Goal: Task Accomplishment & Management: Manage account settings

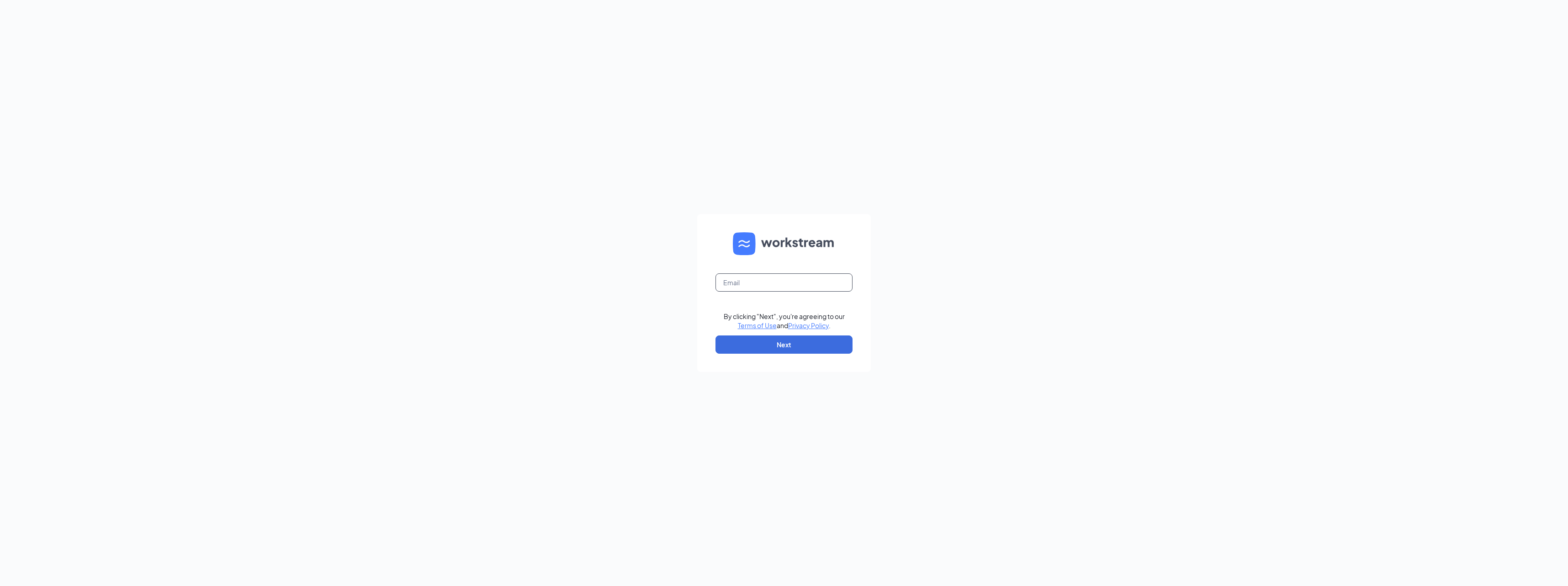
click at [730, 282] on input "text" at bounding box center [784, 283] width 137 height 19
type input "gmholland16thst@bleedblue.net"
click at [775, 344] on button "Next" at bounding box center [784, 345] width 137 height 19
click at [778, 344] on button "Sign In" at bounding box center [784, 341] width 137 height 19
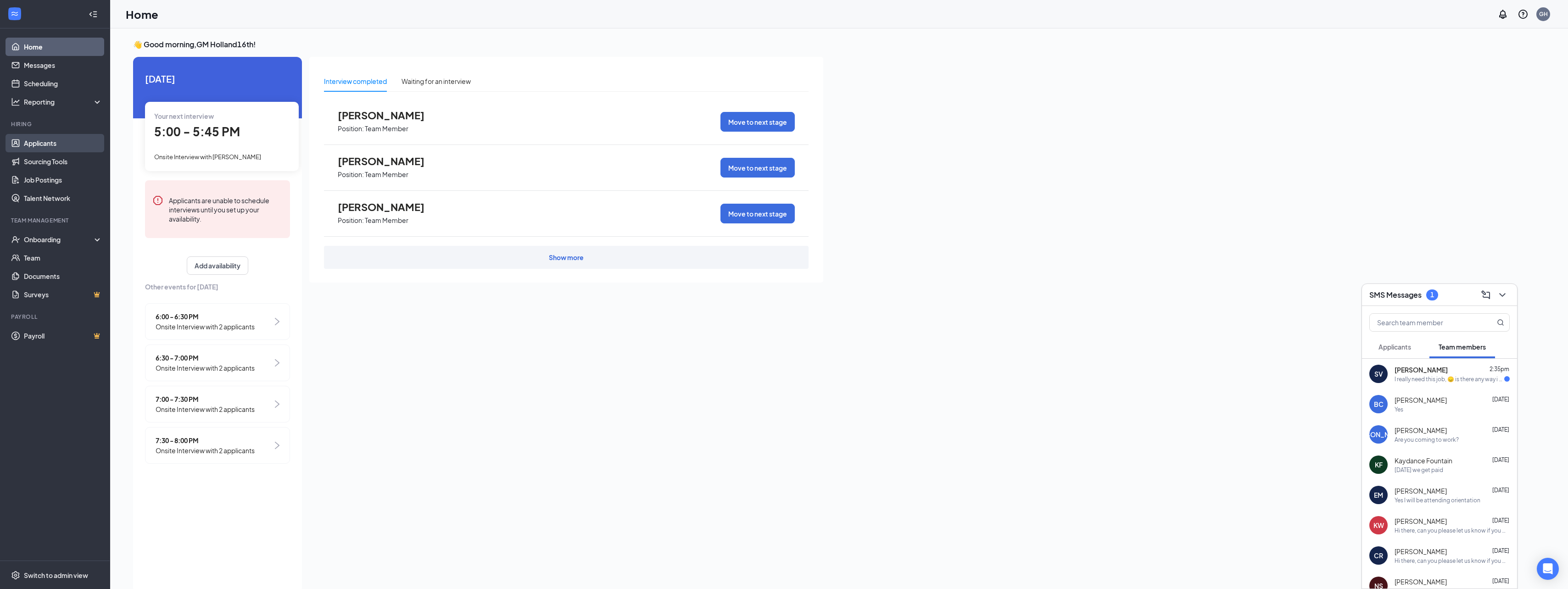
click at [25, 143] on link "Applicants" at bounding box center [62, 143] width 78 height 19
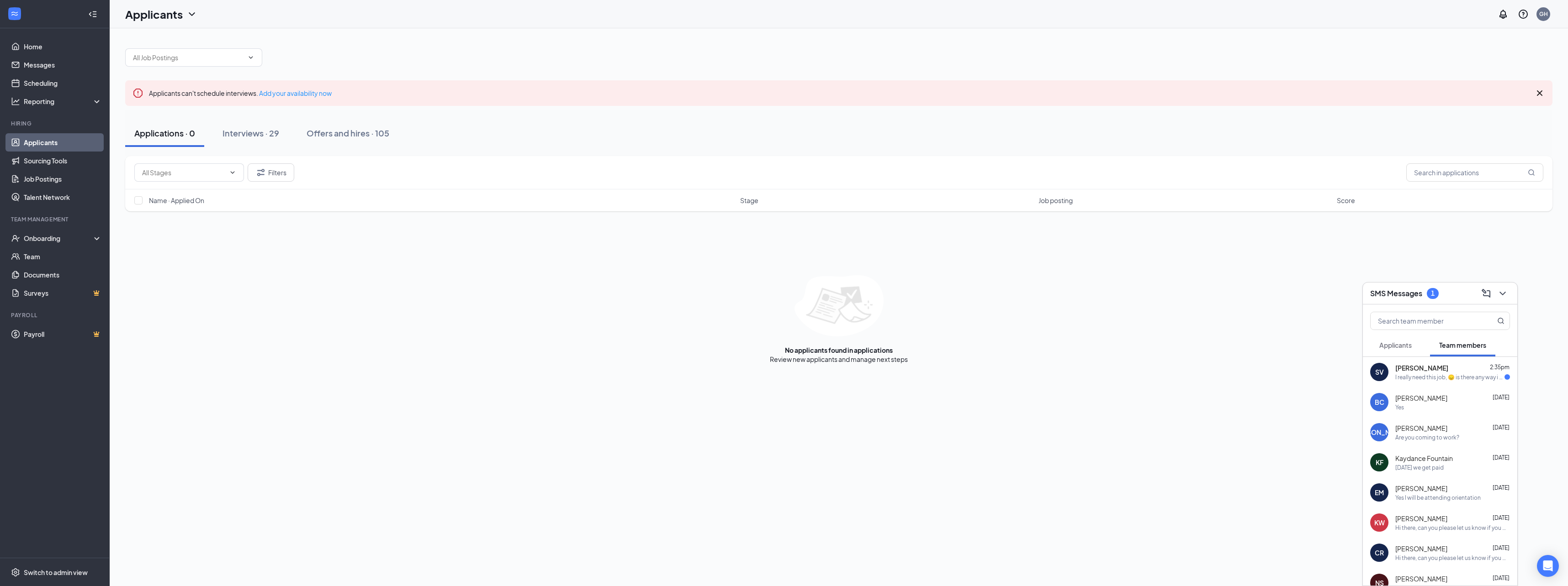
click at [1437, 401] on div "[PERSON_NAME] [DATE]" at bounding box center [1452, 398] width 115 height 9
click at [1498, 294] on icon "ChevronDown" at bounding box center [1502, 293] width 11 height 11
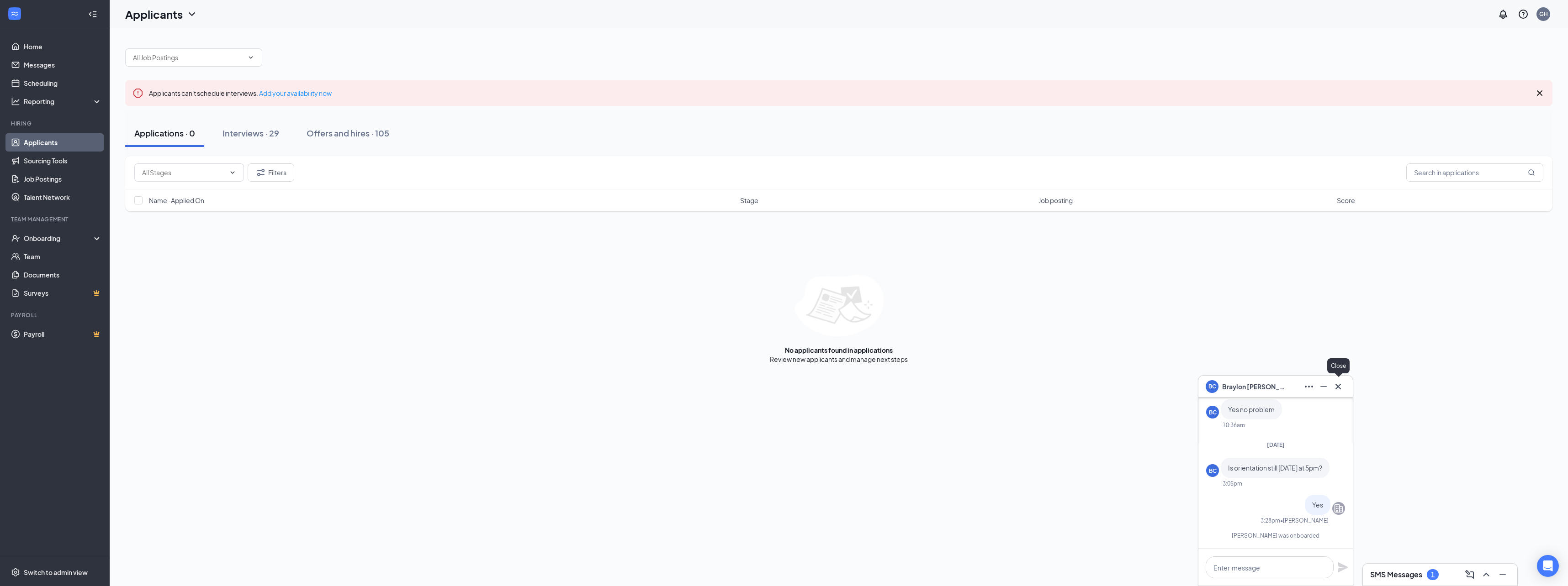
click at [1336, 386] on icon "Cross" at bounding box center [1338, 386] width 11 height 11
click at [271, 137] on div "Interviews · 29" at bounding box center [250, 133] width 56 height 11
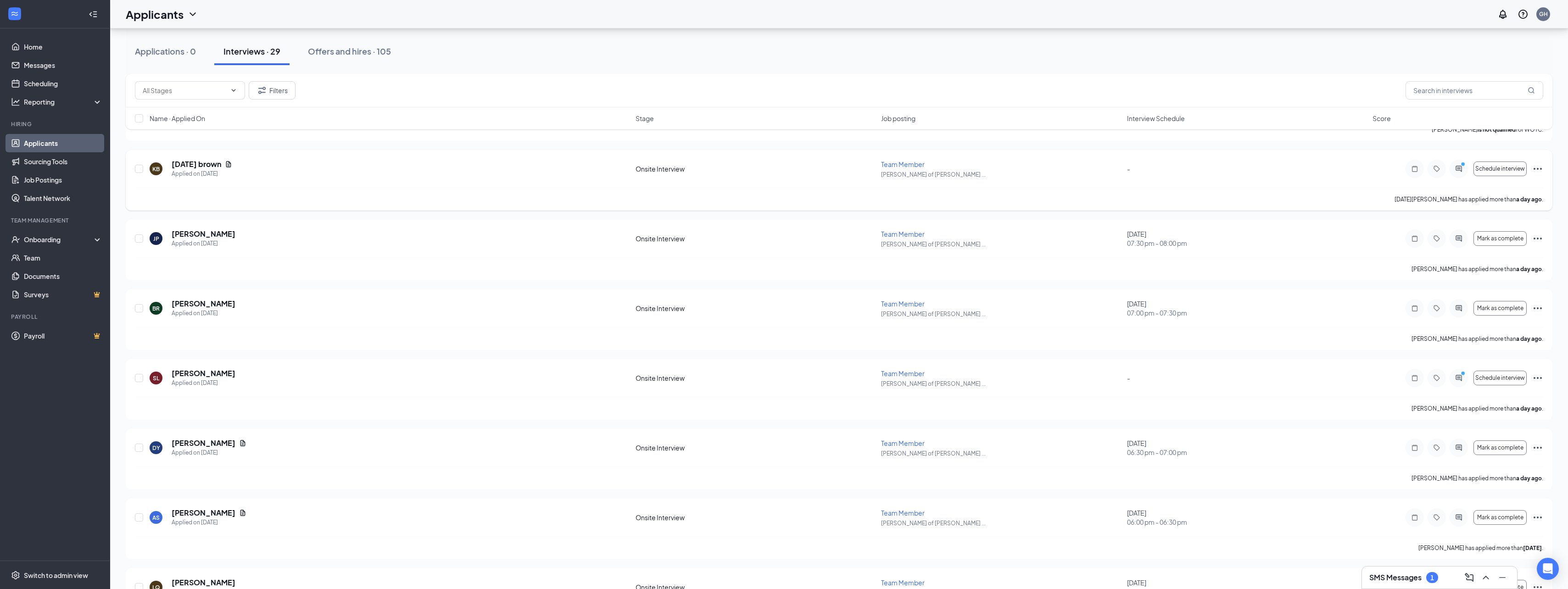
scroll to position [423, 0]
click at [1539, 234] on icon "Ellipses" at bounding box center [1537, 235] width 11 height 11
click at [1477, 535] on p "Print applicant" at bounding box center [1496, 533] width 79 height 9
click at [1537, 301] on icon "Ellipses" at bounding box center [1537, 305] width 11 height 11
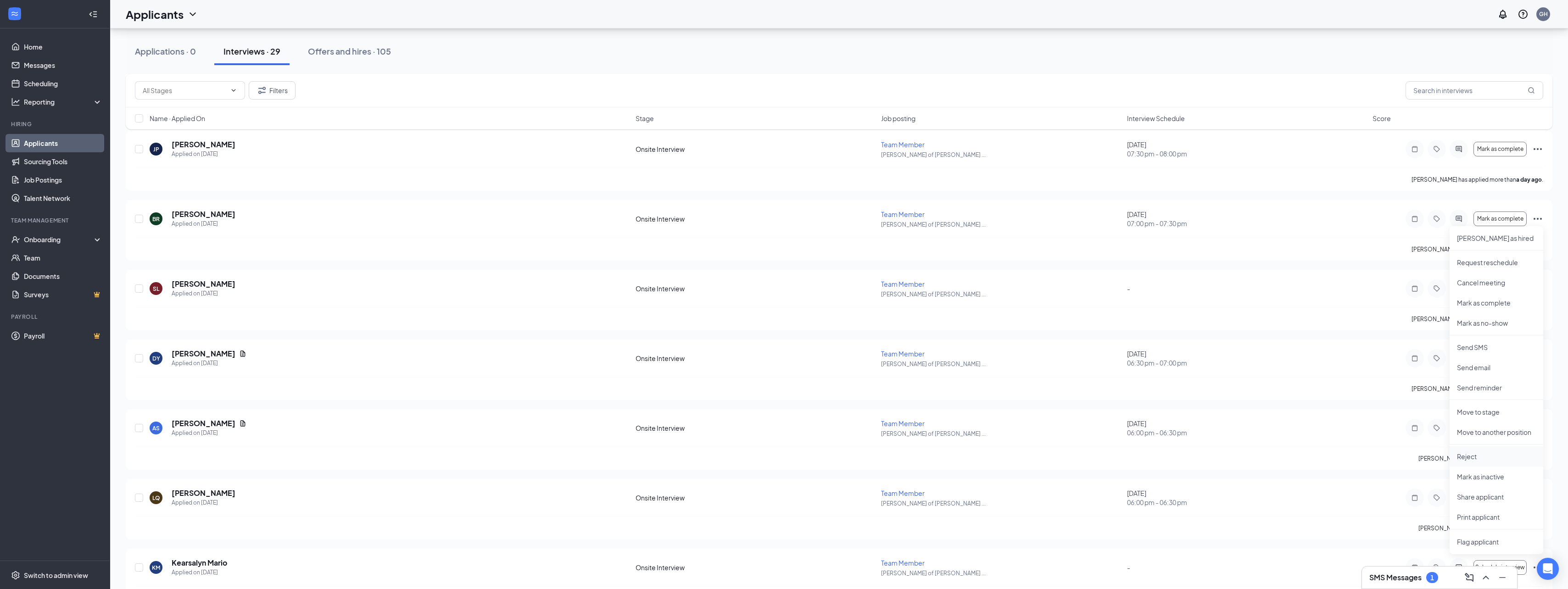
scroll to position [515, 0]
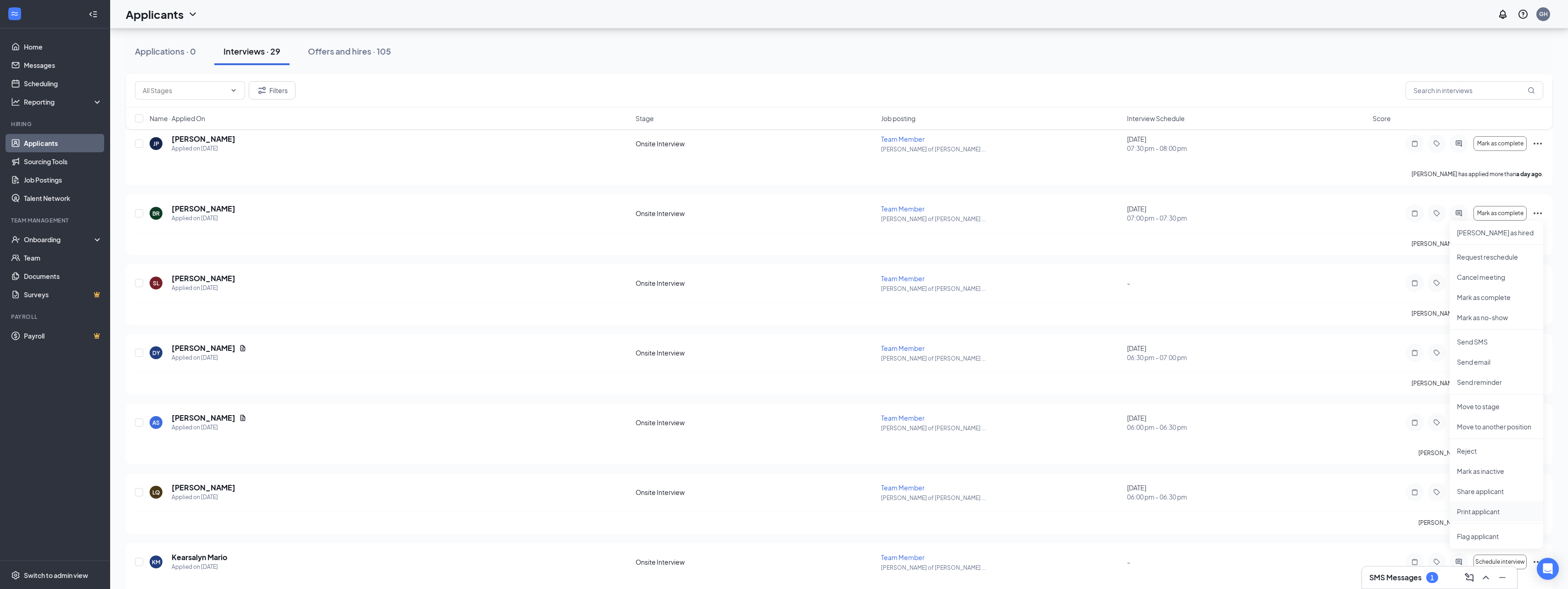
click at [1488, 509] on p "Print applicant" at bounding box center [1496, 512] width 79 height 9
click at [1539, 349] on icon "Ellipses" at bounding box center [1537, 353] width 11 height 11
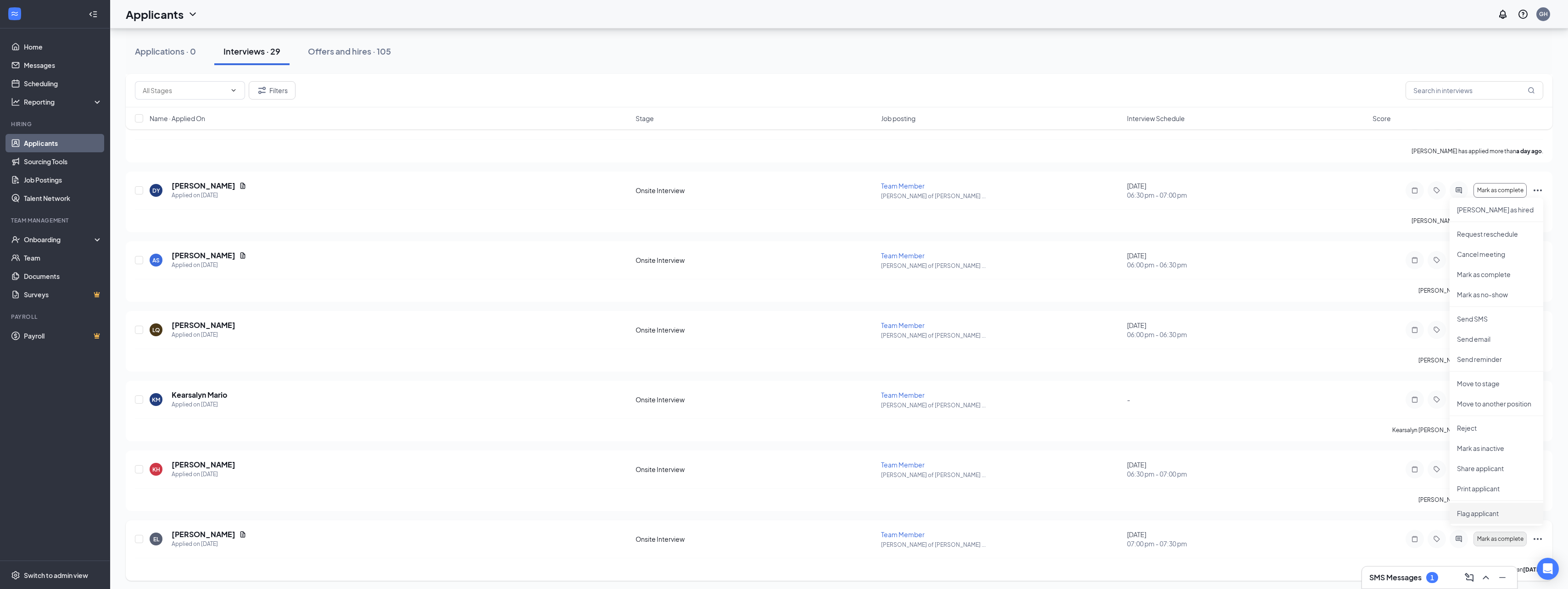
scroll to position [699, 0]
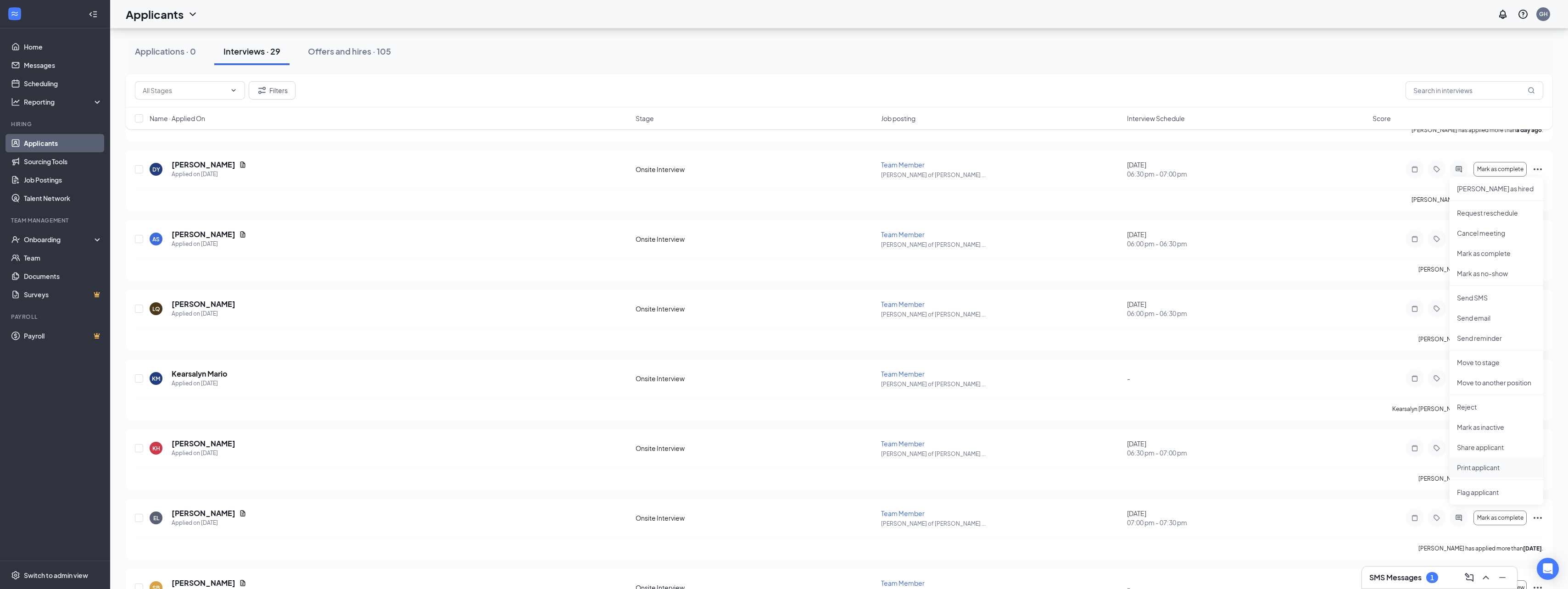
click at [1466, 466] on p "Print applicant" at bounding box center [1496, 467] width 79 height 9
click at [1544, 239] on div "AS [PERSON_NAME] Applied on [DATE] Onsite Interview Team Member [PERSON_NAME] o…" at bounding box center [838, 250] width 1427 height 61
click at [1538, 238] on icon "Ellipses" at bounding box center [1537, 239] width 11 height 11
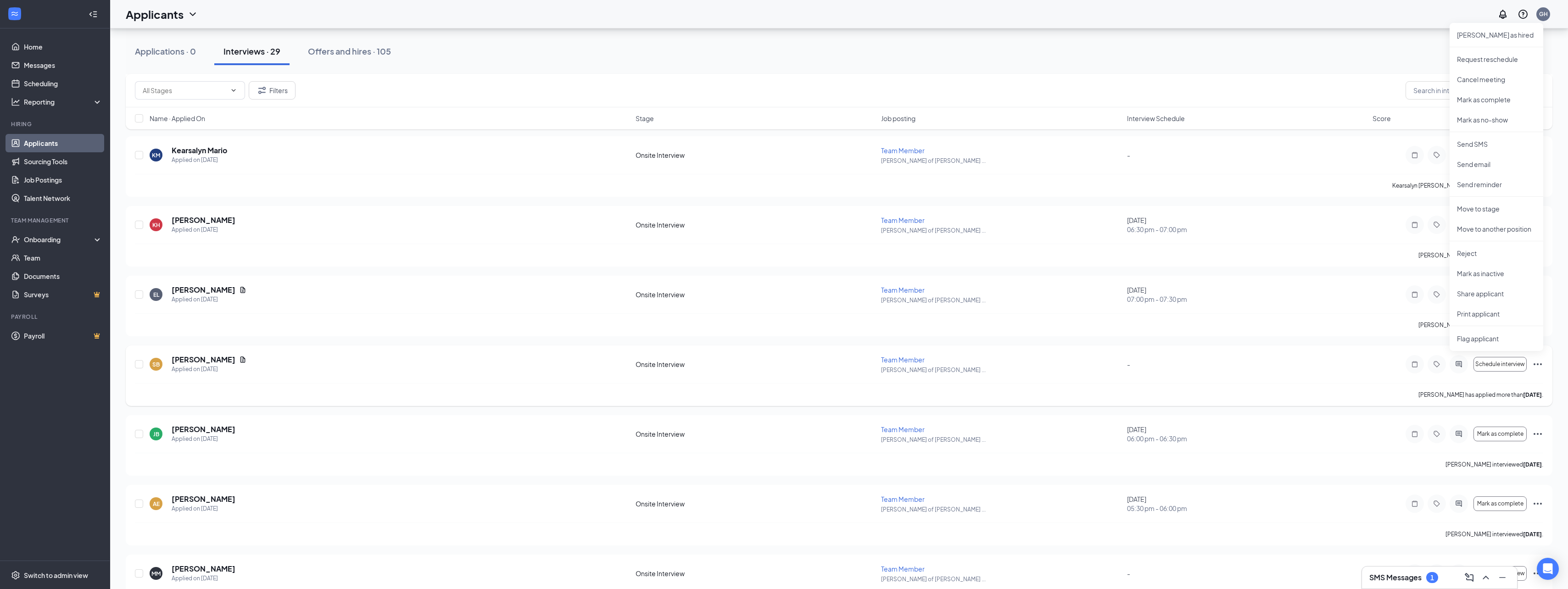
scroll to position [928, 0]
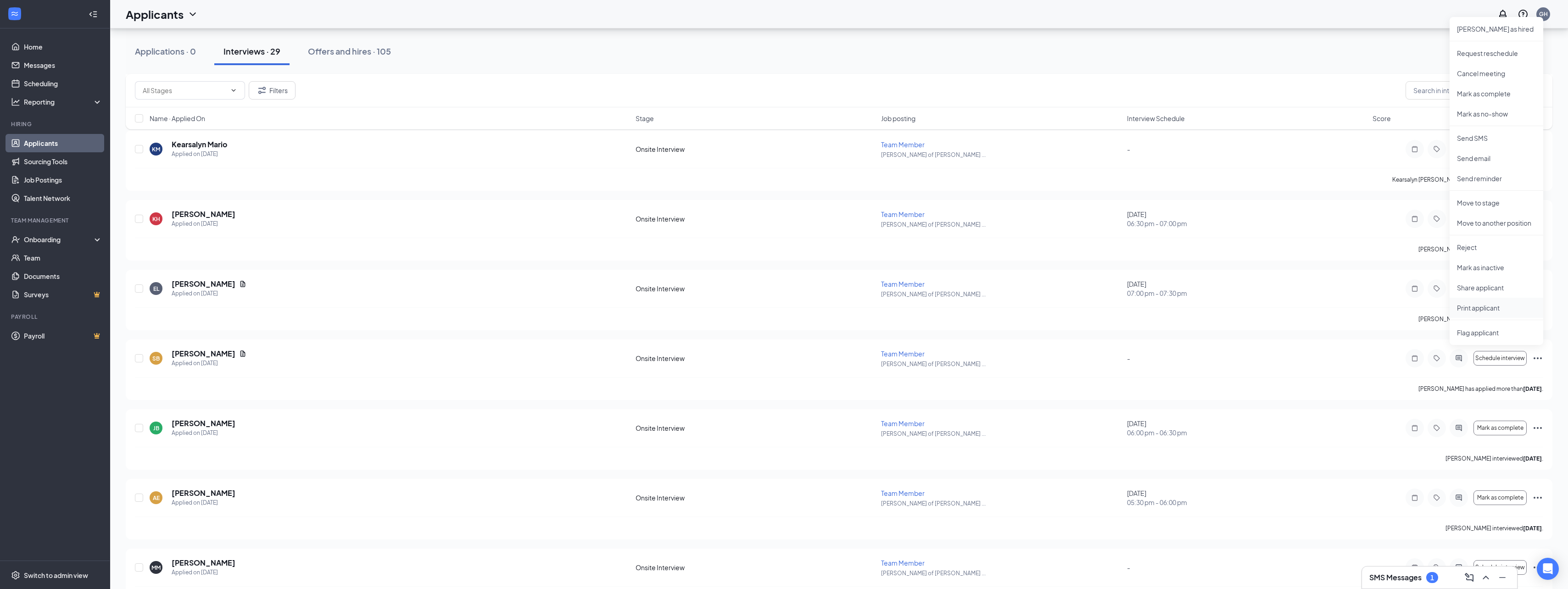
click at [1484, 307] on p "Print applicant" at bounding box center [1496, 307] width 79 height 9
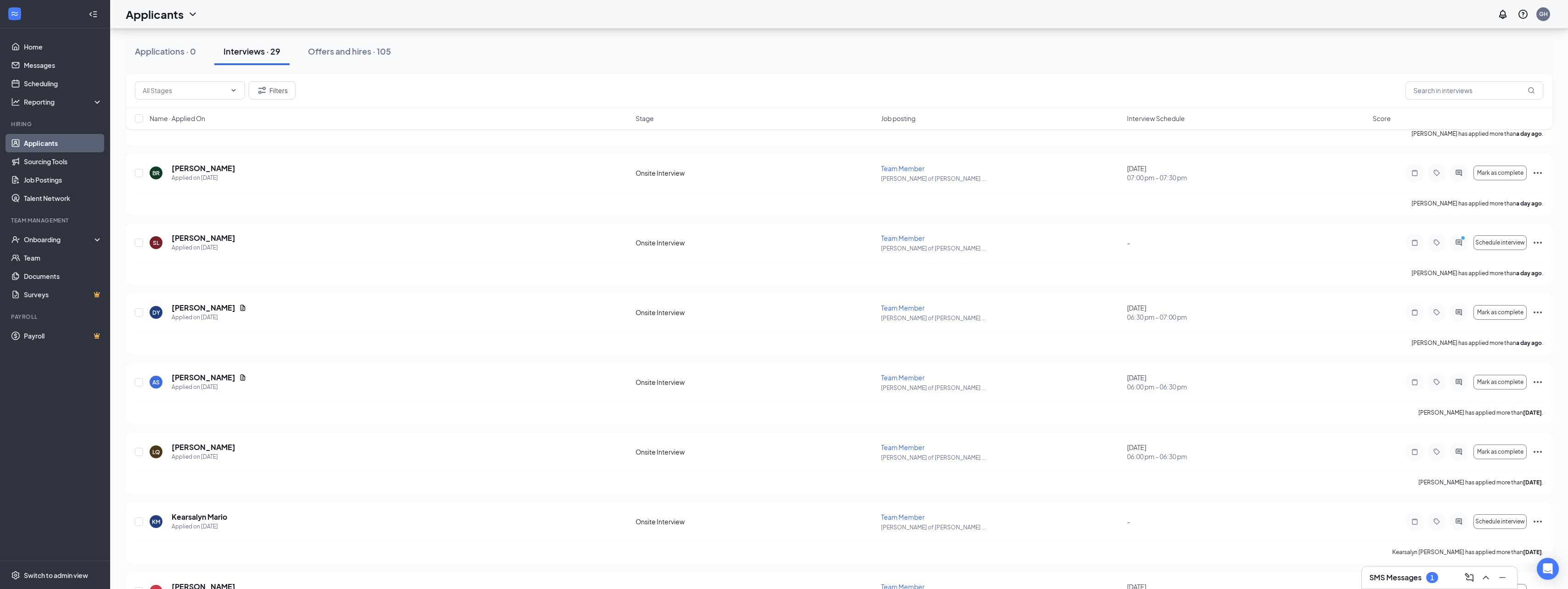
scroll to position [561, 0]
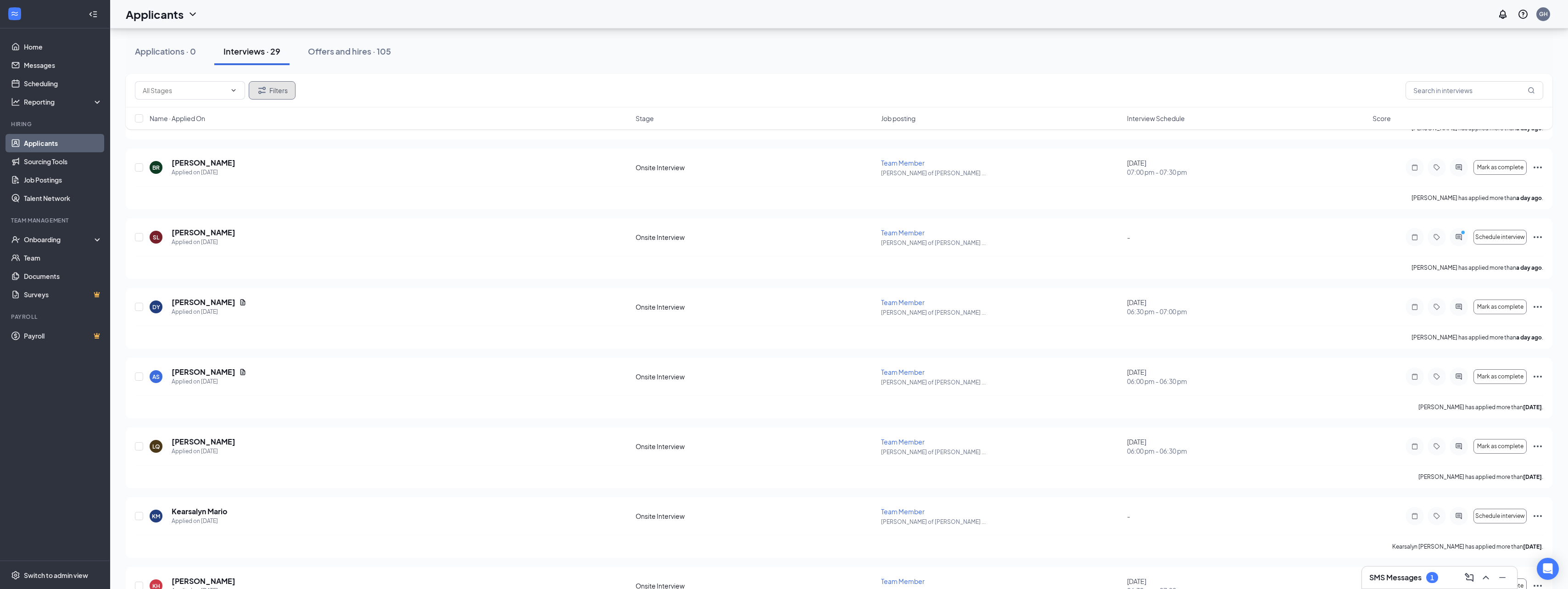
click at [271, 95] on button "Filters" at bounding box center [272, 90] width 47 height 19
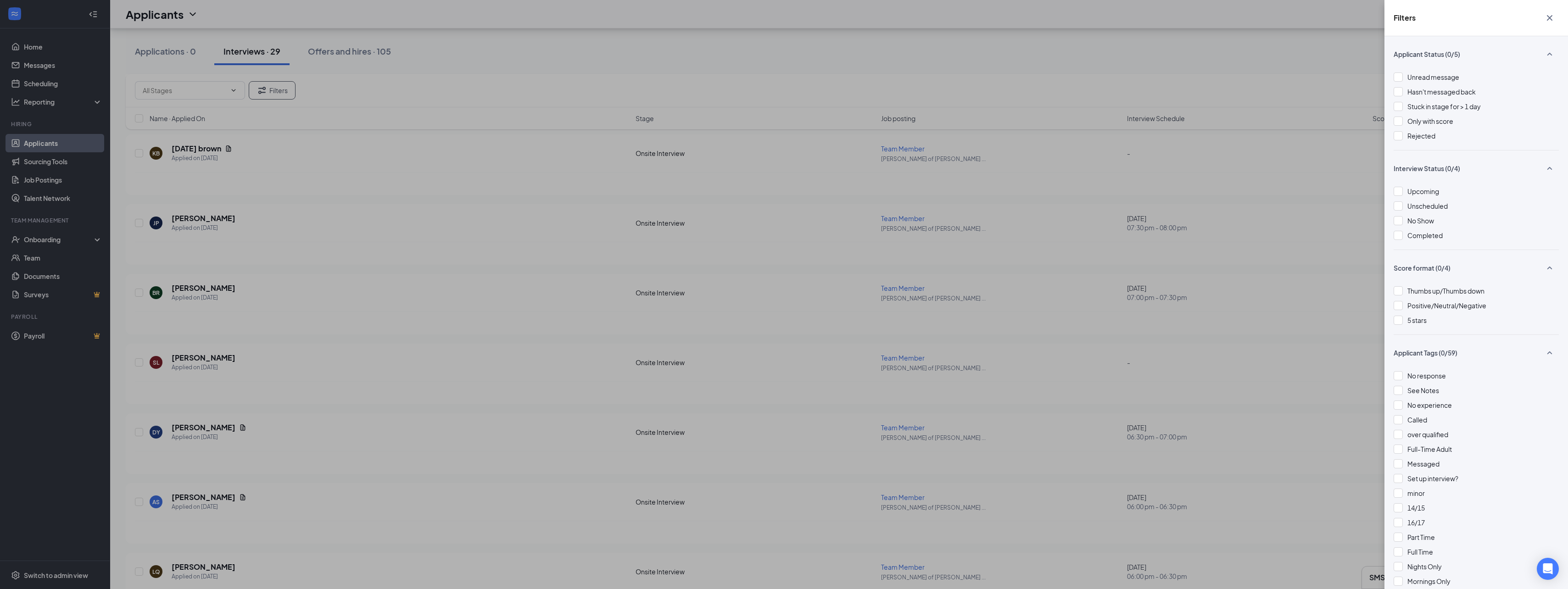
scroll to position [378, 0]
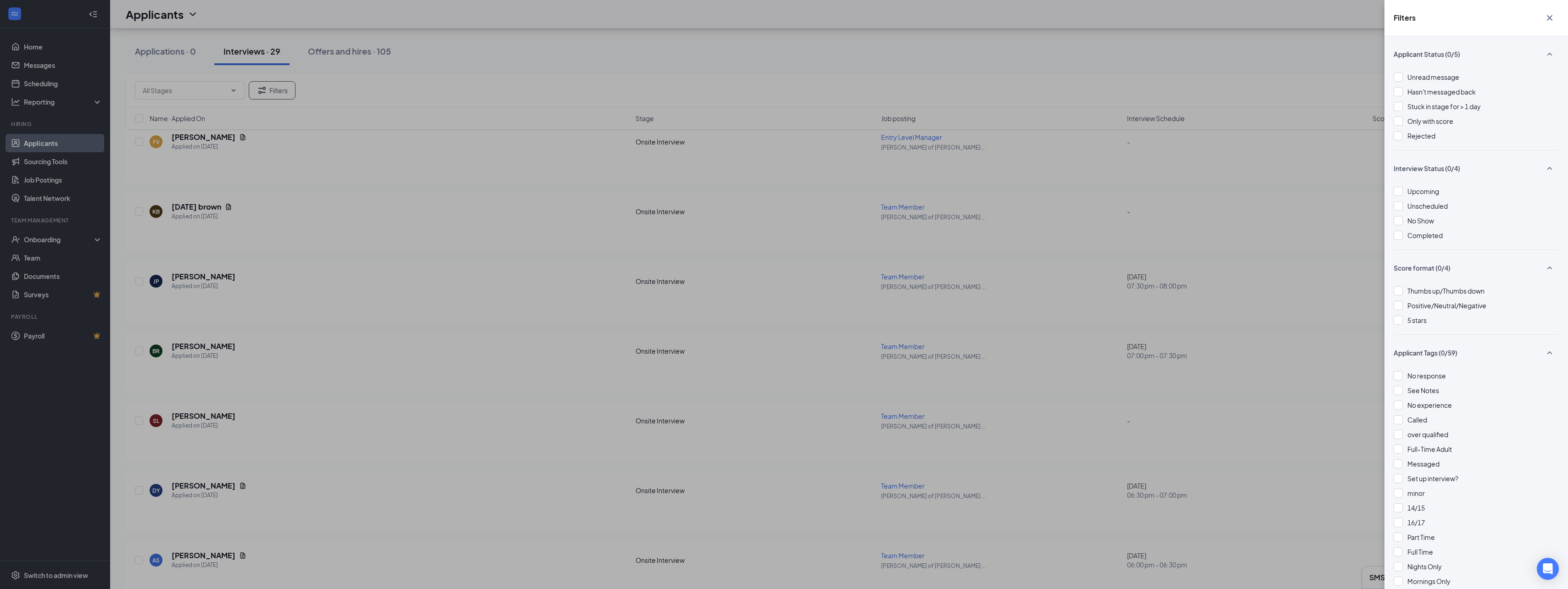
click at [1549, 24] on button "button" at bounding box center [1550, 18] width 19 height 17
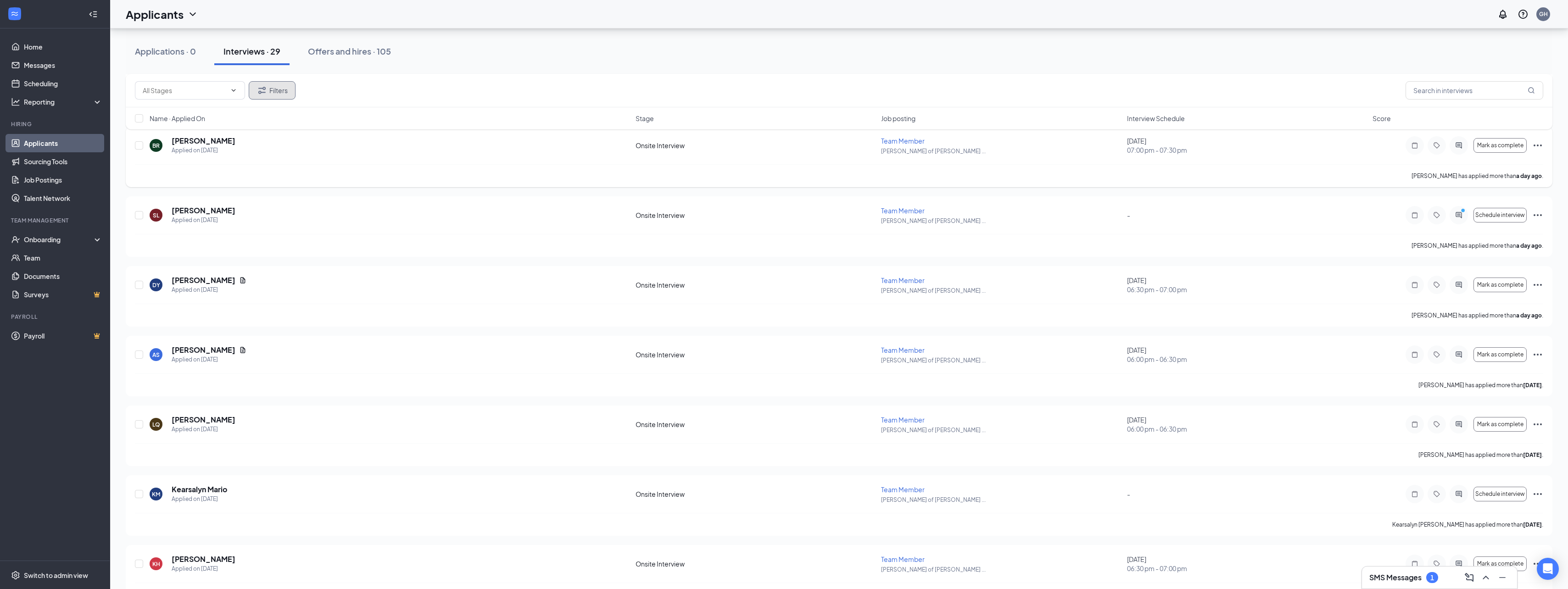
scroll to position [596, 0]
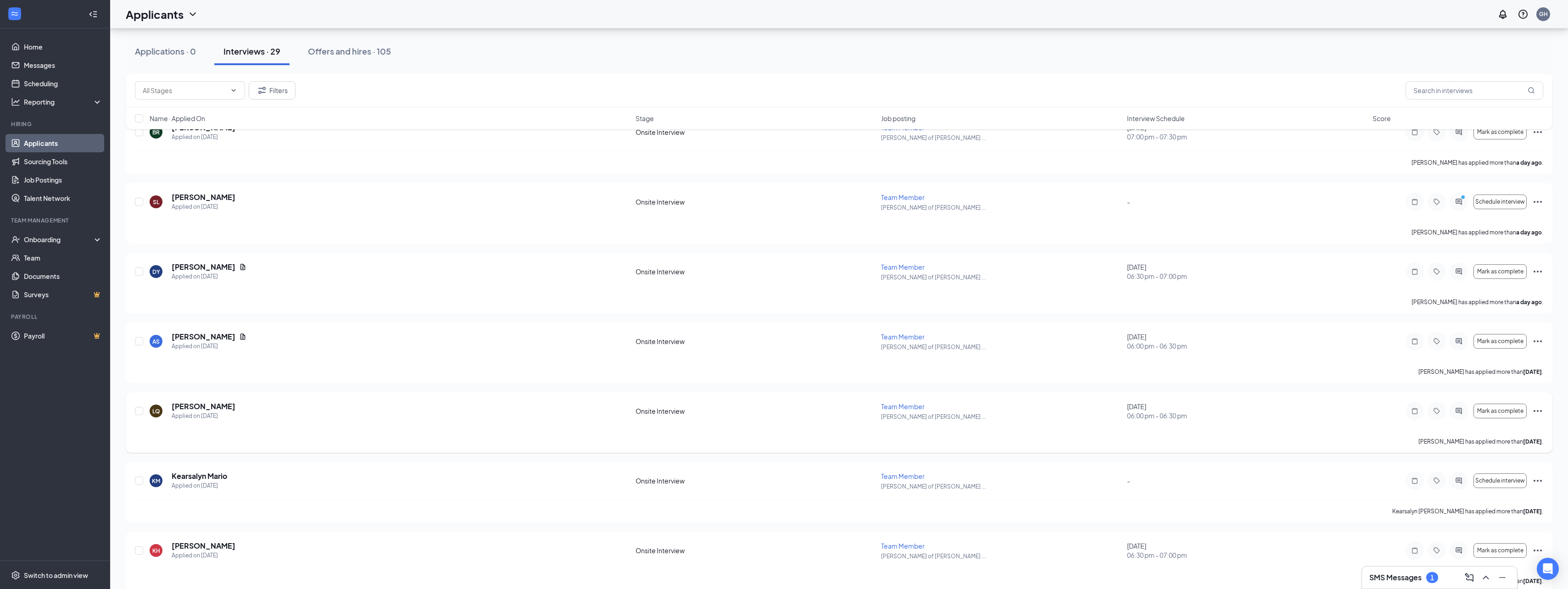
click at [1539, 412] on icon "Ellipses" at bounding box center [1537, 411] width 11 height 11
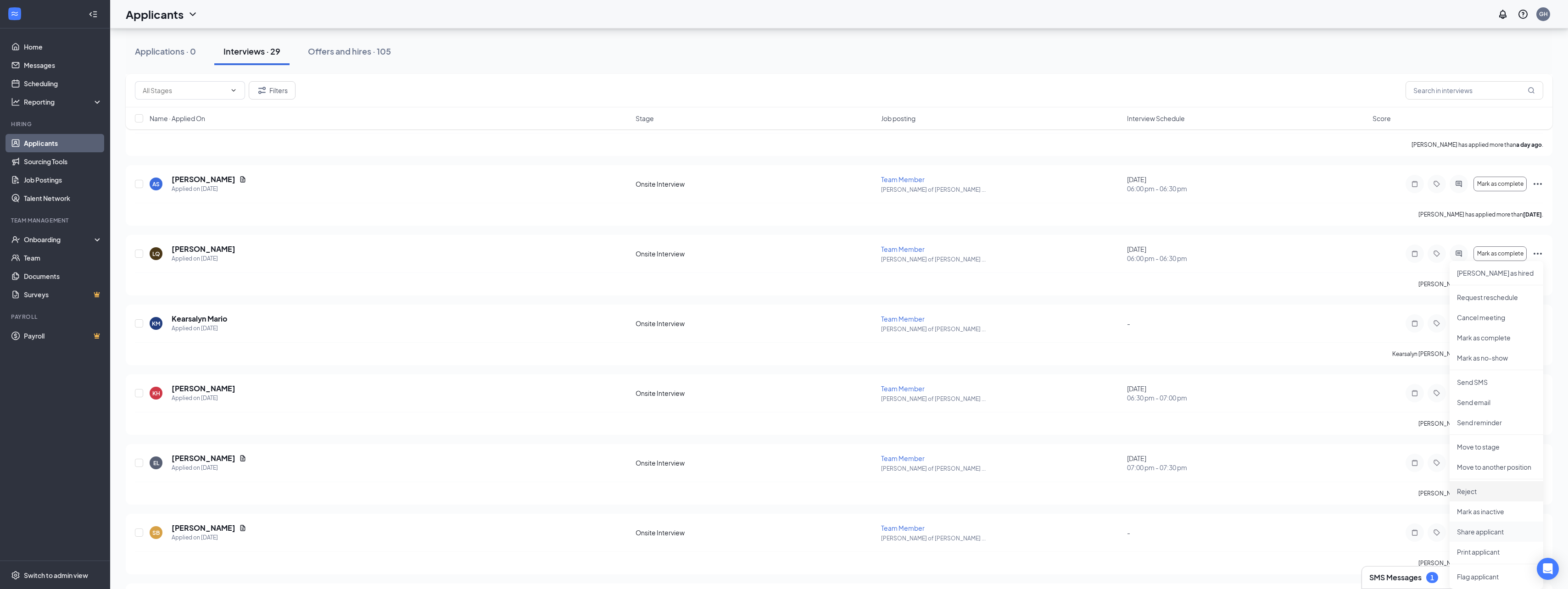
scroll to position [826, 0]
click at [1474, 483] on p "Print applicant" at bounding box center [1496, 479] width 79 height 9
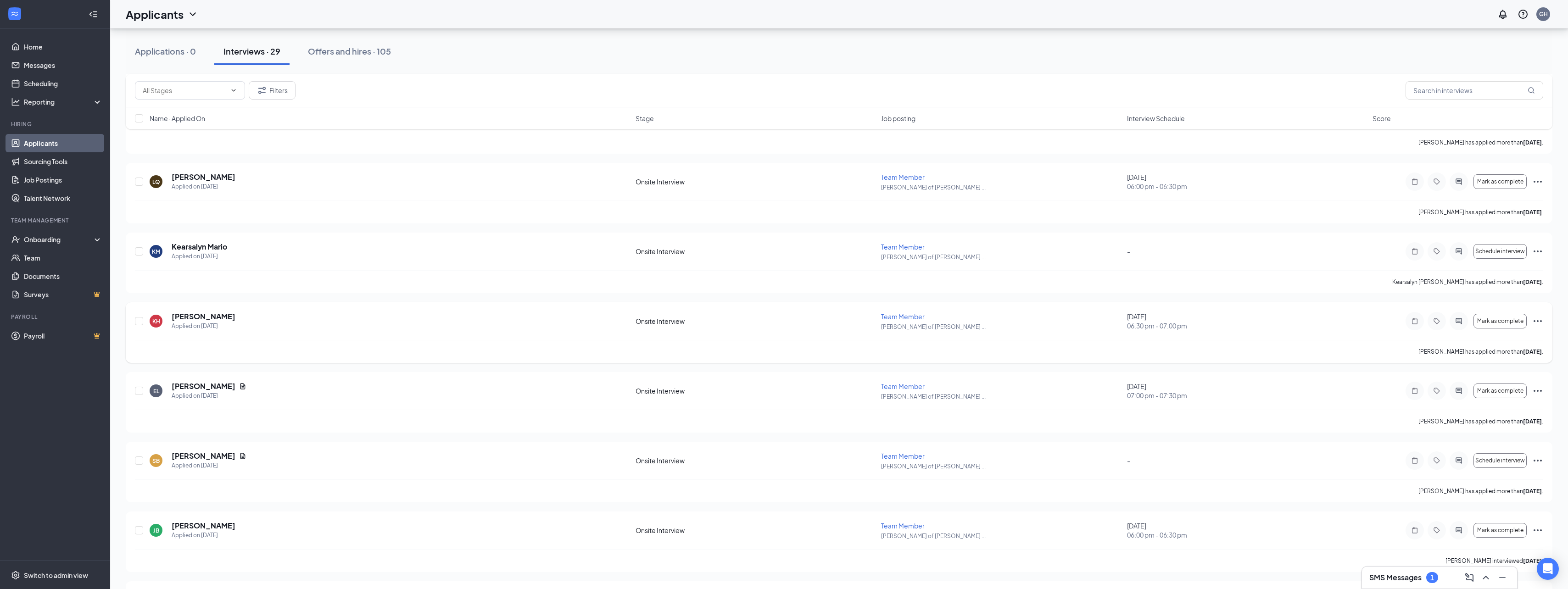
click at [1539, 320] on icon "Ellipses" at bounding box center [1537, 321] width 11 height 11
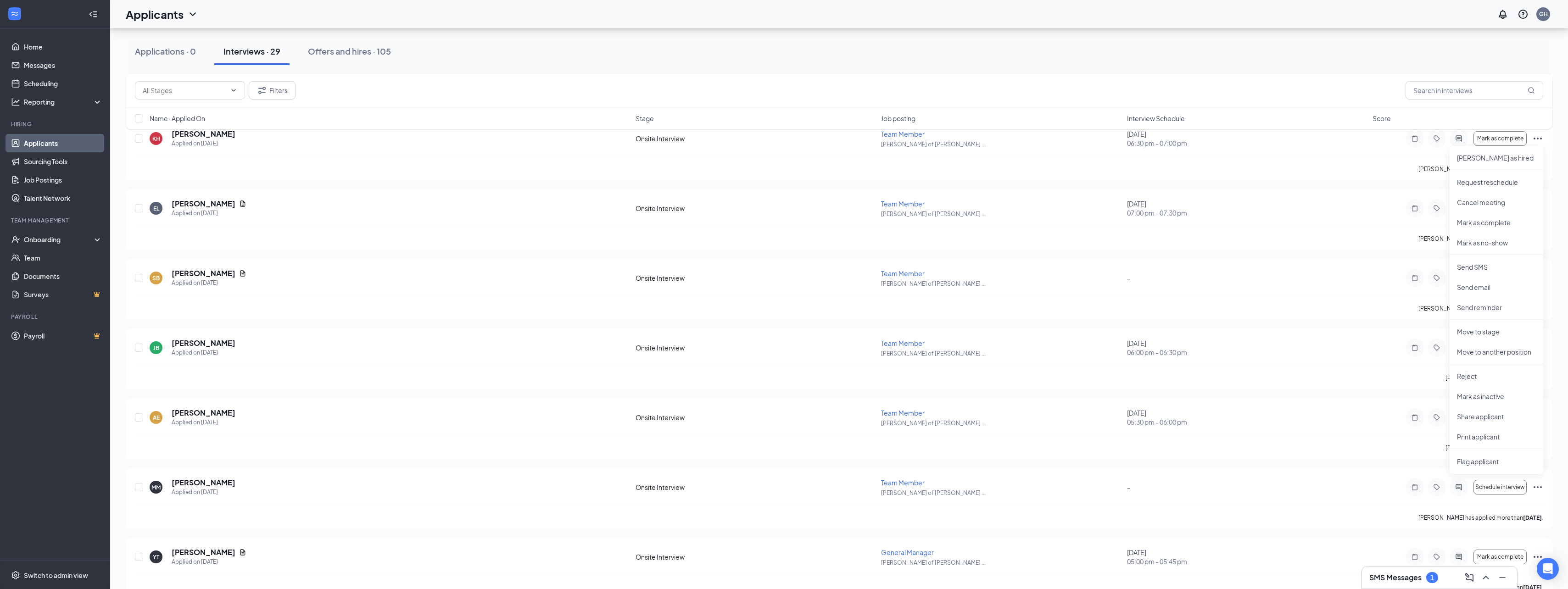
scroll to position [1010, 0]
click at [1504, 433] on p "Print applicant" at bounding box center [1496, 436] width 79 height 9
click at [1537, 206] on icon "Ellipses" at bounding box center [1537, 207] width 11 height 11
click at [1477, 505] on p "Print applicant" at bounding box center [1496, 505] width 79 height 9
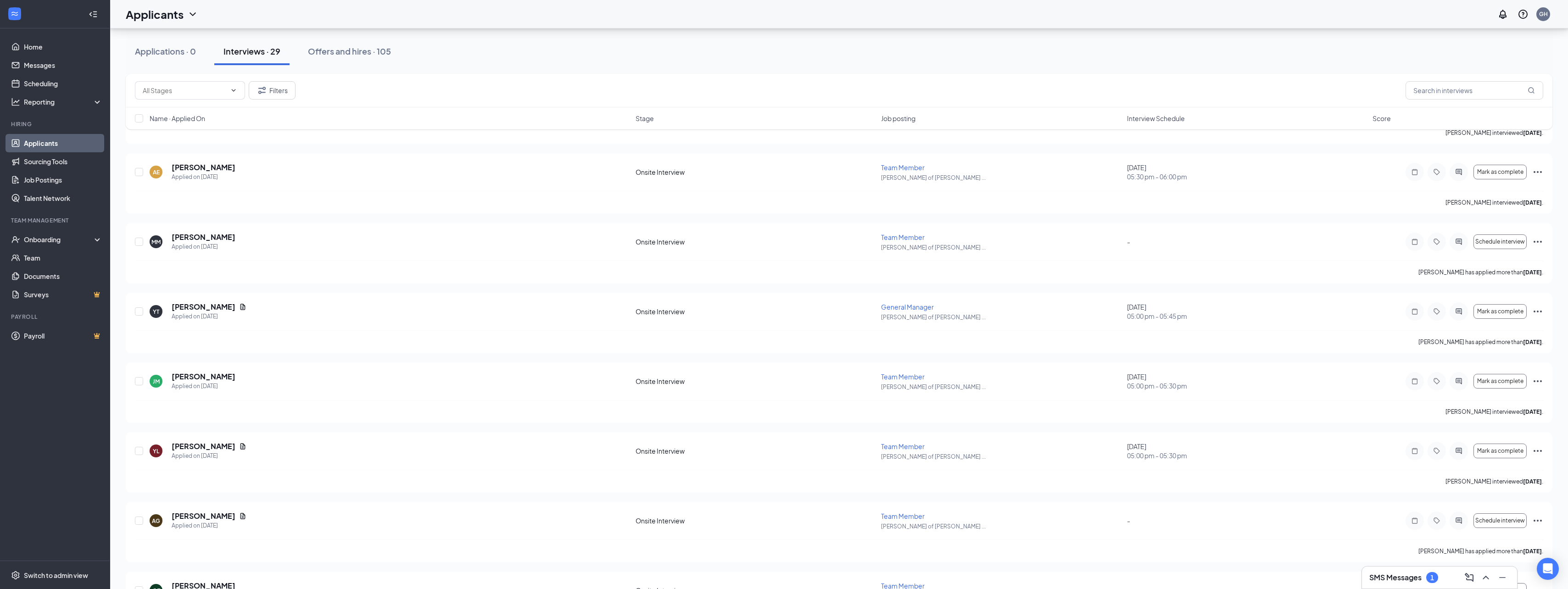
scroll to position [1285, 0]
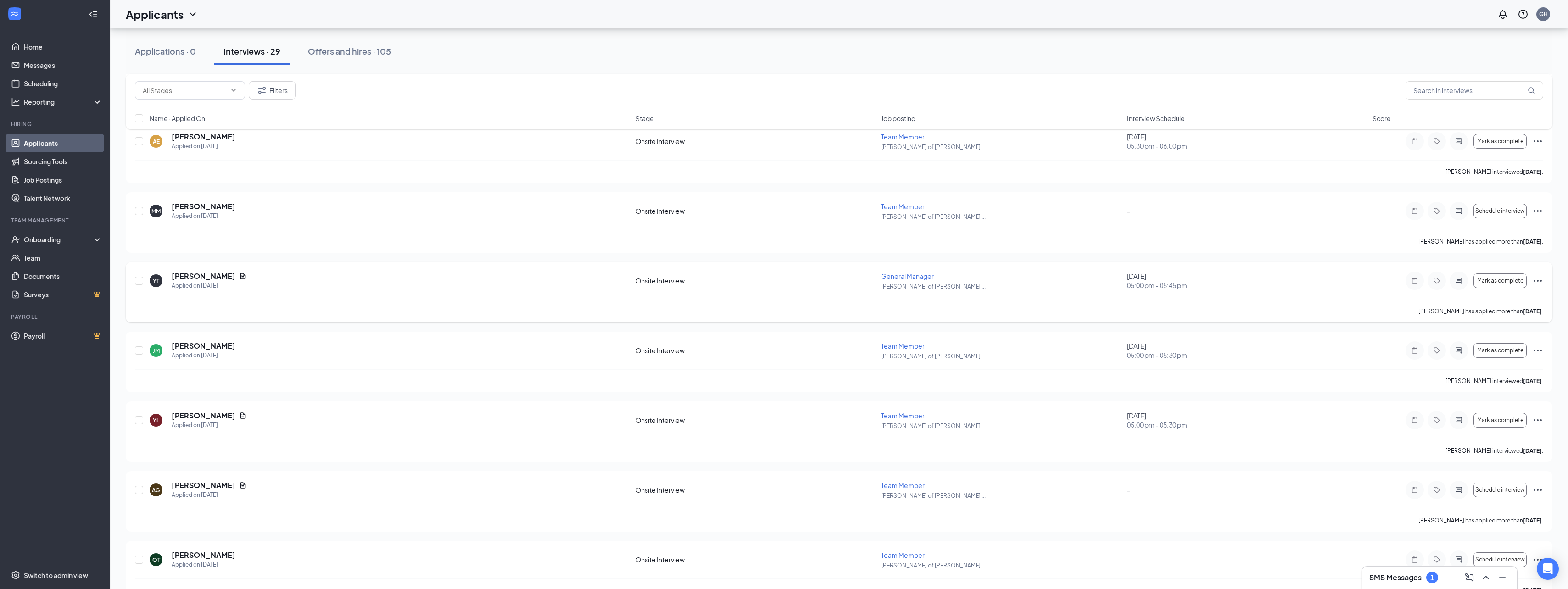
click at [1542, 280] on div "YT [PERSON_NAME] Applied on [DATE] Onsite Interview General Manager [PERSON_NAM…" at bounding box center [838, 292] width 1427 height 61
click at [1534, 279] on icon "Ellipses" at bounding box center [1537, 280] width 11 height 11
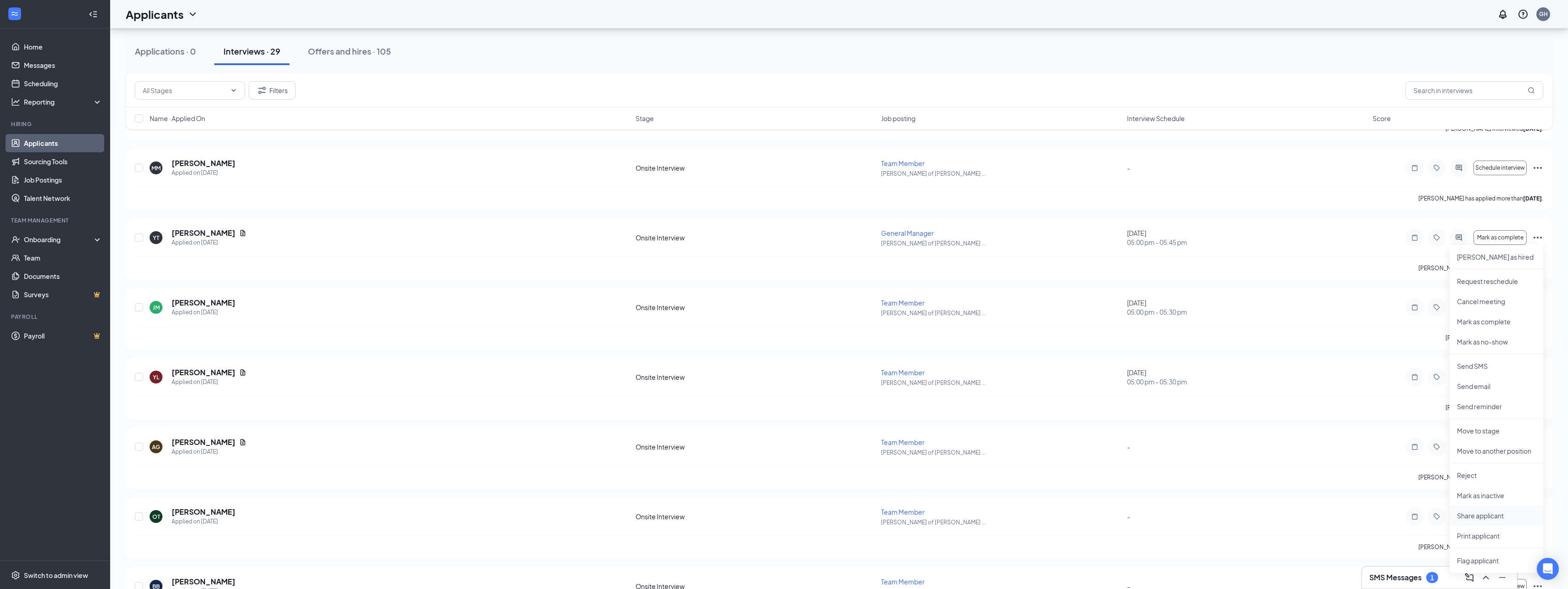
scroll to position [1376, 0]
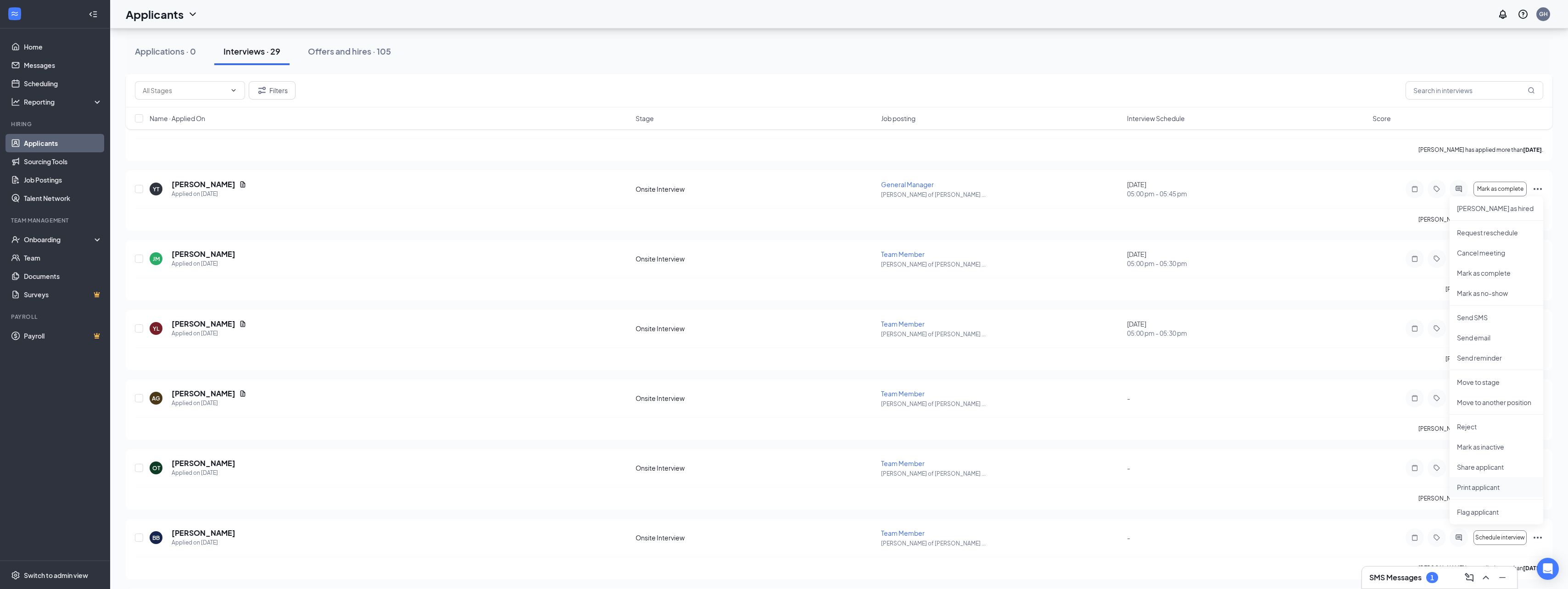
click at [1490, 488] on p "Print applicant" at bounding box center [1496, 487] width 79 height 9
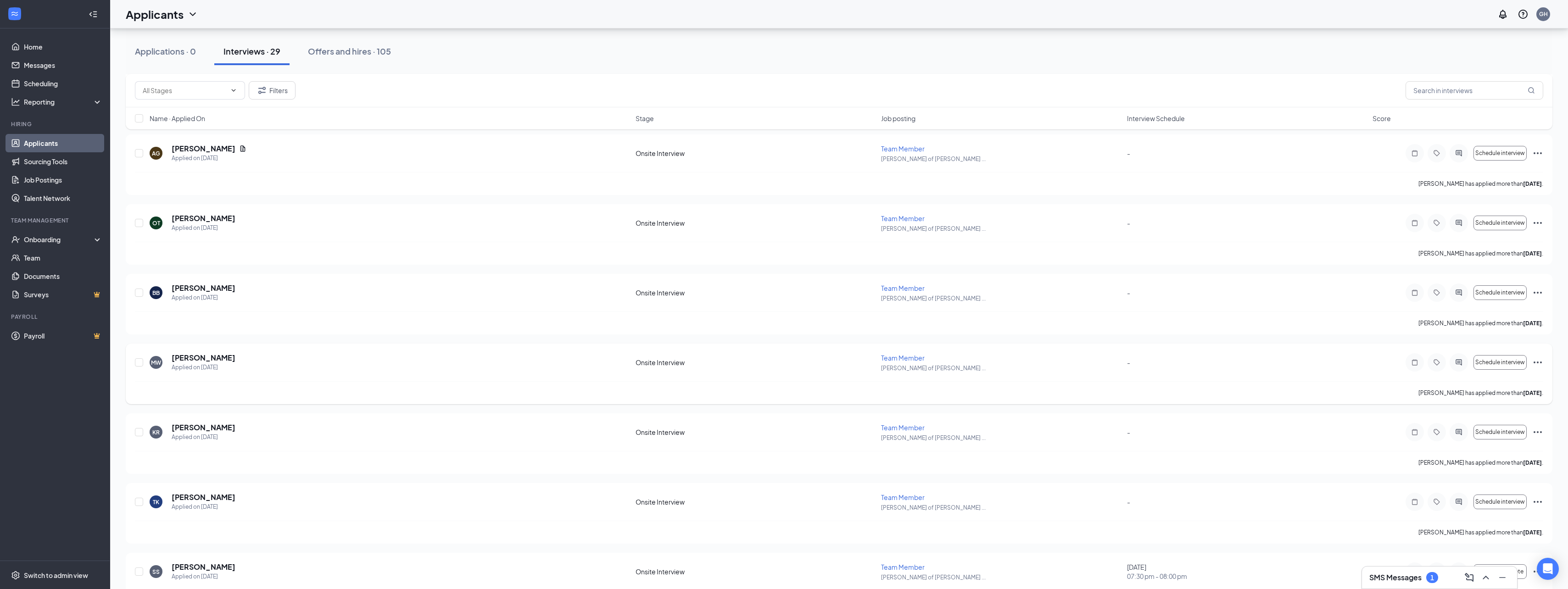
scroll to position [1657, 0]
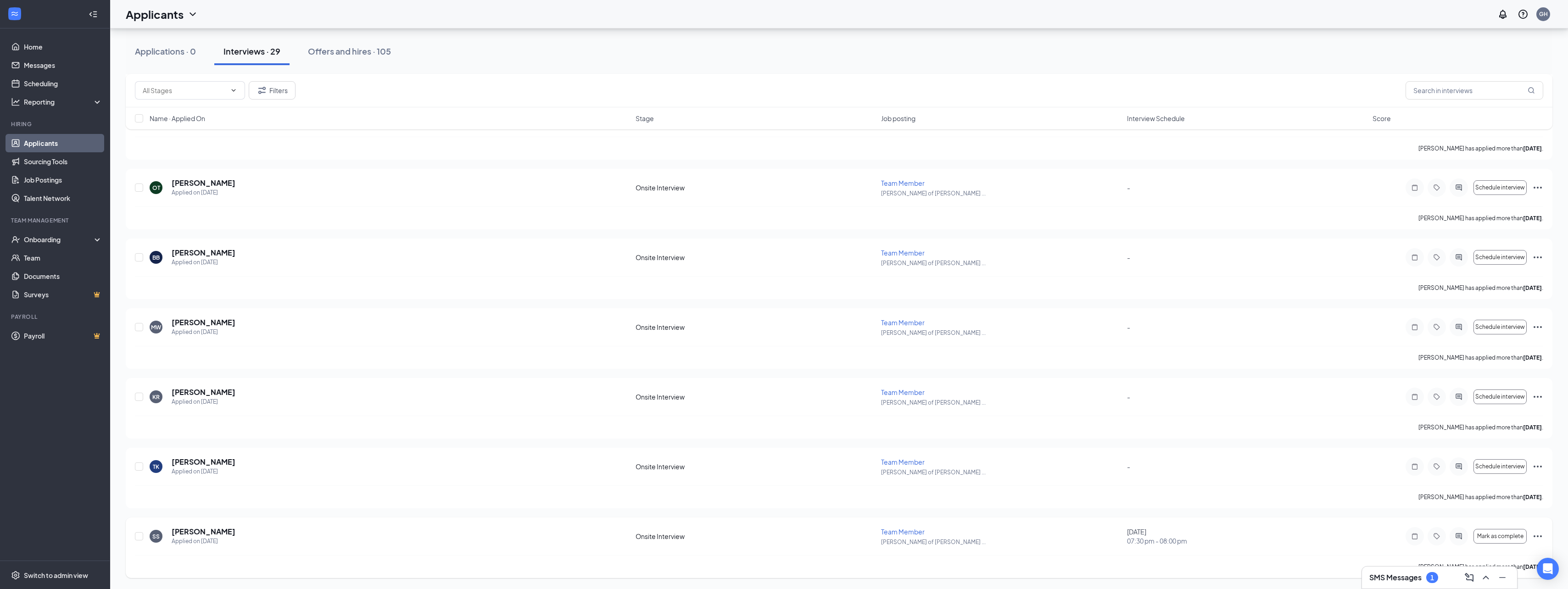
click at [1535, 535] on icon "Ellipses" at bounding box center [1537, 536] width 11 height 11
click at [1481, 494] on p "Print applicant" at bounding box center [1496, 492] width 79 height 9
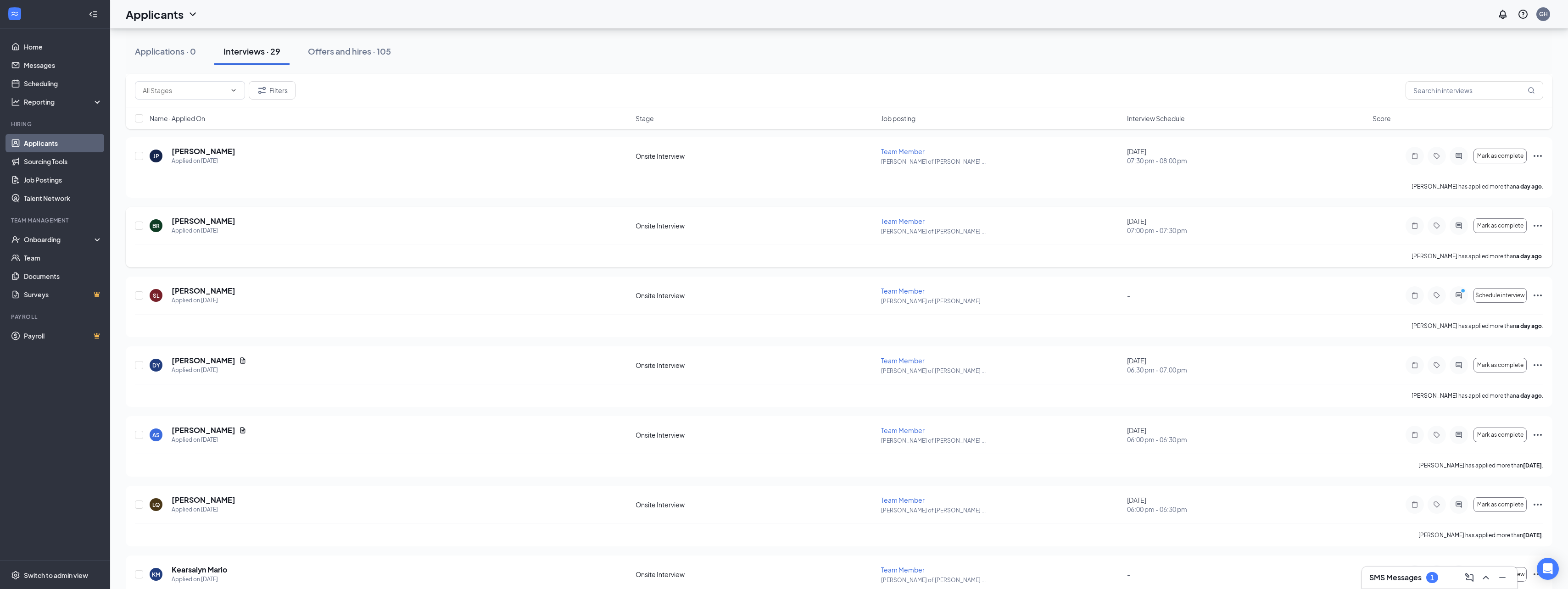
scroll to position [464, 0]
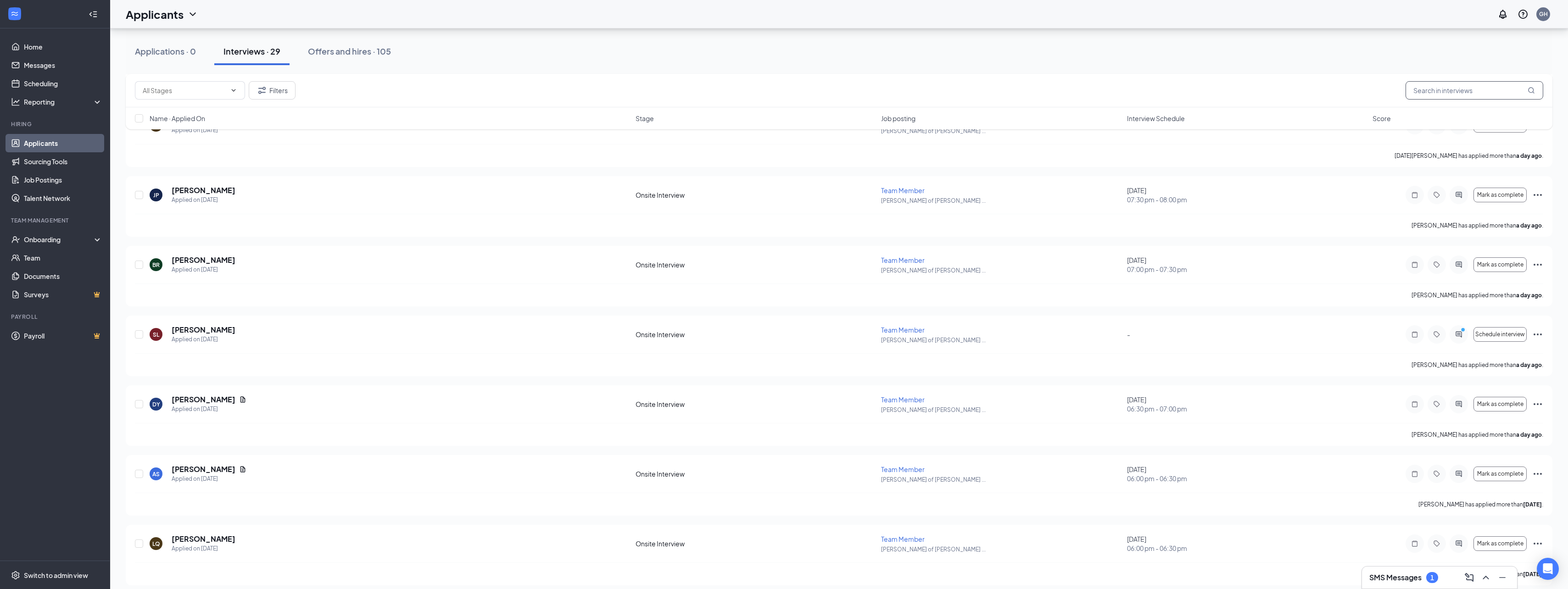
click at [1476, 89] on input "text" at bounding box center [1474, 90] width 138 height 19
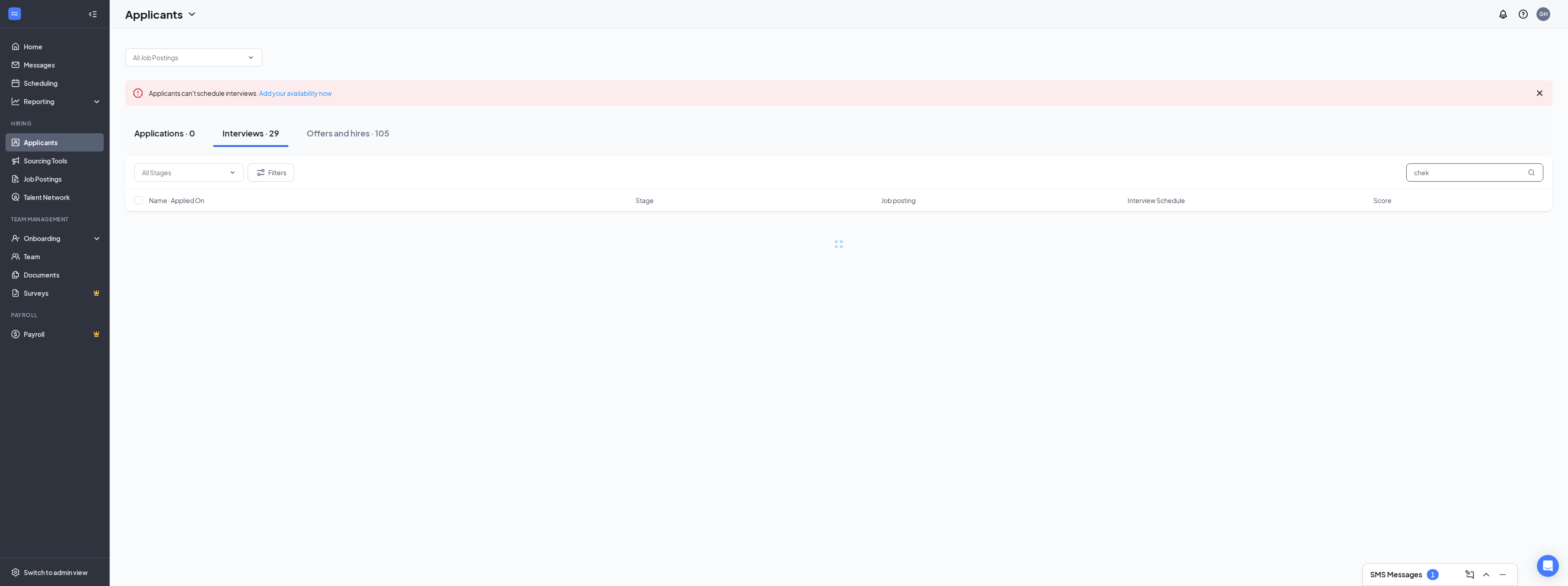
type input "chek"
click at [163, 133] on div "Applications · 0" at bounding box center [164, 133] width 61 height 11
click at [284, 140] on button "Interviews · 0 / 29" at bounding box center [270, 133] width 88 height 27
type input "c"
type input "vertue"
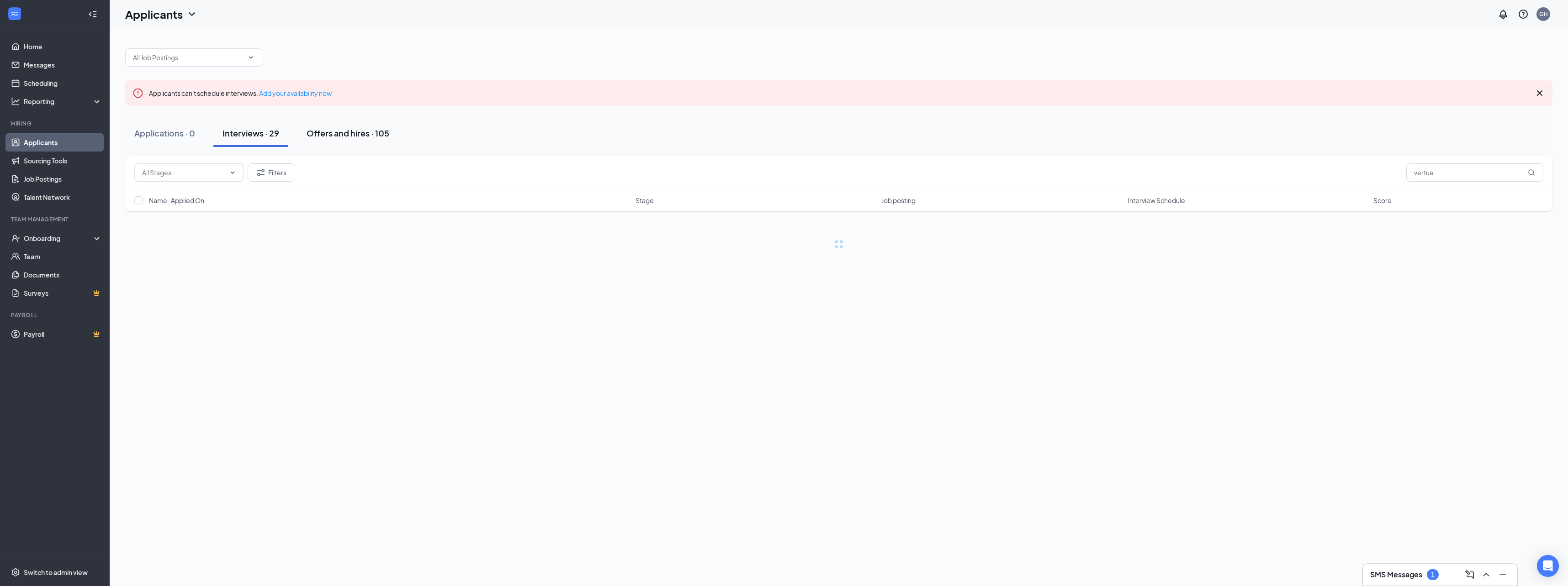
click at [341, 135] on div "Offers and hires · 105" at bounding box center [348, 133] width 83 height 11
type input "v"
type input "yoselly"
click at [250, 135] on div "Interviews · 1 / 29" at bounding box center [268, 133] width 66 height 11
click at [1439, 240] on icon "Tag" at bounding box center [1437, 239] width 6 height 6
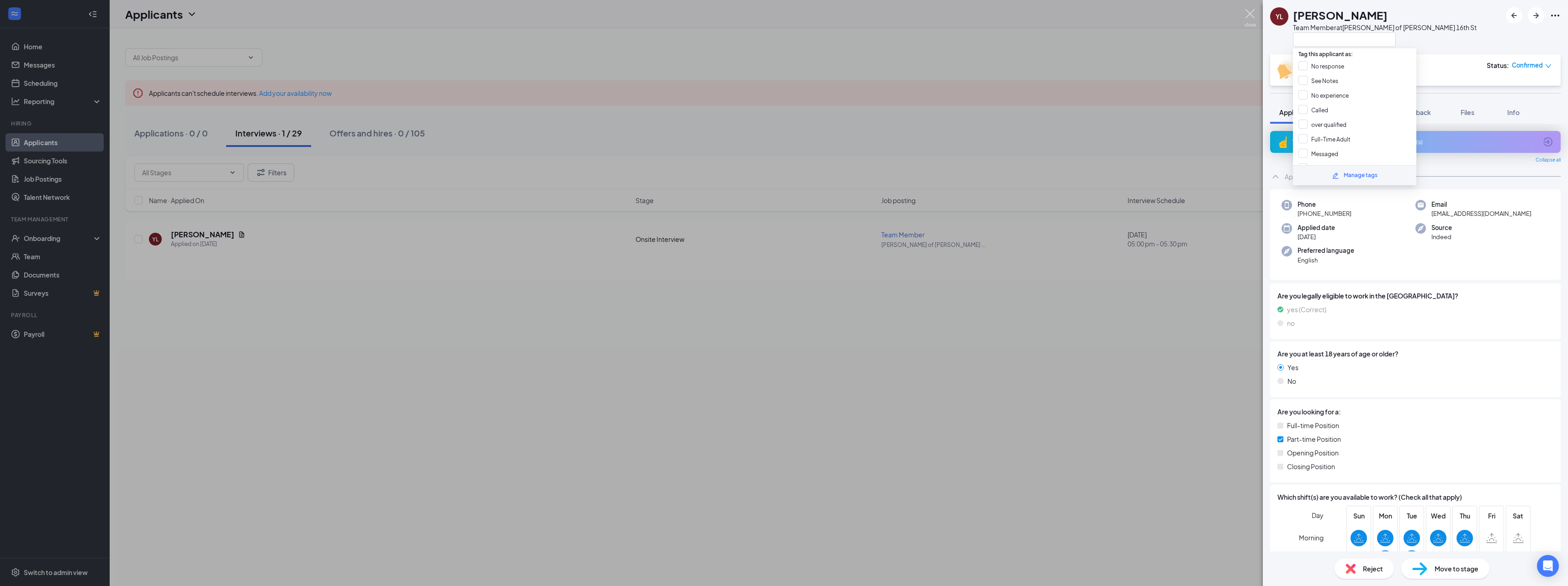
click at [1248, 12] on img at bounding box center [1250, 18] width 11 height 18
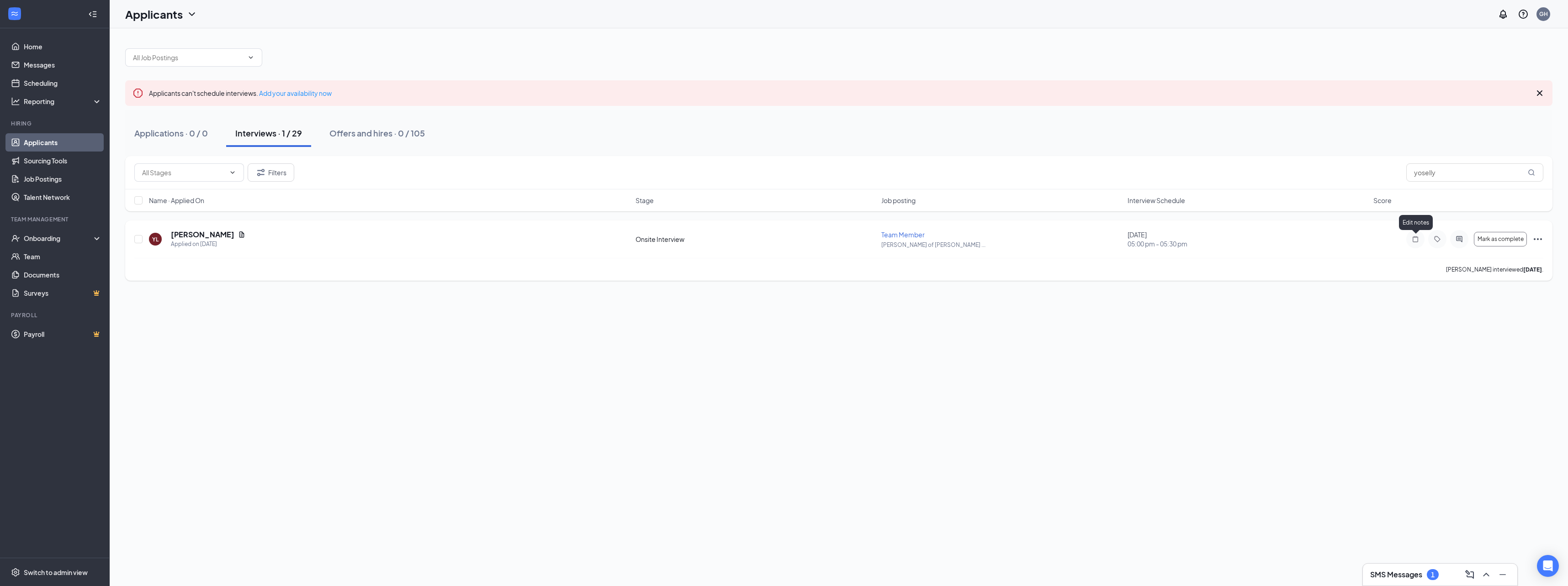
click at [1412, 237] on icon "Note" at bounding box center [1415, 239] width 6 height 6
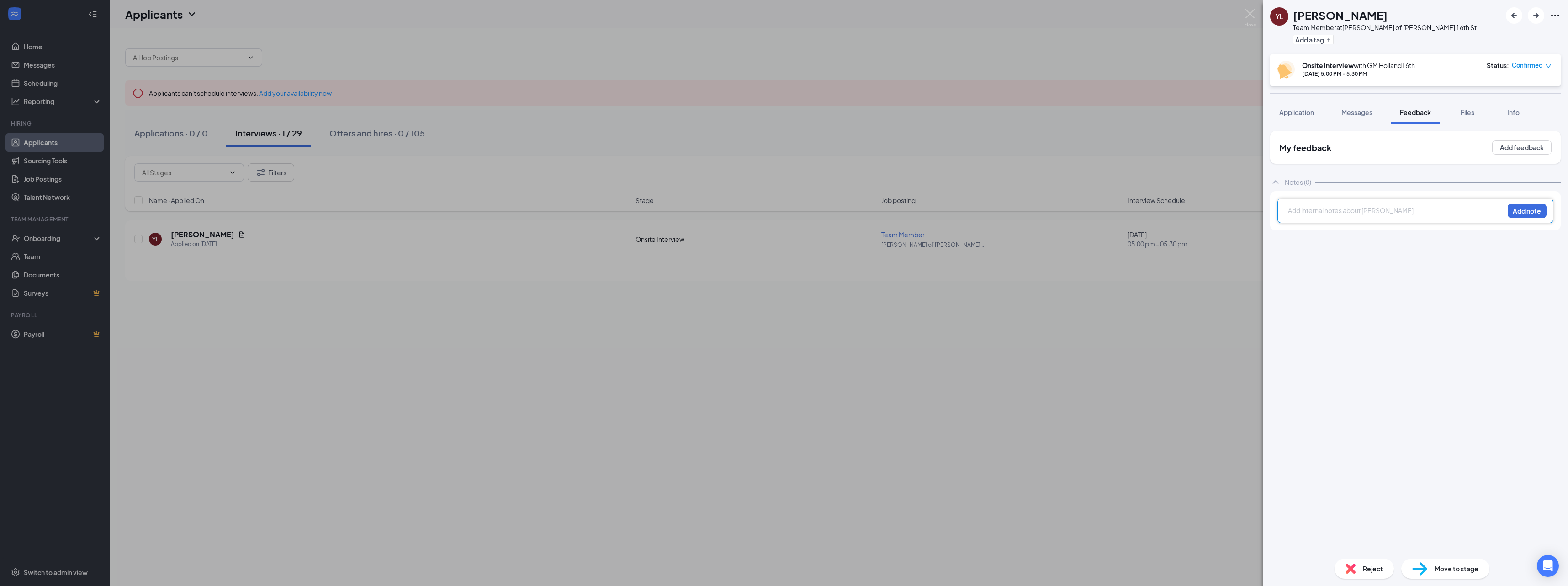
click at [1379, 214] on div at bounding box center [1396, 210] width 215 height 9
click at [1315, 211] on span "didnt nto show up for the interview" at bounding box center [1339, 210] width 101 height 9
drag, startPoint x: 1317, startPoint y: 212, endPoint x: 1504, endPoint y: 340, distance: 226.6
click at [1505, 341] on div "My feedback Add feedback Notes (0) didnt not show up for the interview Add note" at bounding box center [1415, 341] width 290 height 421
click at [1390, 213] on span "didnt not show up for the interview" at bounding box center [1339, 210] width 101 height 9
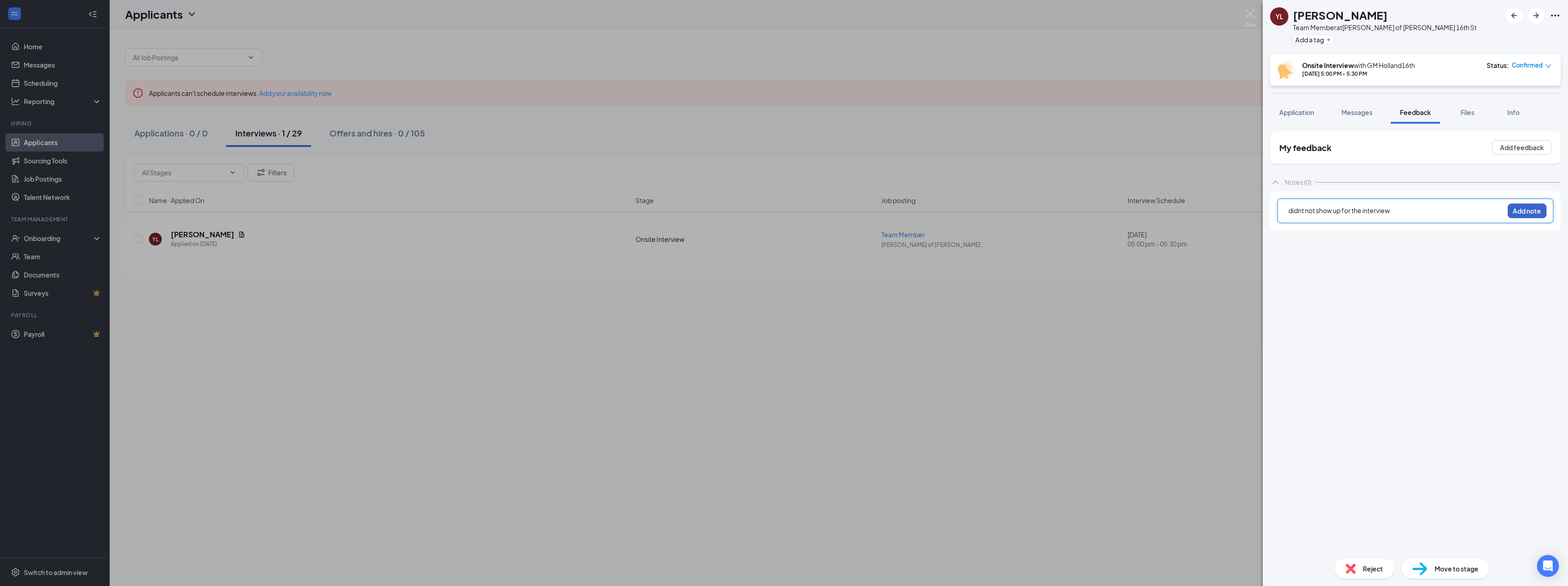
click at [1539, 211] on button "Add note" at bounding box center [1527, 211] width 39 height 14
click at [1363, 575] on div "Reject" at bounding box center [1363, 569] width 59 height 20
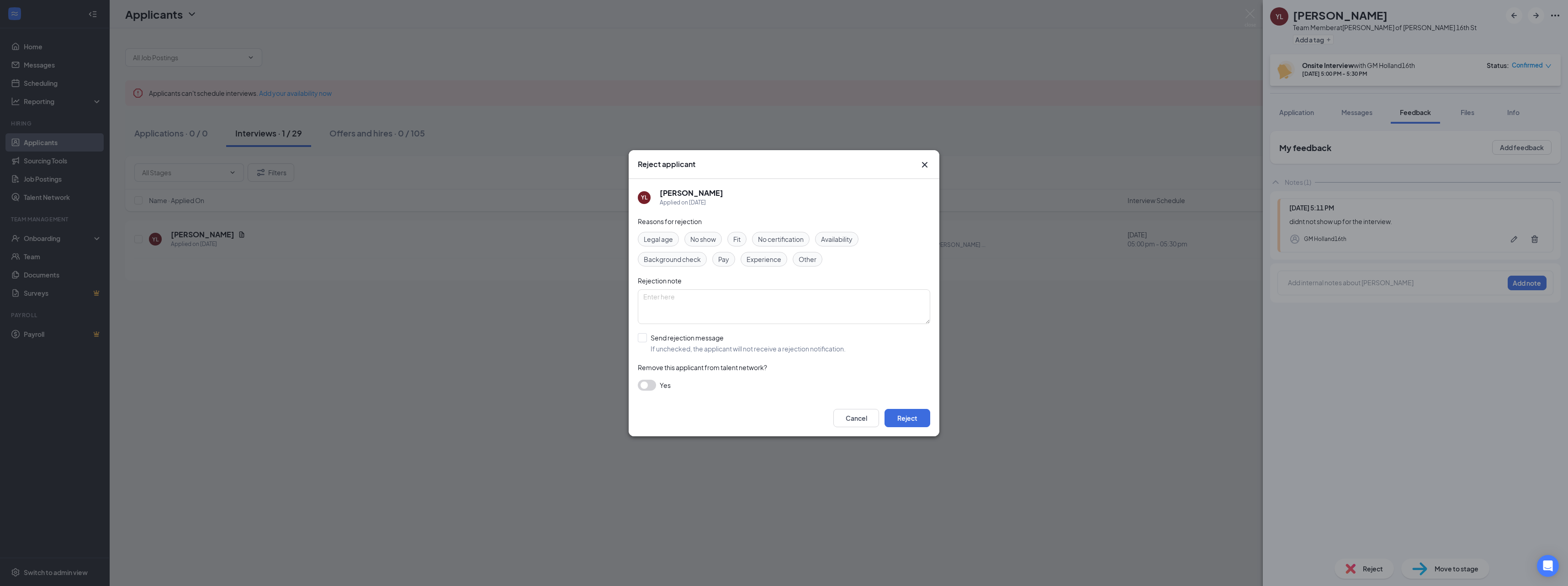
click at [707, 240] on span "No show" at bounding box center [703, 239] width 26 height 10
click at [912, 415] on button "Reject" at bounding box center [907, 418] width 46 height 19
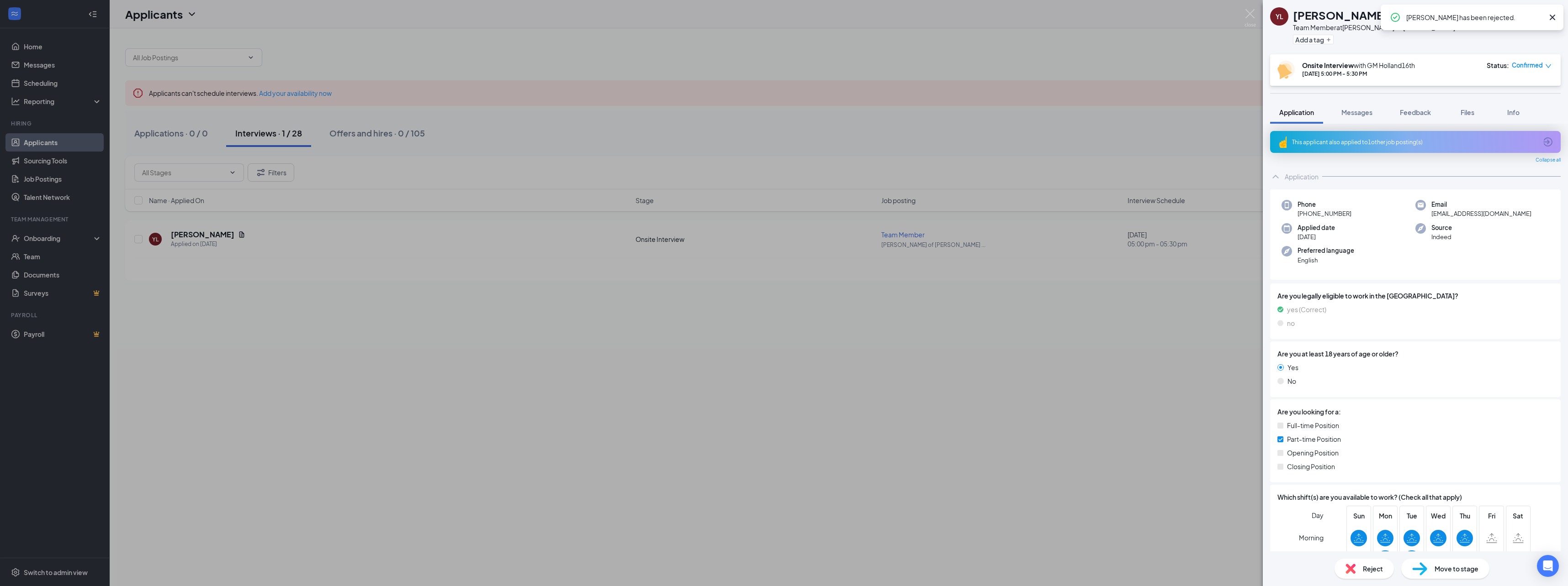
click at [1243, 14] on div "[PERSON_NAME] [PERSON_NAME] Team Member at [PERSON_NAME] of [PERSON_NAME] 16th …" at bounding box center [784, 293] width 1568 height 586
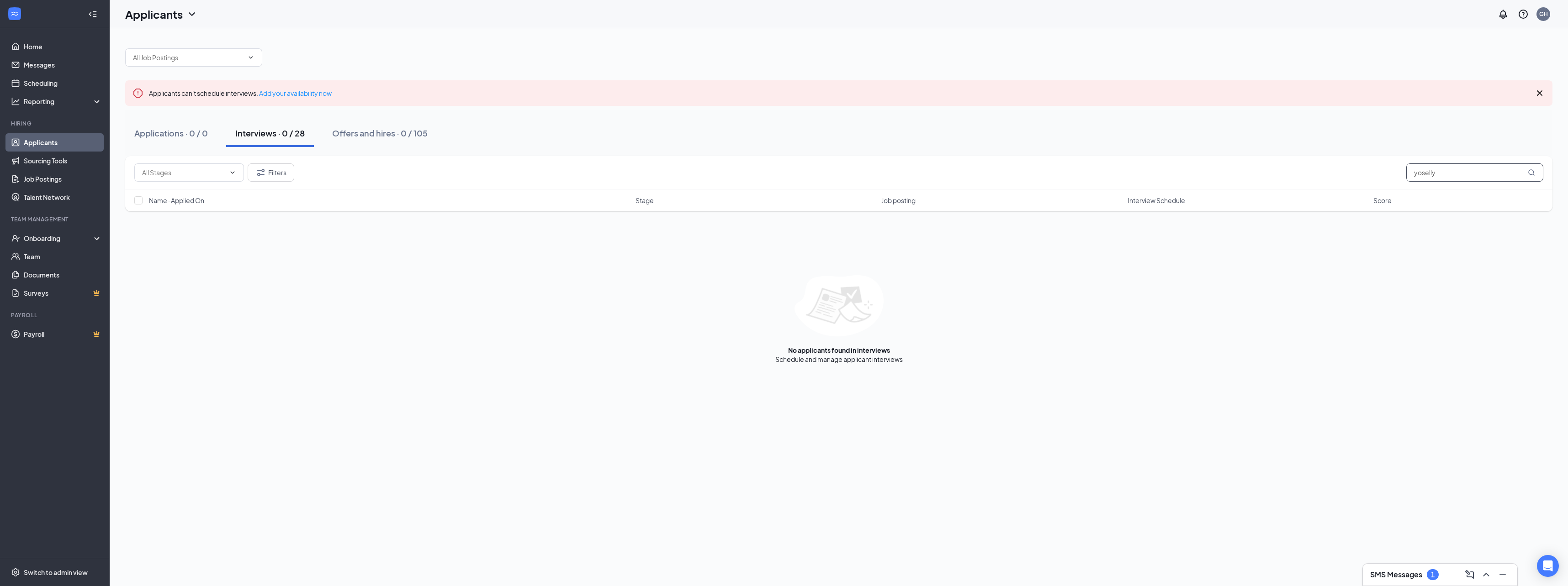
click at [1447, 175] on input "yoselly" at bounding box center [1475, 173] width 137 height 19
type input "y"
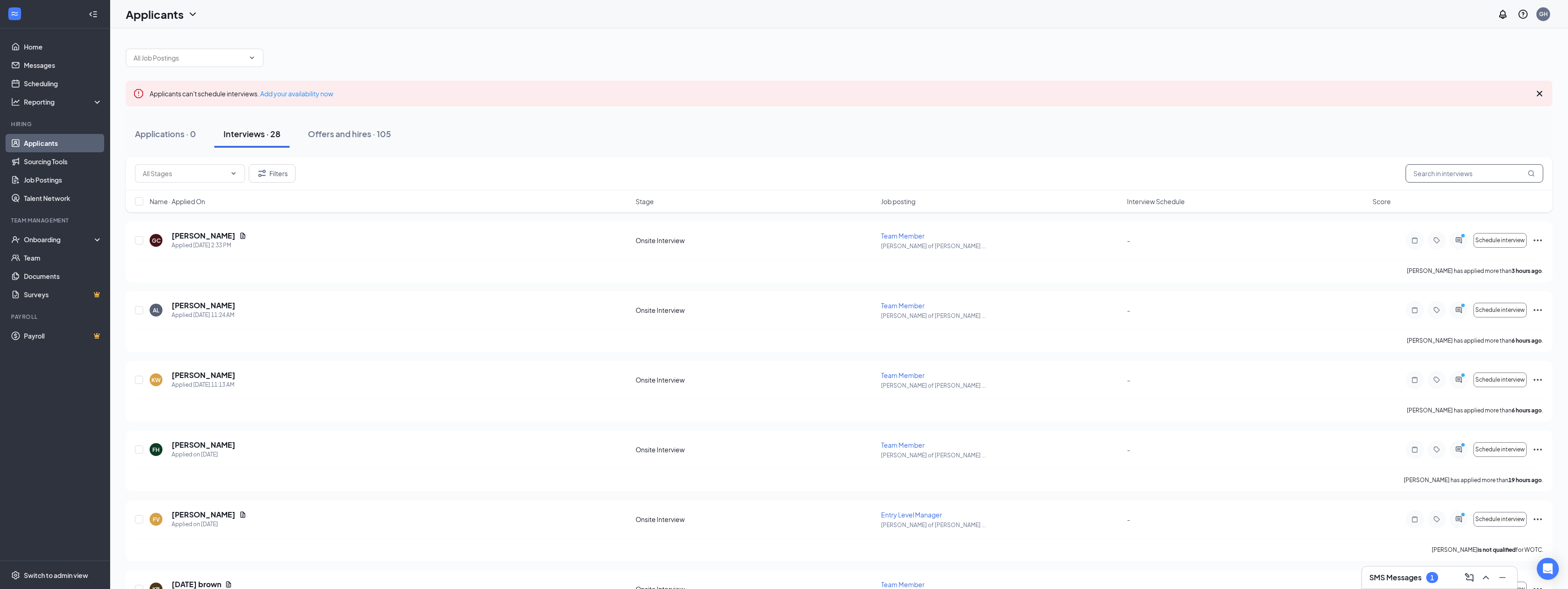
click at [1428, 171] on input "text" at bounding box center [1474, 173] width 138 height 19
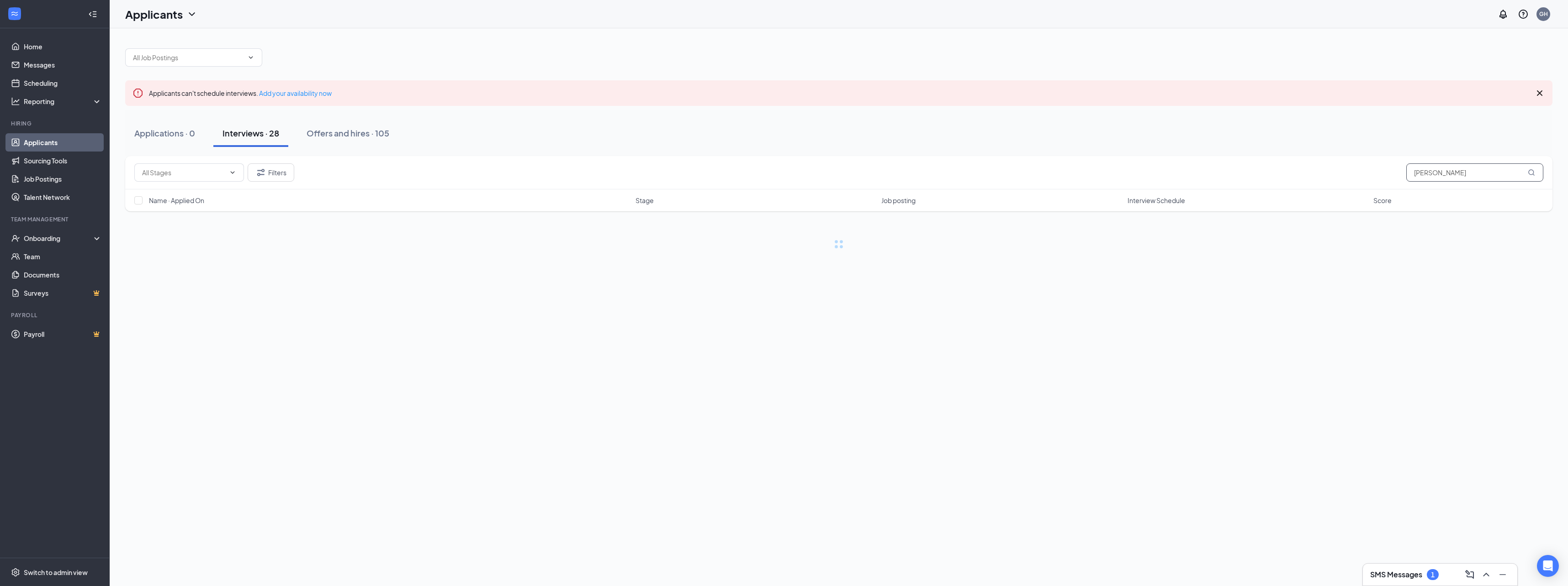
type input "yoselly"
click at [185, 131] on div "Applications · 0 / 0" at bounding box center [170, 133] width 73 height 11
click at [267, 136] on div "Interviews · 0 / 28" at bounding box center [270, 133] width 69 height 11
click at [260, 168] on icon "Filter" at bounding box center [260, 172] width 11 height 11
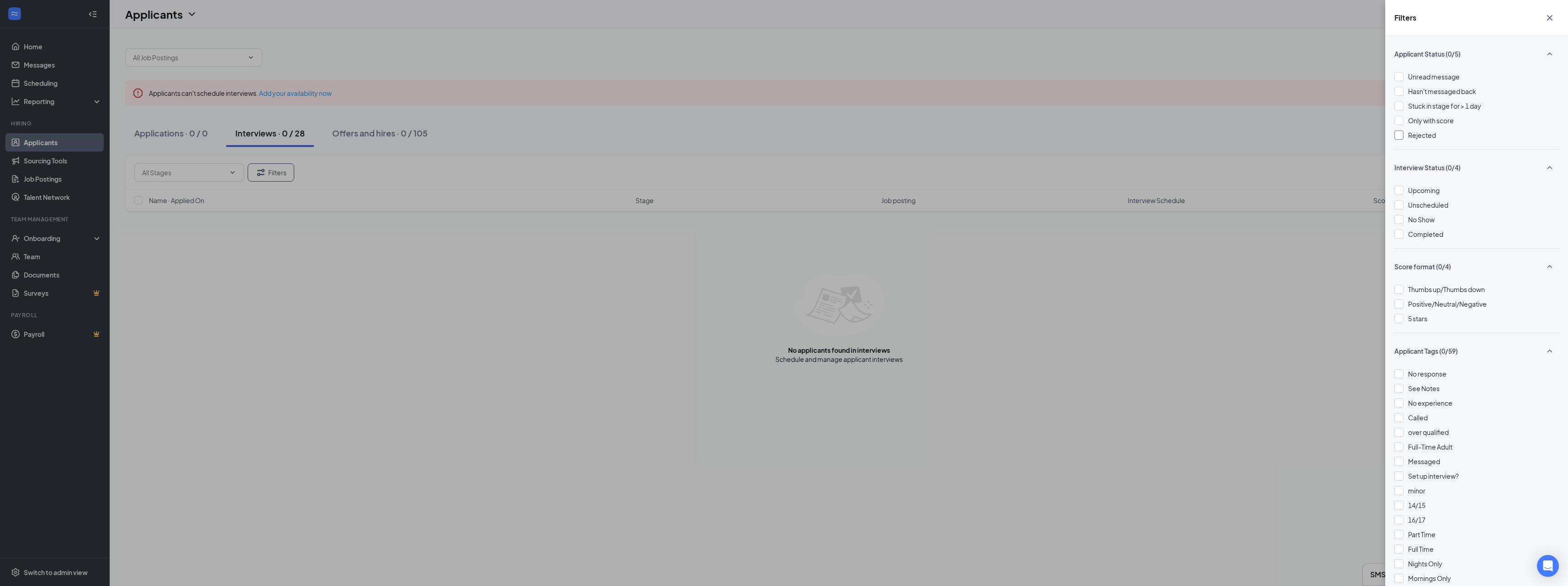
click at [1405, 133] on div "Rejected" at bounding box center [1476, 135] width 165 height 10
click at [1305, 409] on div "Filters Applicant Status (1/5) Unread message Hasn't messaged back Stuck in sta…" at bounding box center [784, 293] width 1568 height 586
click at [1551, 17] on icon "Cross" at bounding box center [1549, 17] width 11 height 11
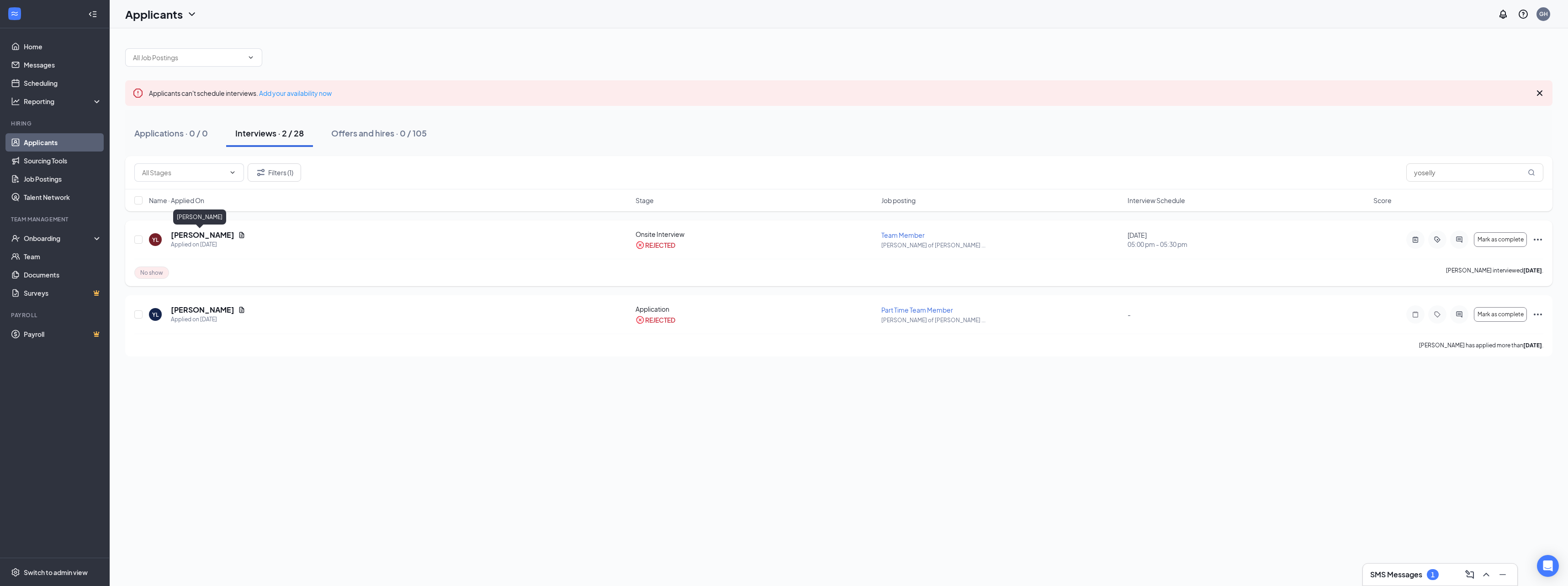
click at [186, 237] on h5 "[PERSON_NAME]" at bounding box center [202, 235] width 63 height 10
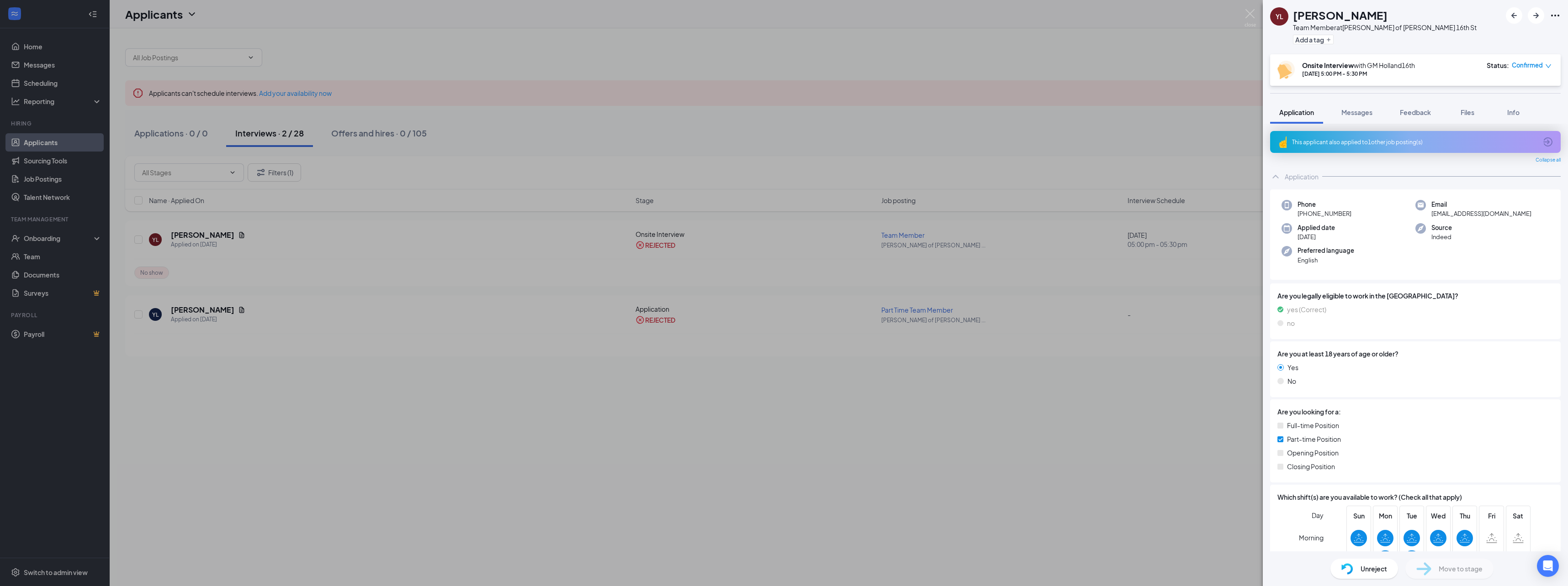
click at [1368, 566] on span "Unreject" at bounding box center [1373, 569] width 26 height 10
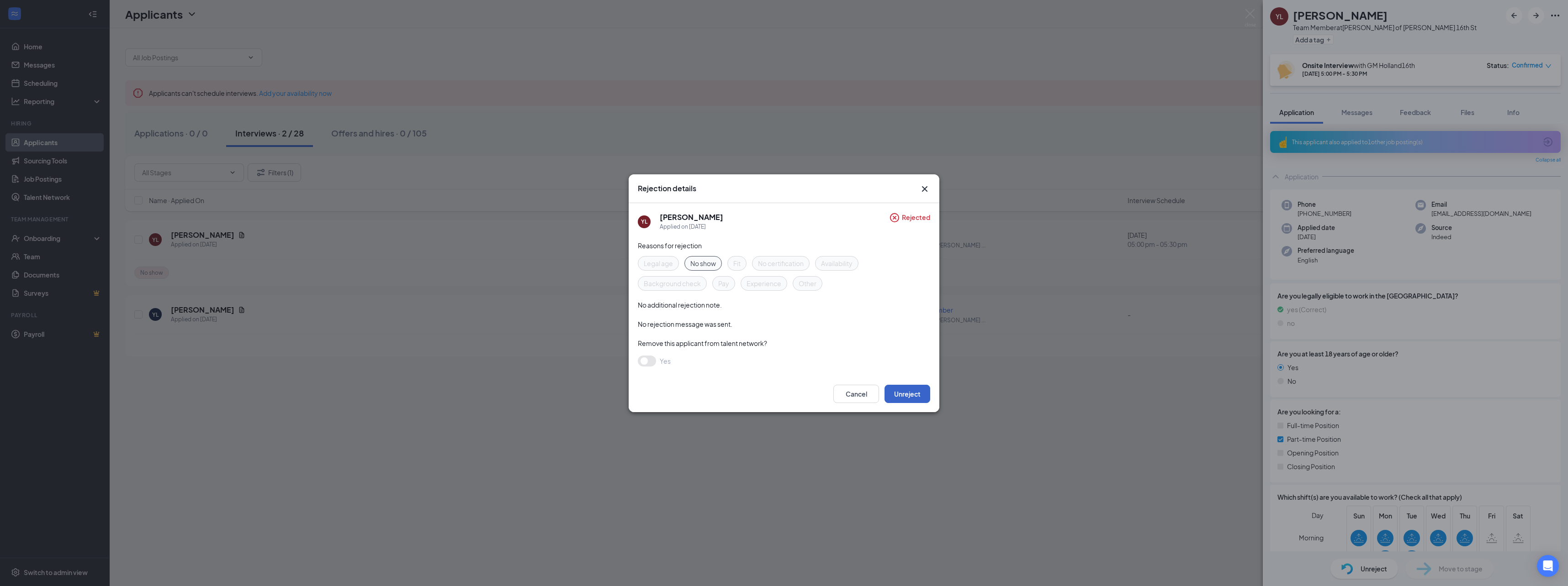
click at [916, 393] on button "Unreject" at bounding box center [907, 394] width 46 height 19
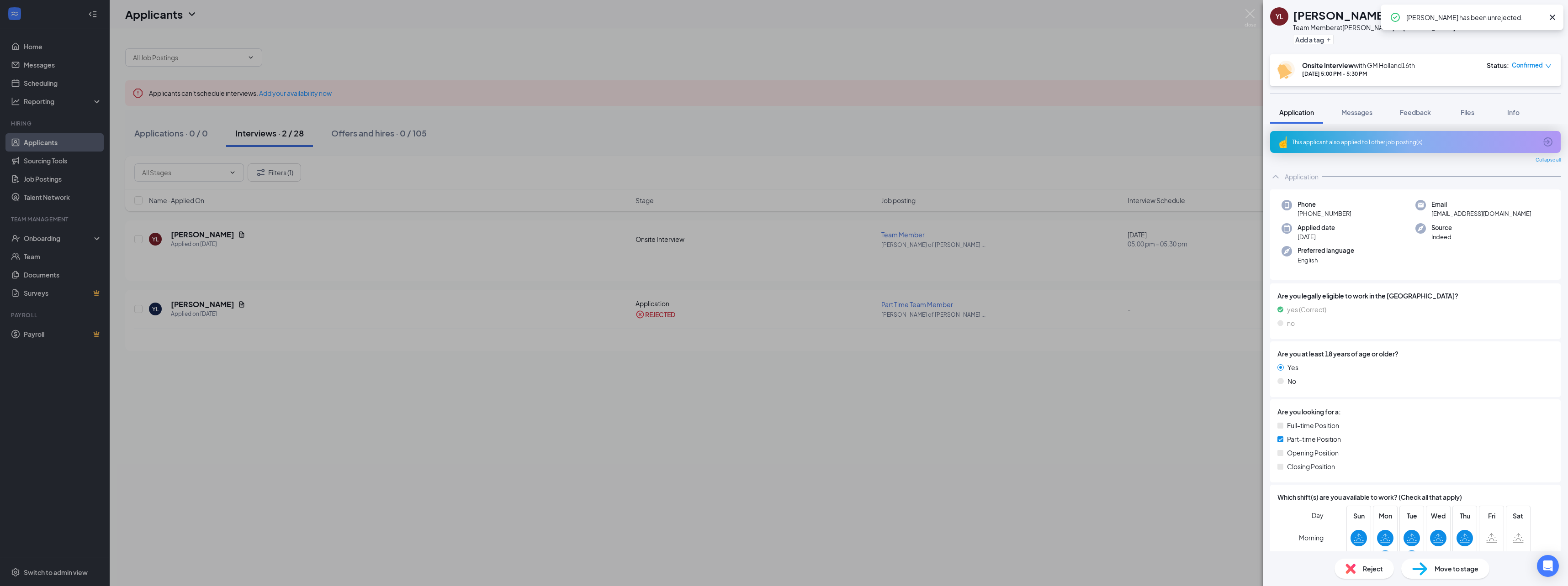
click at [691, 421] on div "[PERSON_NAME] [PERSON_NAME] Team Member at [PERSON_NAME] of [PERSON_NAME] 16th …" at bounding box center [784, 293] width 1568 height 586
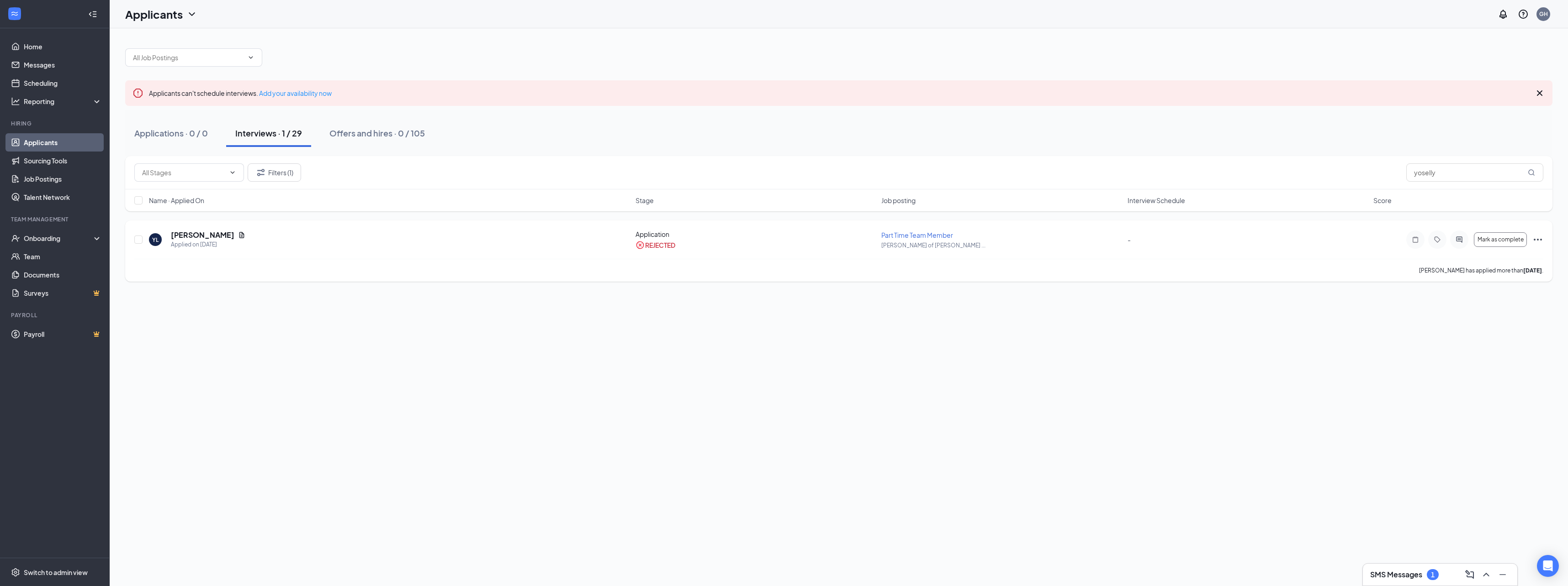
click at [653, 249] on div "REJECTED" at bounding box center [660, 245] width 30 height 9
click at [191, 238] on h5 "[PERSON_NAME]" at bounding box center [202, 235] width 63 height 10
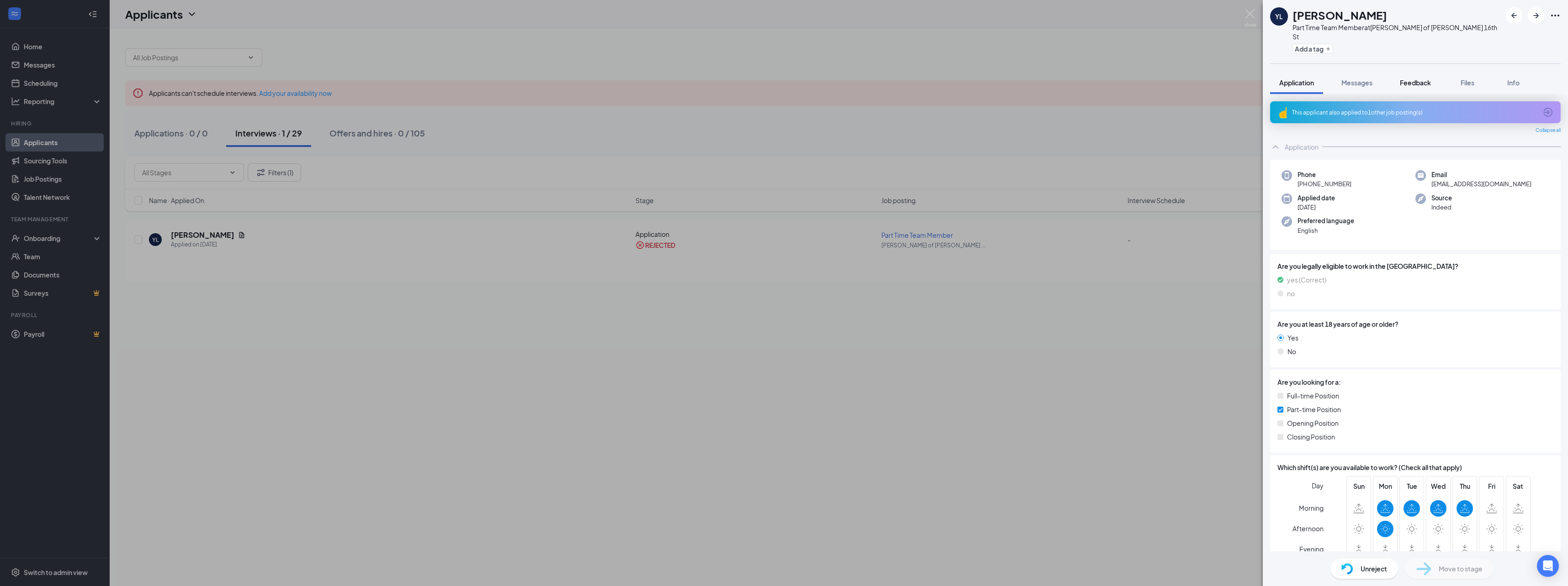
click at [1417, 78] on span "Feedback" at bounding box center [1415, 83] width 31 height 9
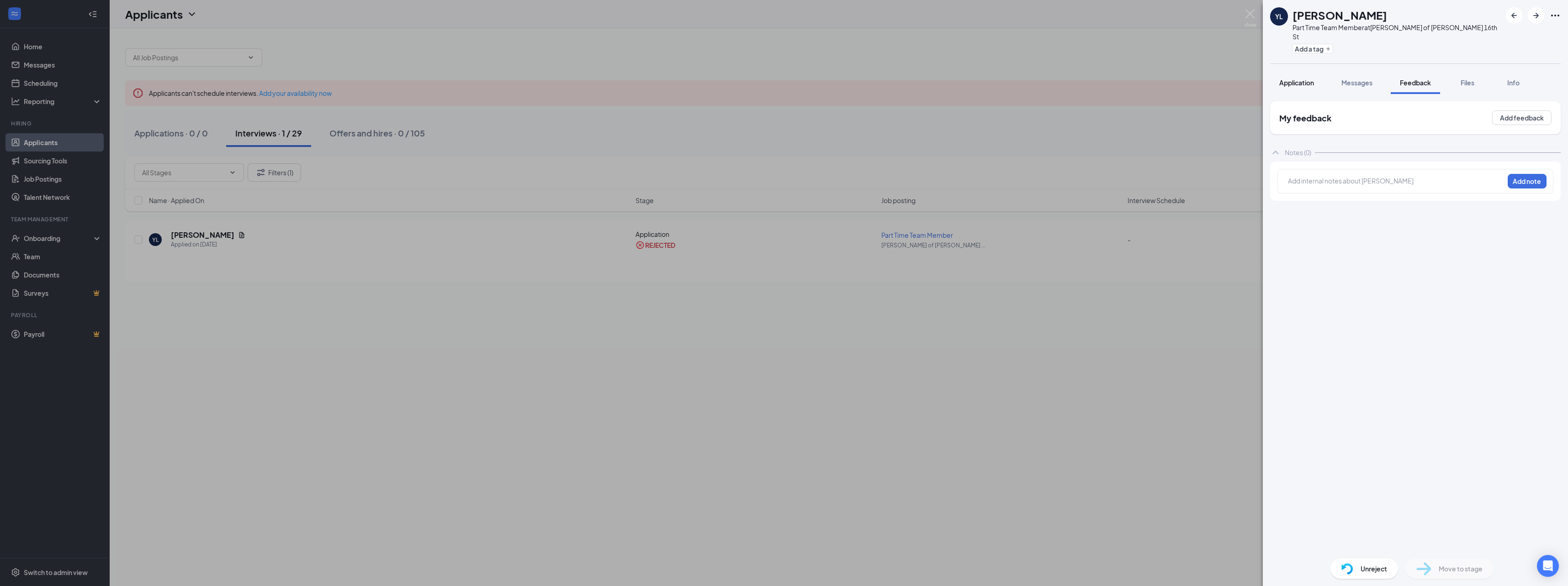
click at [1298, 79] on button "Application" at bounding box center [1296, 83] width 53 height 23
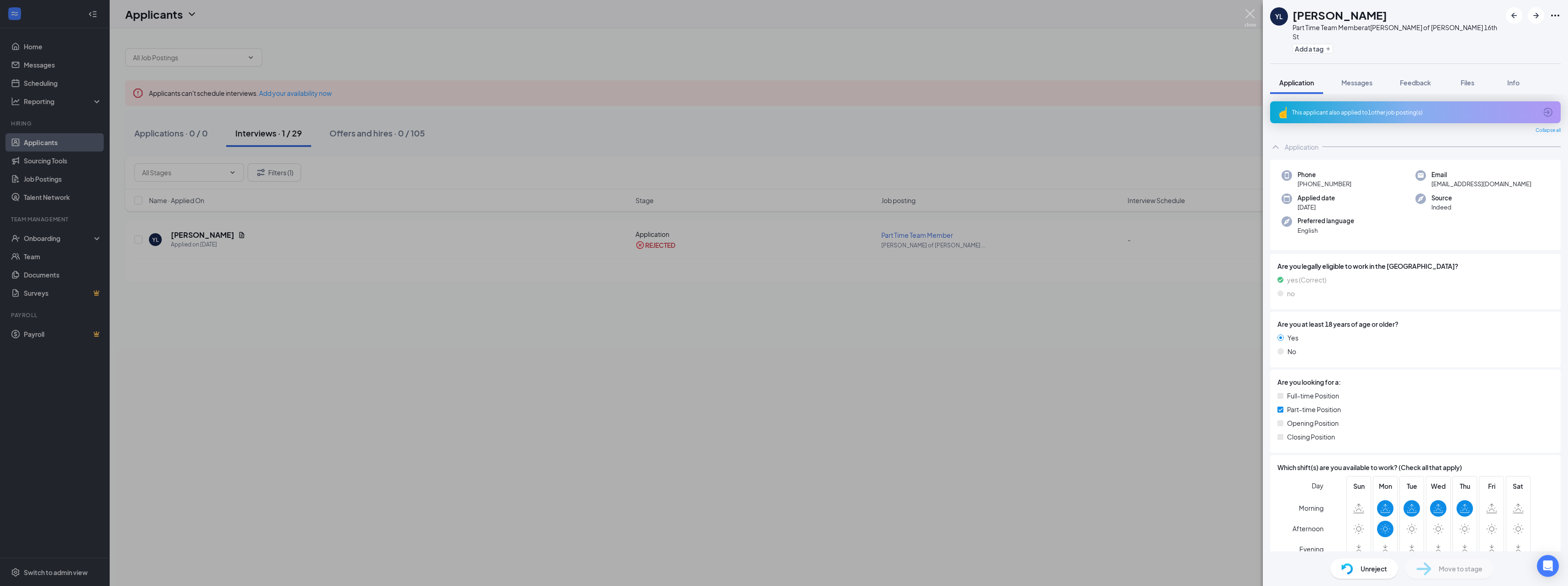
click at [1247, 13] on img at bounding box center [1250, 18] width 11 height 18
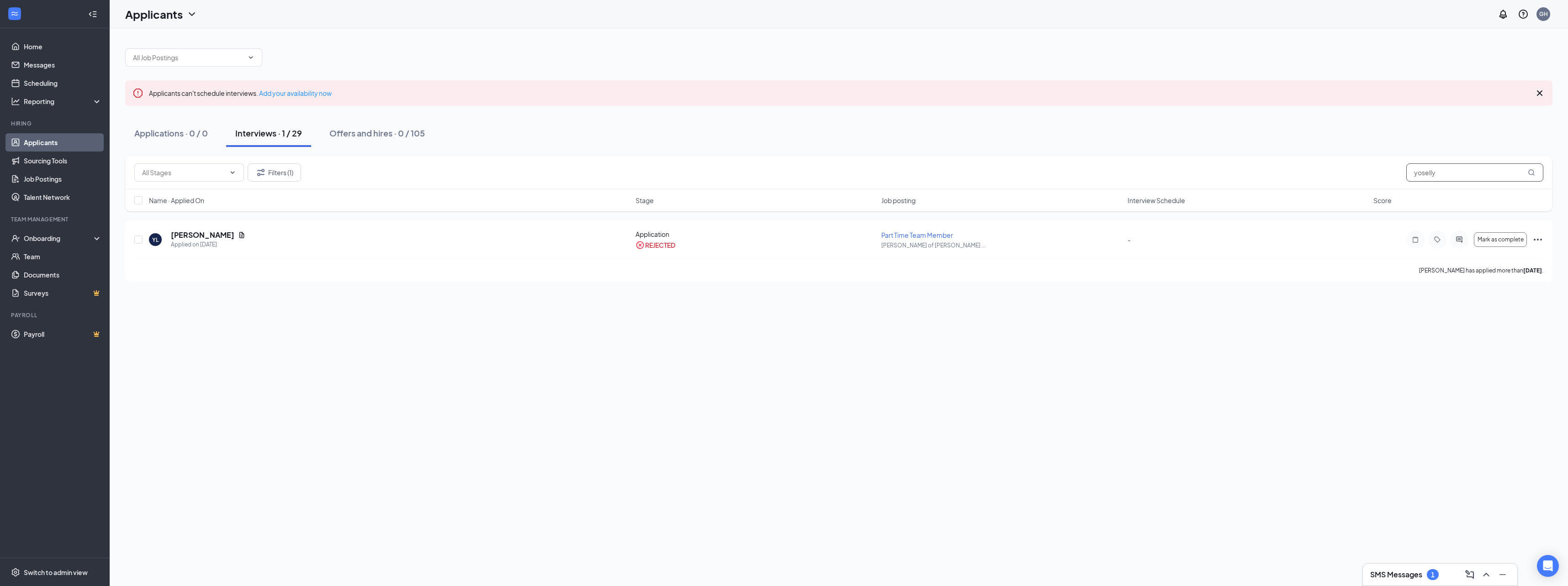
click at [1444, 176] on input "yoselly" at bounding box center [1475, 173] width 137 height 19
click at [283, 134] on div "Interviews · 1 / 29" at bounding box center [268, 133] width 66 height 11
click at [1532, 171] on icon "MagnifyingGlass" at bounding box center [1531, 173] width 7 height 7
click at [267, 173] on button "Filters (1)" at bounding box center [274, 173] width 54 height 19
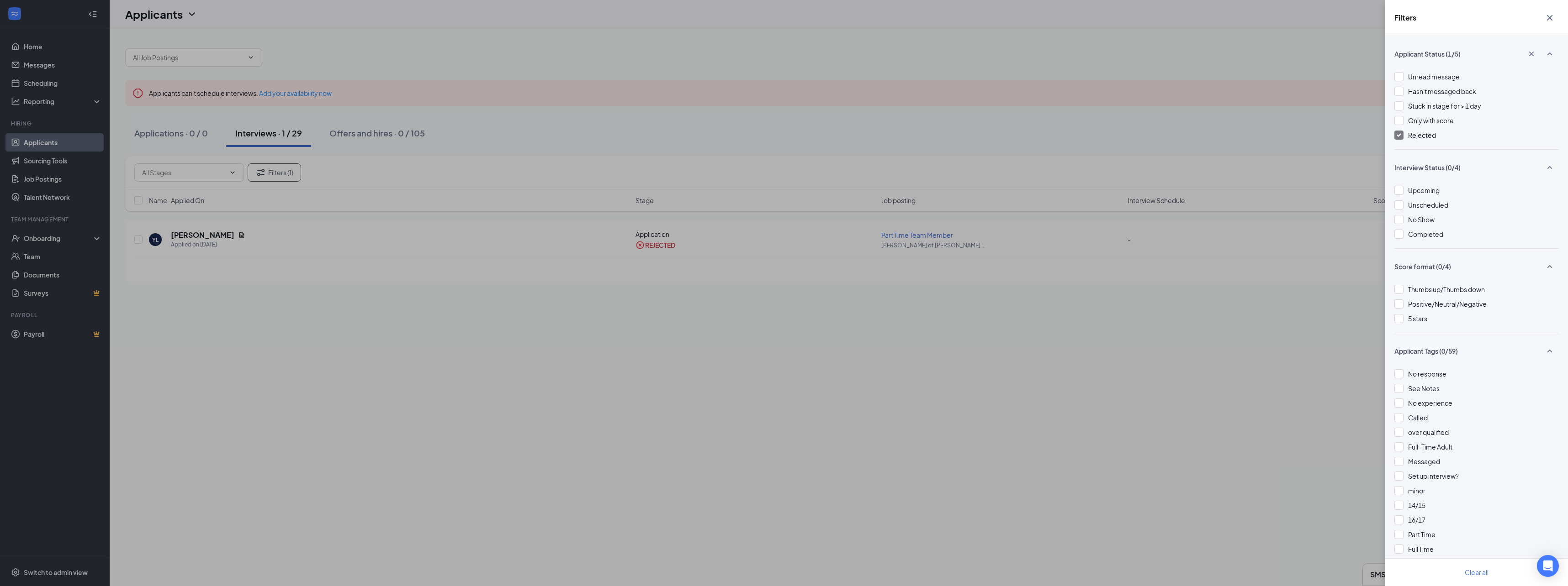
click at [1397, 135] on img at bounding box center [1399, 135] width 4 height 4
click at [1397, 135] on div at bounding box center [1398, 135] width 9 height 9
click at [1397, 135] on img at bounding box center [1399, 135] width 4 height 4
click at [1019, 357] on div "Filters Applicant Status (0/5) Unread message Hasn't messaged back Stuck in sta…" at bounding box center [784, 293] width 1568 height 586
click at [1554, 19] on icon "Cross" at bounding box center [1549, 17] width 11 height 11
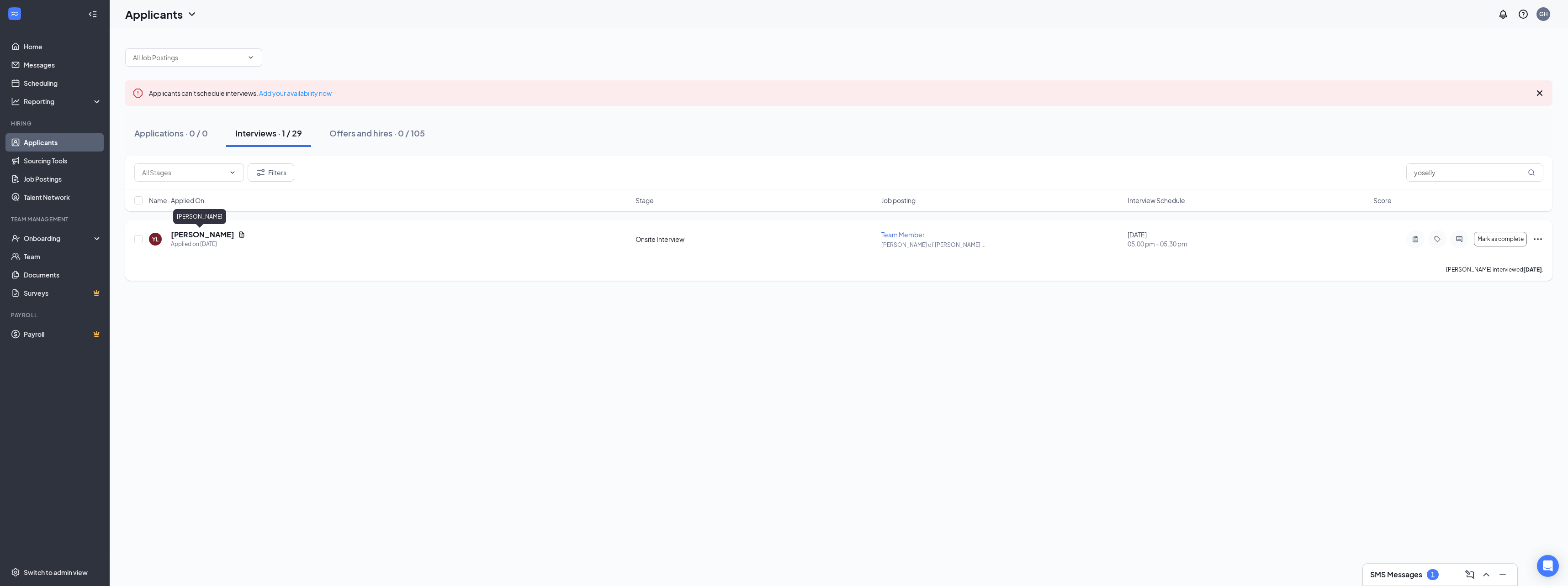
click at [195, 235] on h5 "[PERSON_NAME]" at bounding box center [202, 235] width 63 height 10
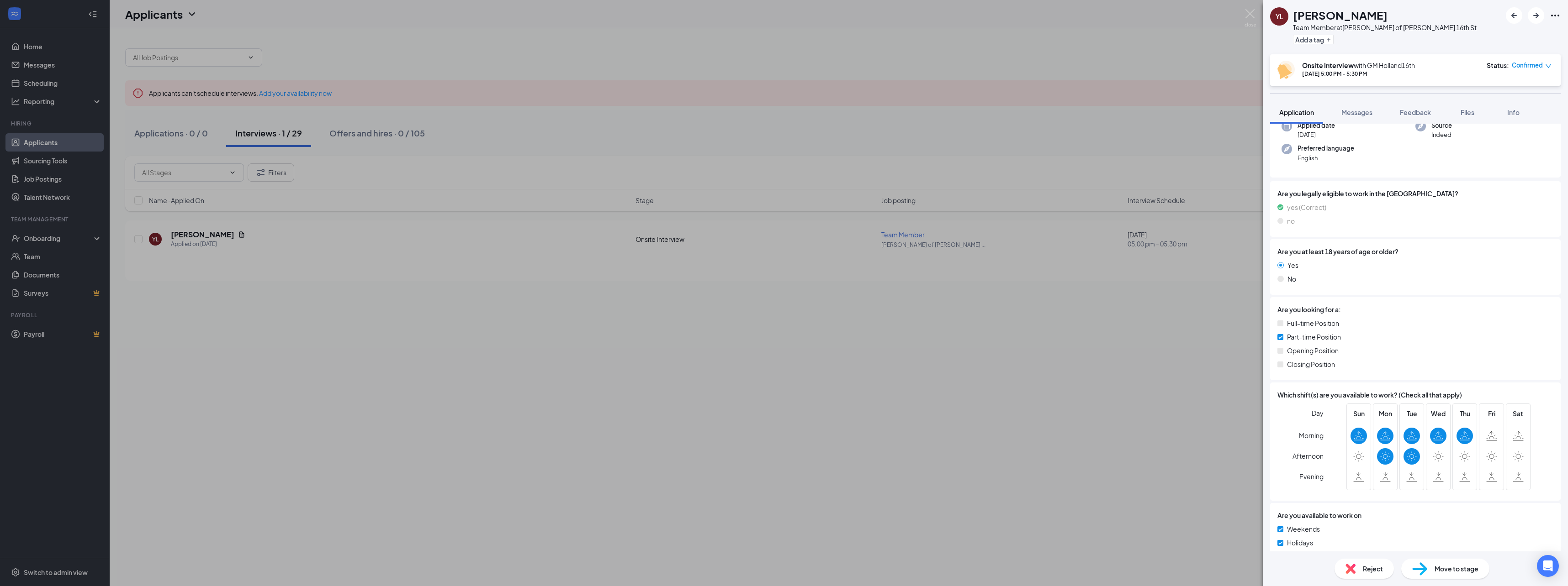
scroll to position [137, 0]
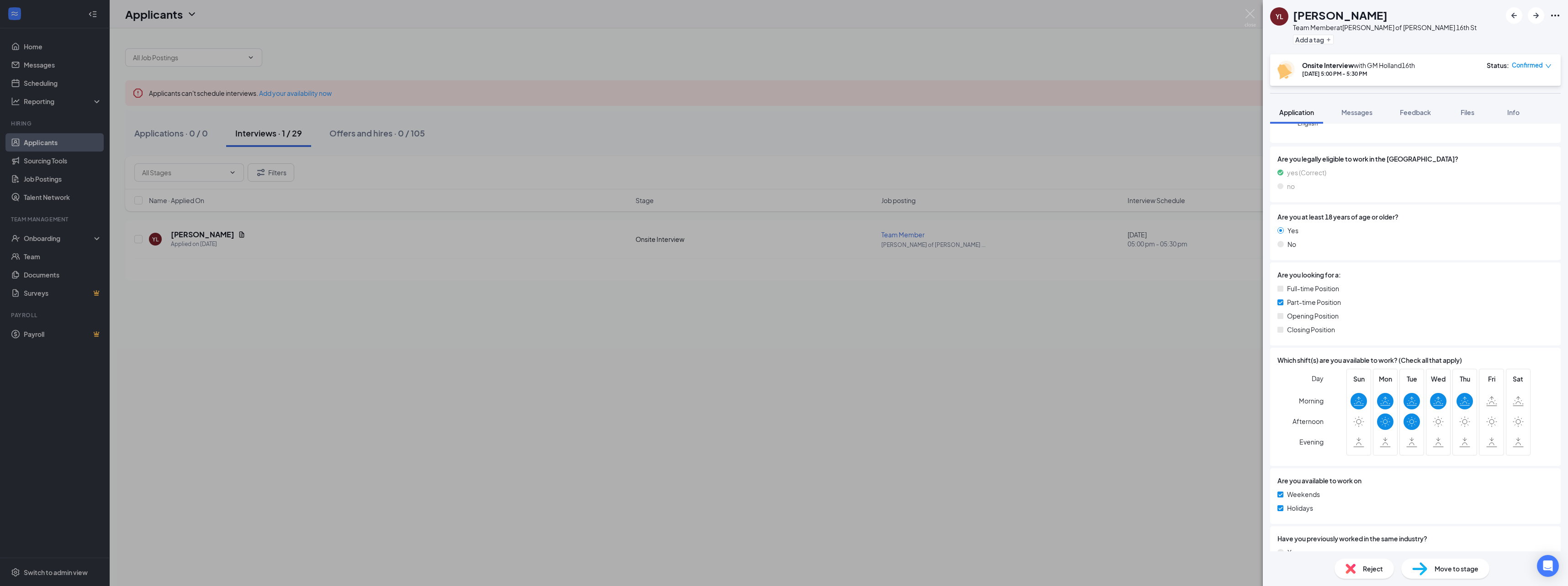
click at [1417, 574] on img at bounding box center [1419, 569] width 15 height 14
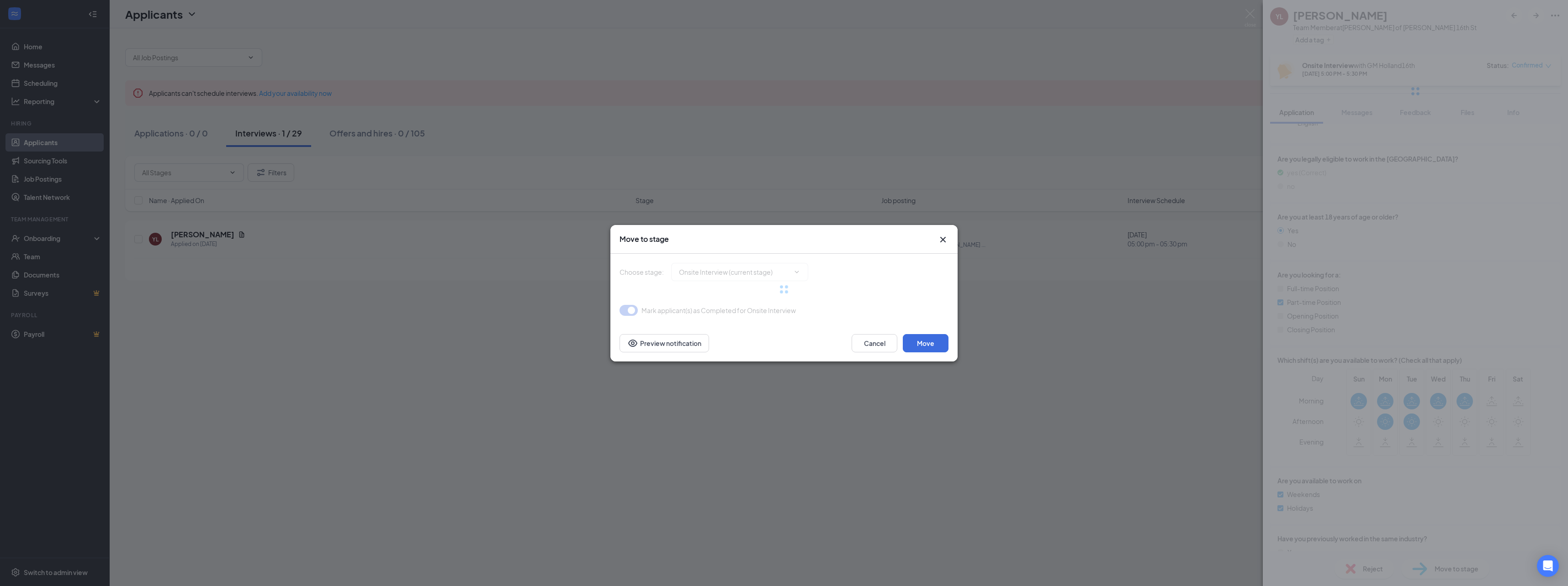
type input "Background Check Screening (next stage)"
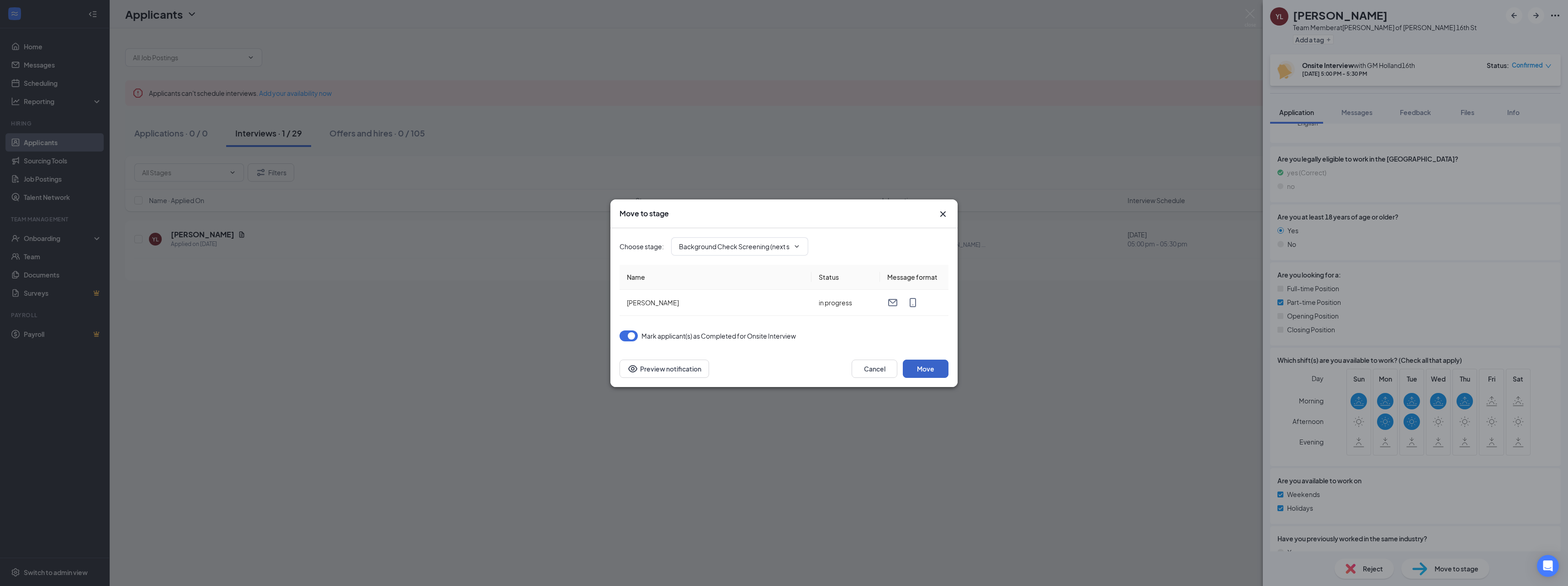
click at [927, 370] on button "Move" at bounding box center [925, 369] width 46 height 19
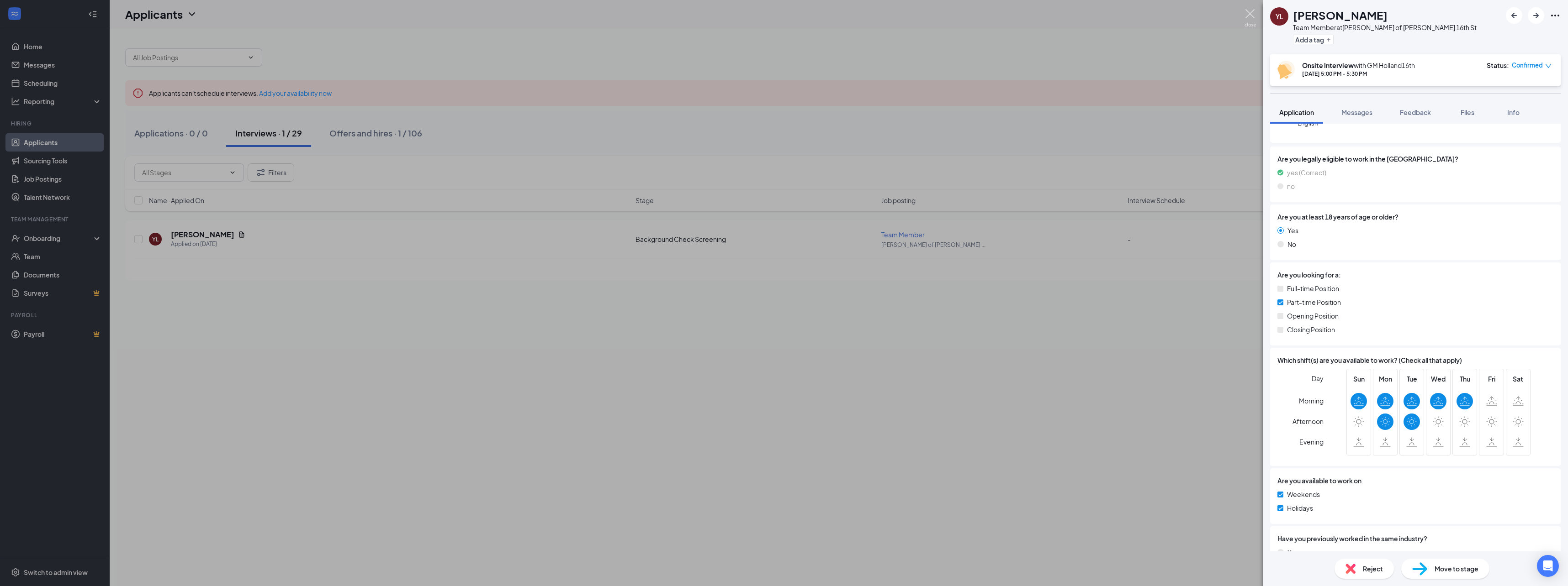
click at [1247, 14] on img at bounding box center [1250, 18] width 11 height 18
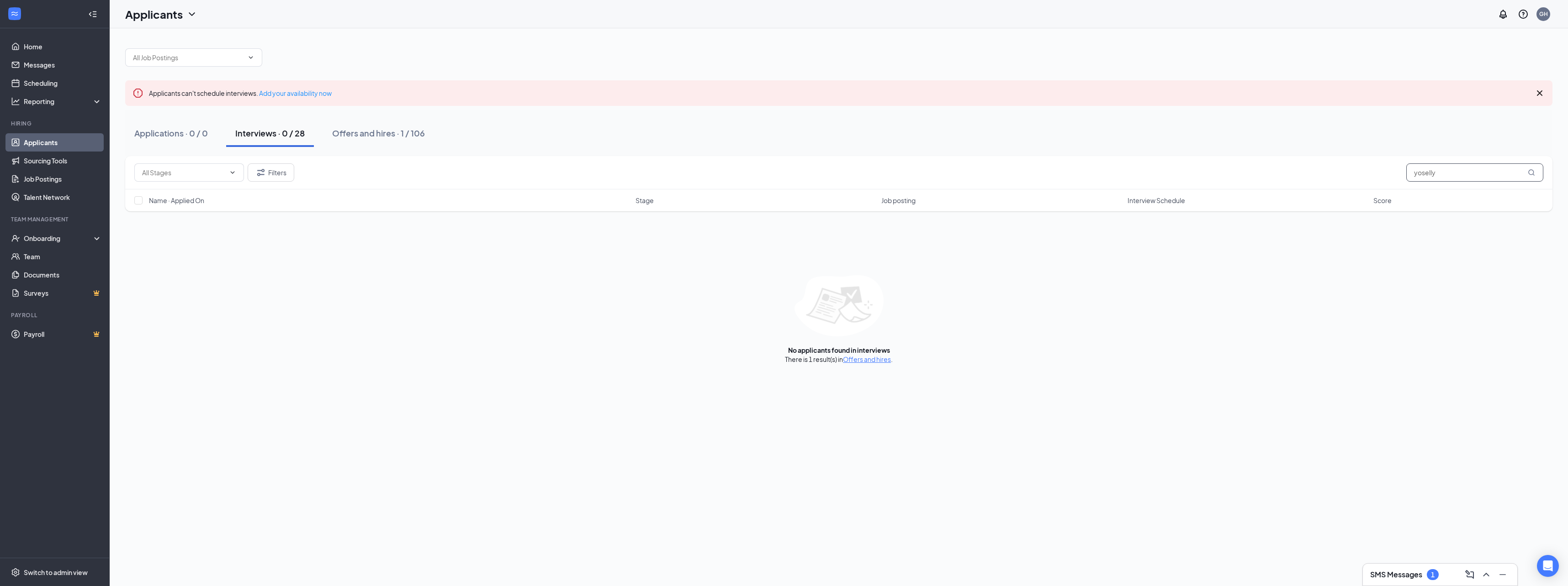
click at [1452, 173] on input "yoselly" at bounding box center [1475, 173] width 137 height 19
type input "y"
type input "[PERSON_NAME]"
click at [372, 131] on div "Offers and hires · 1 / 106" at bounding box center [379, 133] width 93 height 11
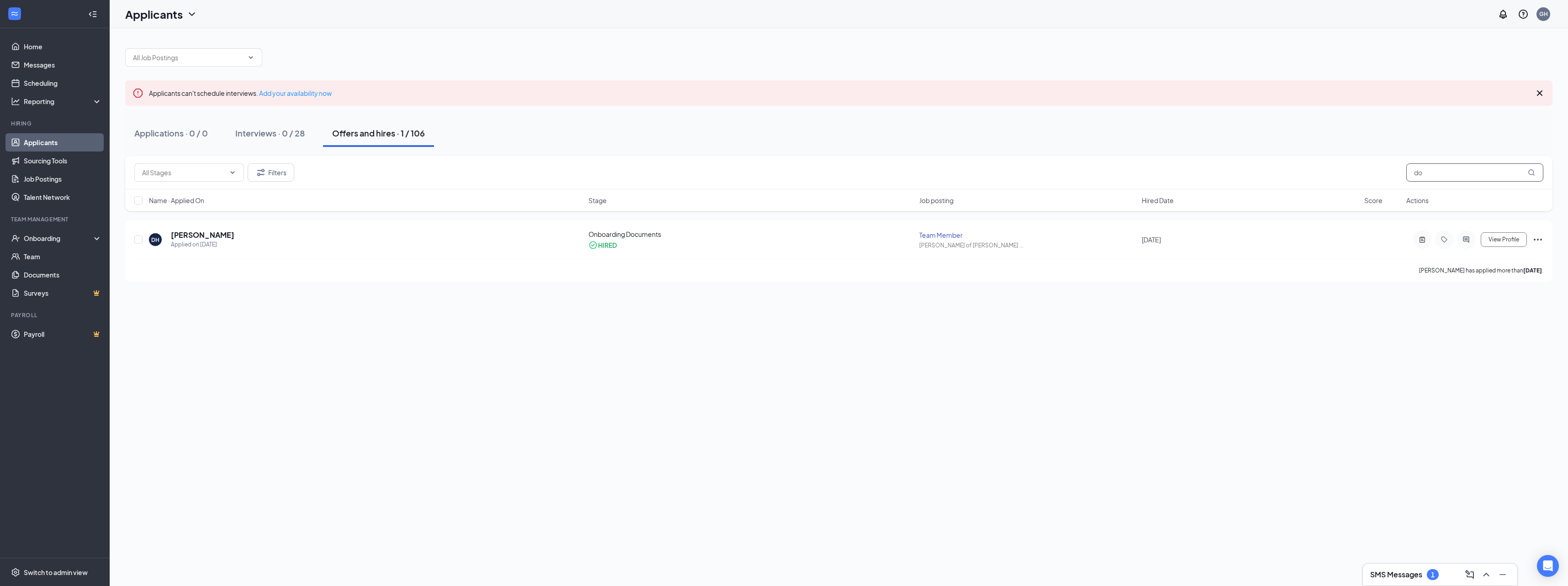
type input "d"
type input "yamilex"
click at [265, 135] on div "Interviews · 0 / 28" at bounding box center [270, 133] width 69 height 11
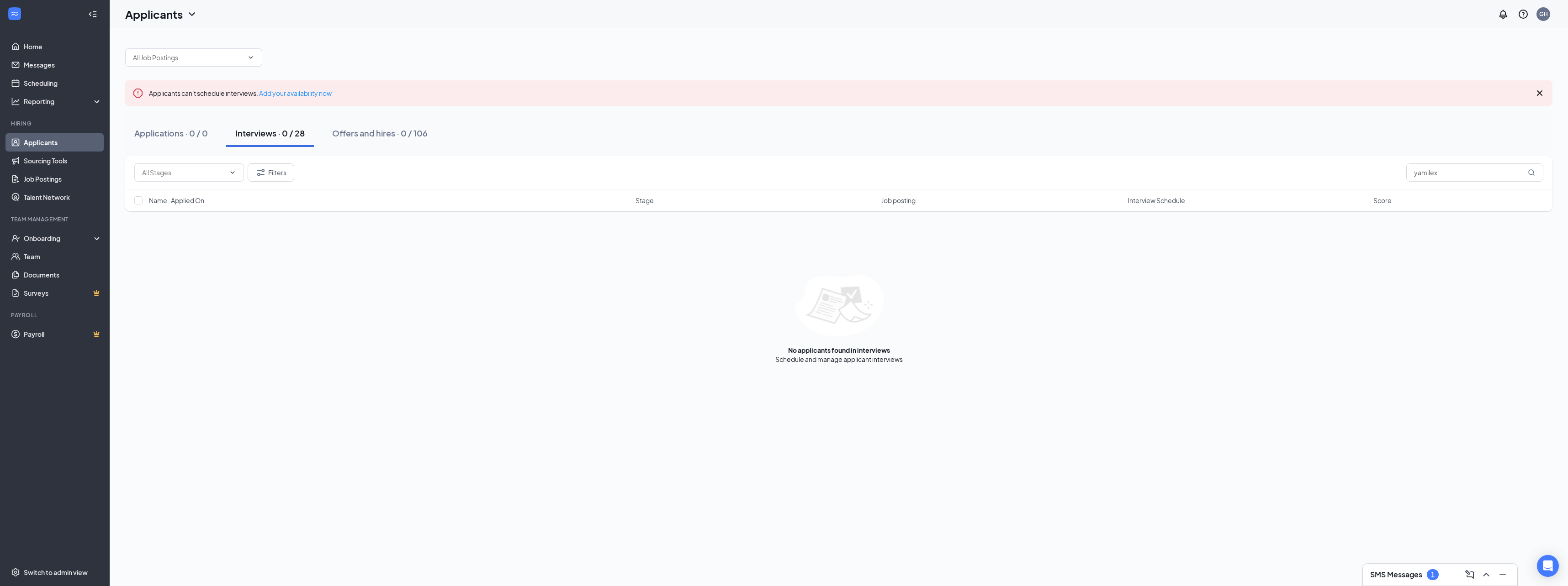
click at [269, 137] on div "Interviews · 0 / 28" at bounding box center [270, 133] width 69 height 11
click at [279, 173] on button "Filters" at bounding box center [270, 173] width 46 height 19
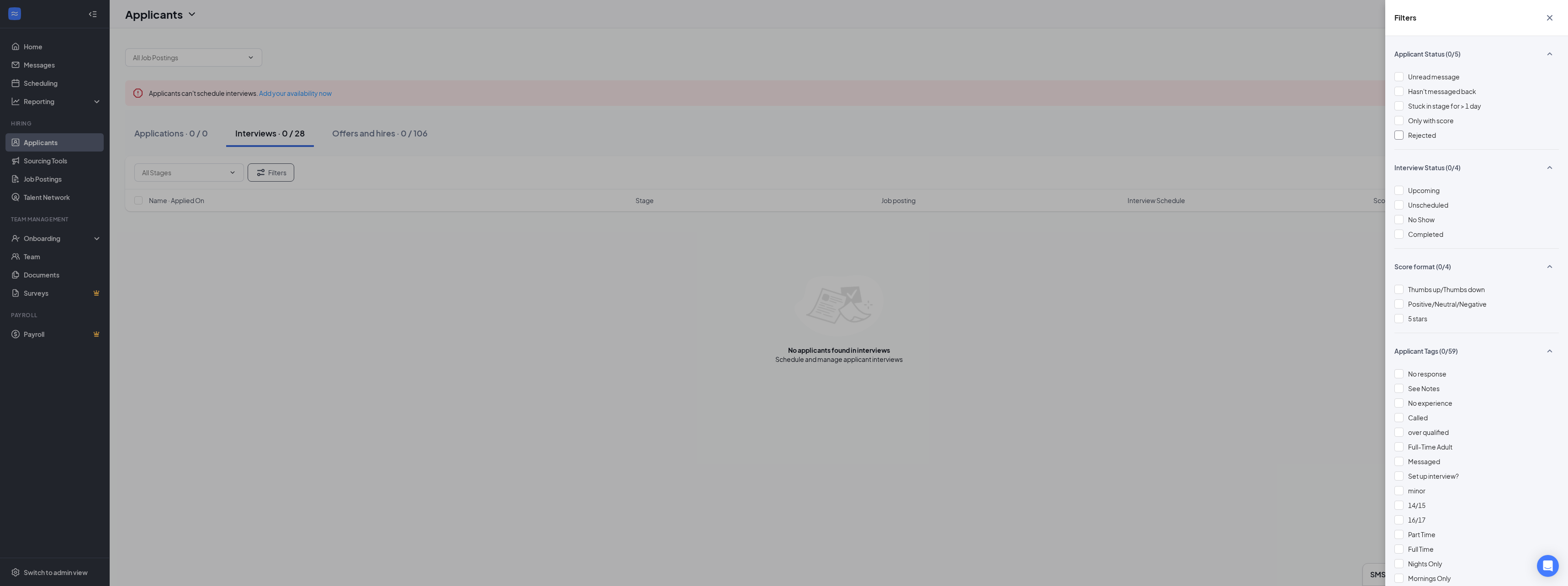
click at [1398, 135] on div at bounding box center [1398, 135] width 9 height 9
click at [559, 338] on div "Filters Applicant Status (1/5) Unread message Hasn't messaged back Stuck in sta…" at bounding box center [784, 293] width 1568 height 586
click at [1550, 19] on icon "Cross" at bounding box center [1549, 18] width 6 height 6
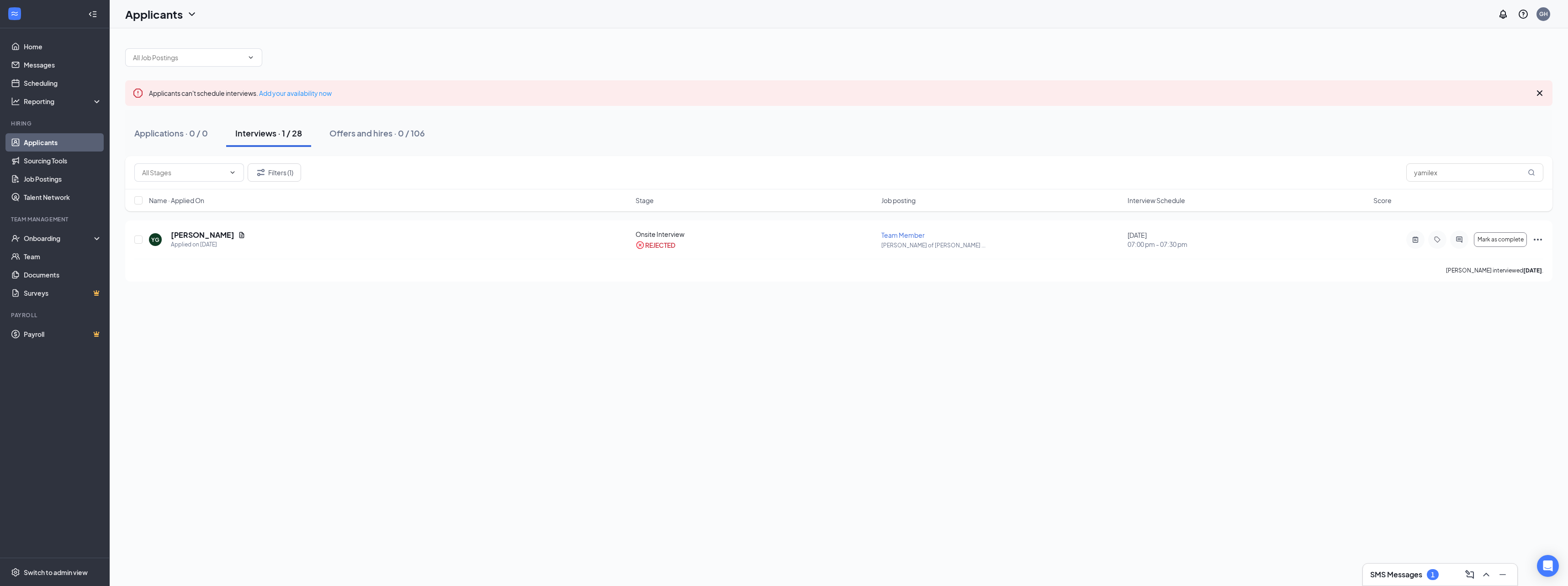
click at [1386, 317] on div "Applicants can't schedule interviews. Add your availability now Applications · …" at bounding box center [839, 307] width 1458 height 558
click at [1417, 237] on icon "ActiveNote" at bounding box center [1415, 240] width 11 height 7
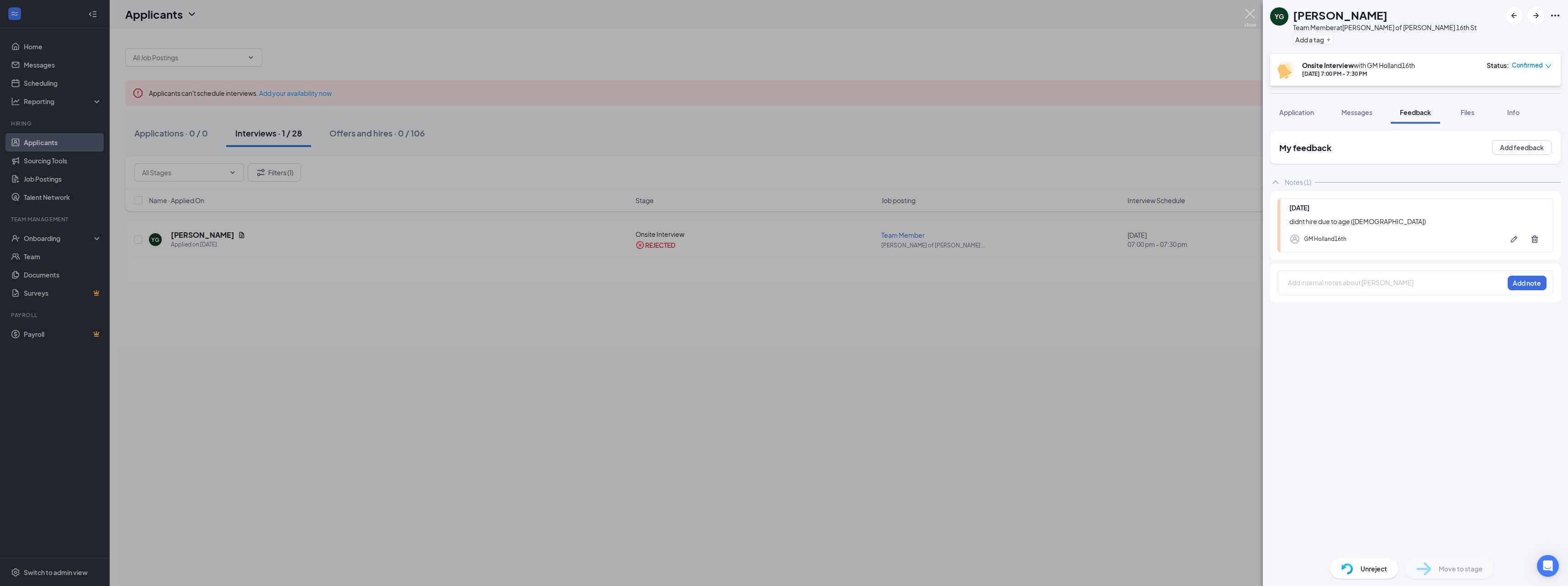
click at [1244, 14] on img at bounding box center [1250, 18] width 11 height 18
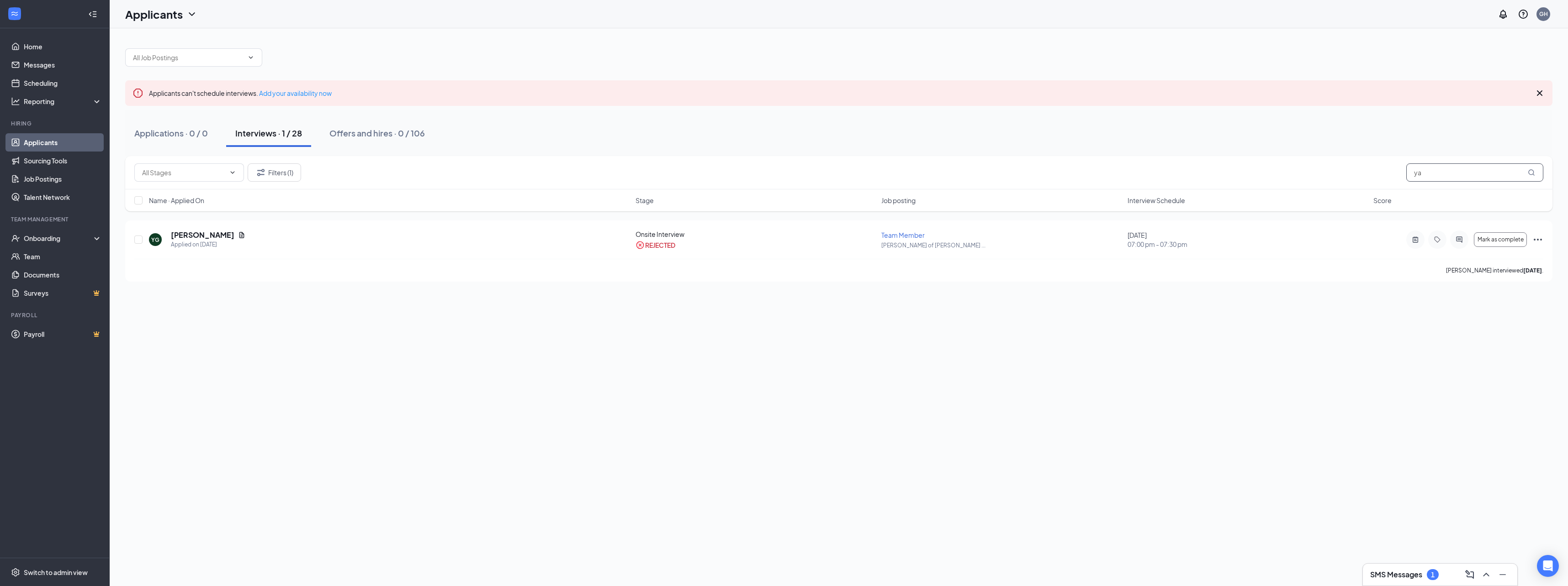
type input "y"
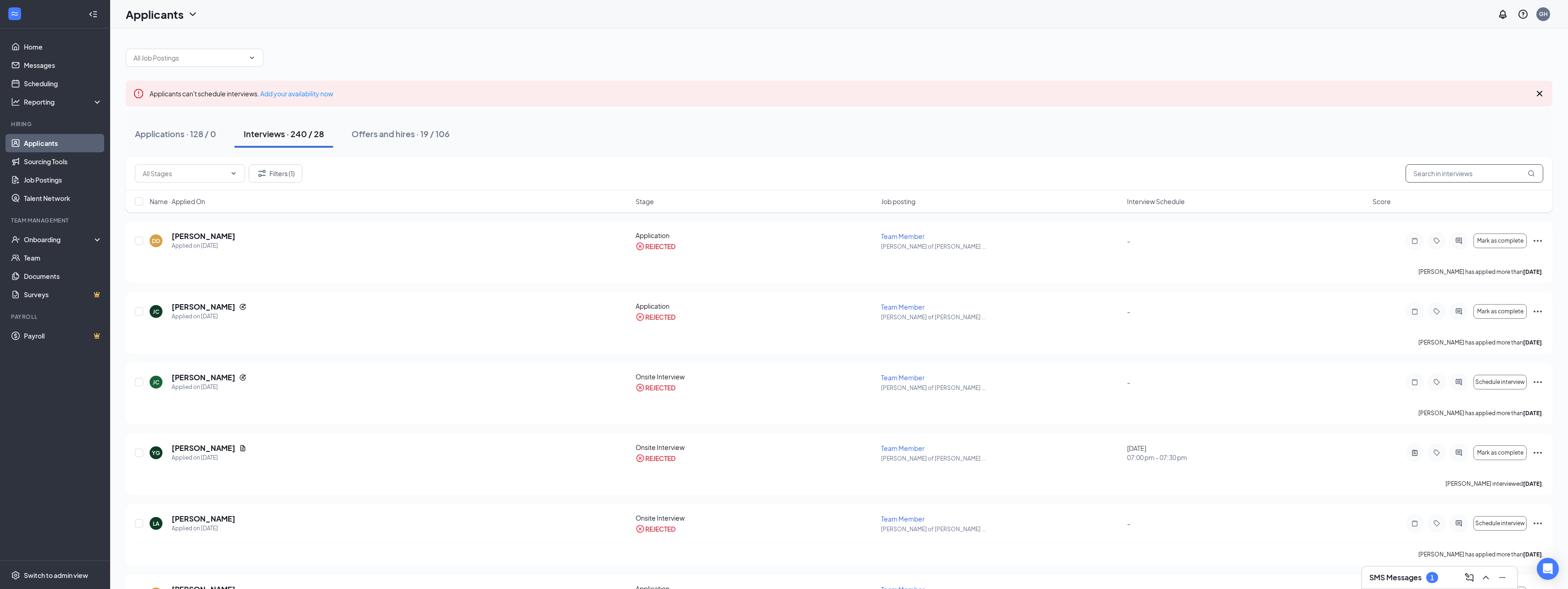
click at [1446, 175] on input "text" at bounding box center [1474, 173] width 138 height 19
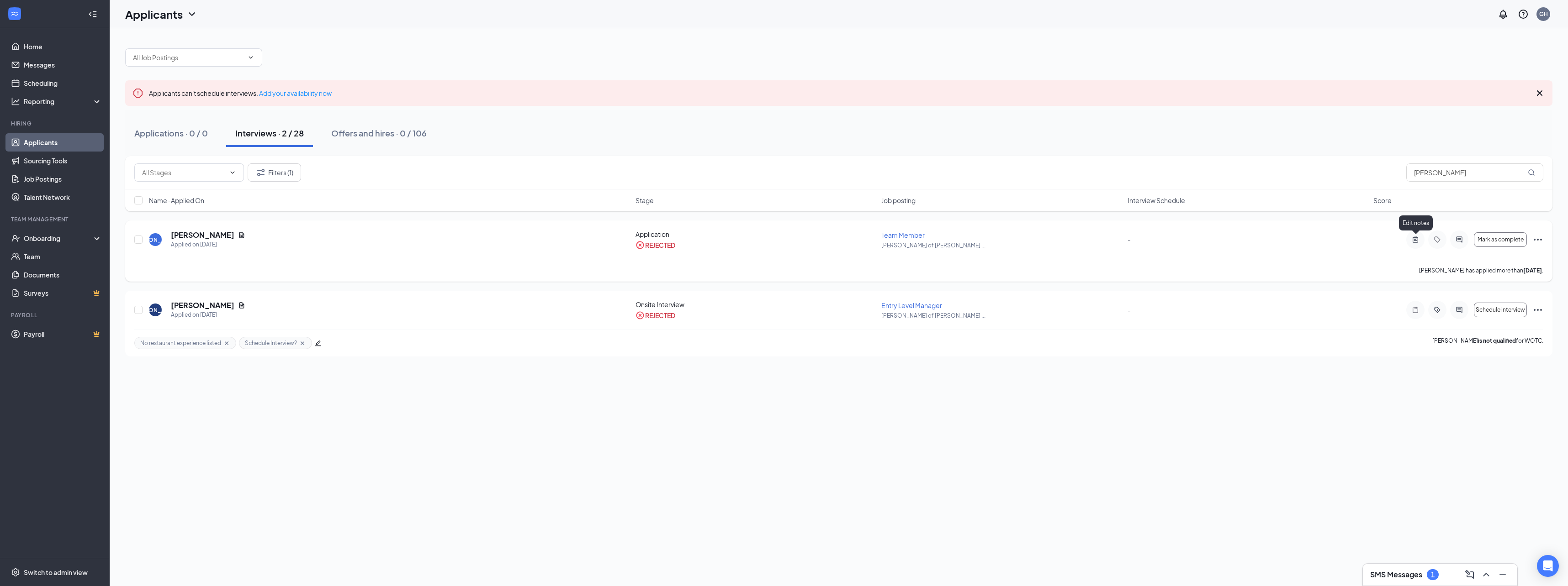
click at [1412, 240] on icon "ActiveNote" at bounding box center [1415, 240] width 6 height 6
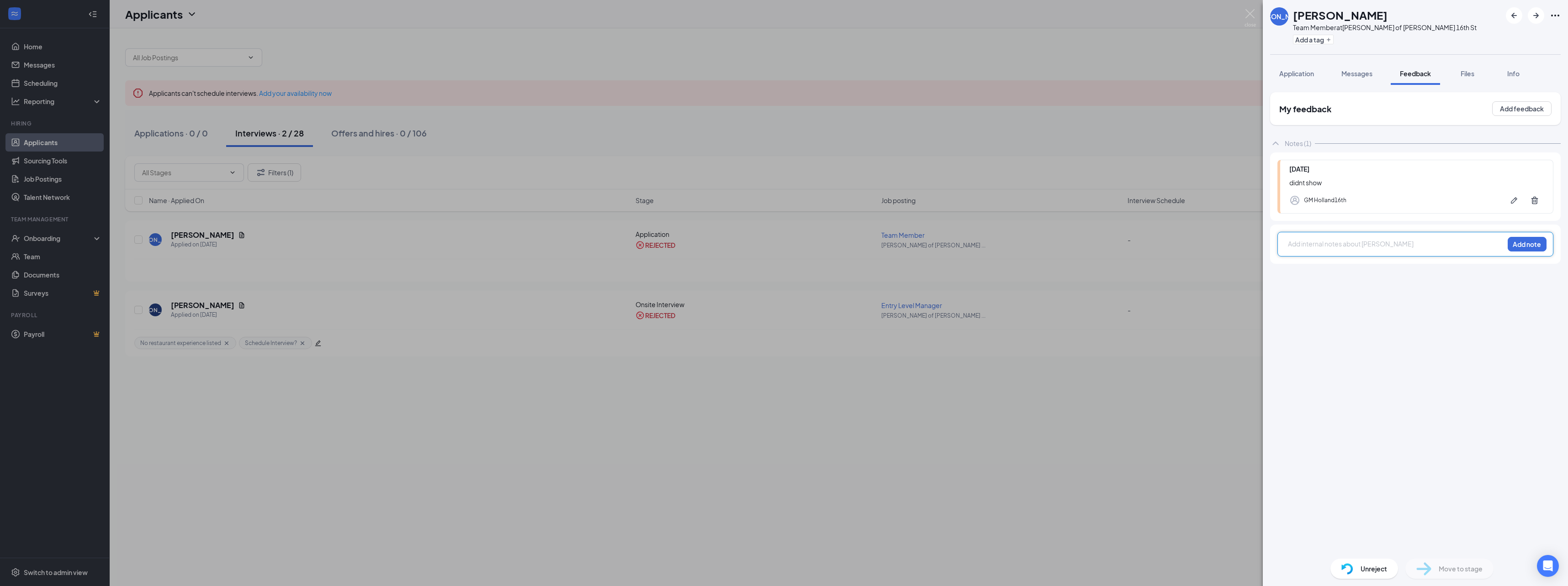
click at [1112, 433] on div "[PERSON_NAME] [PERSON_NAME] Team Member at [PERSON_NAME] of [PERSON_NAME] 16th …" at bounding box center [784, 293] width 1568 height 586
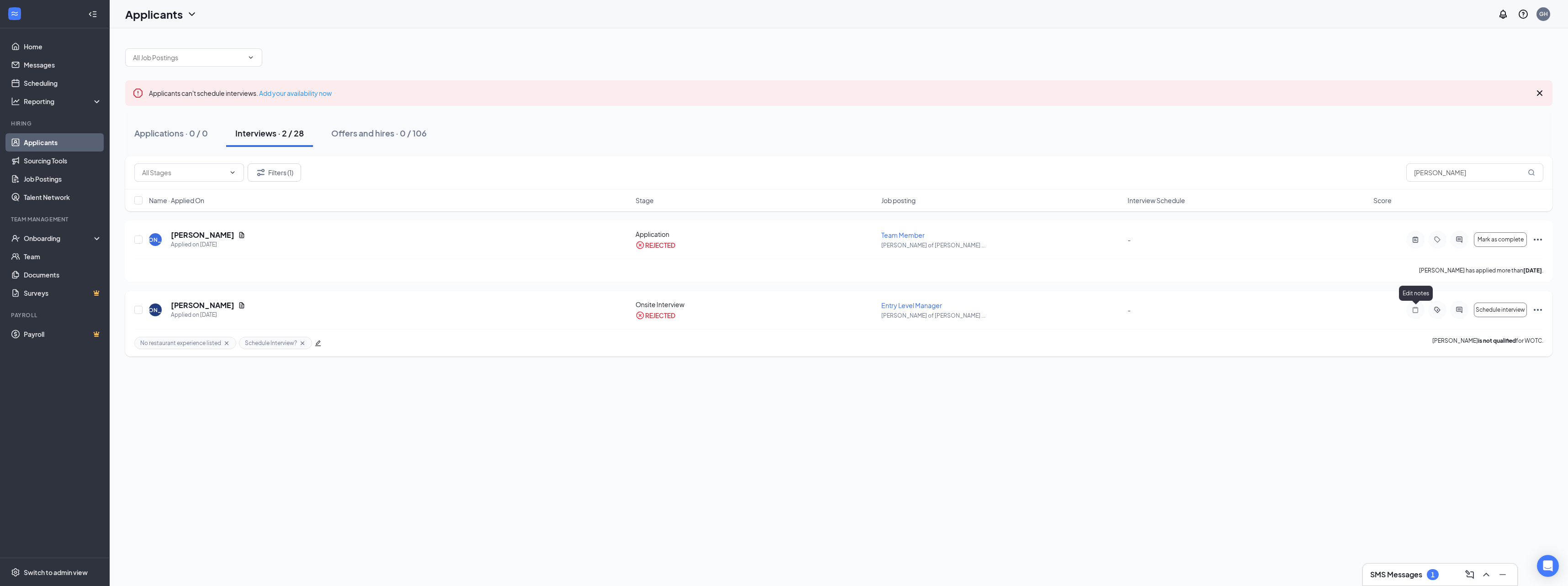
click at [1413, 310] on icon "Note" at bounding box center [1415, 309] width 6 height 6
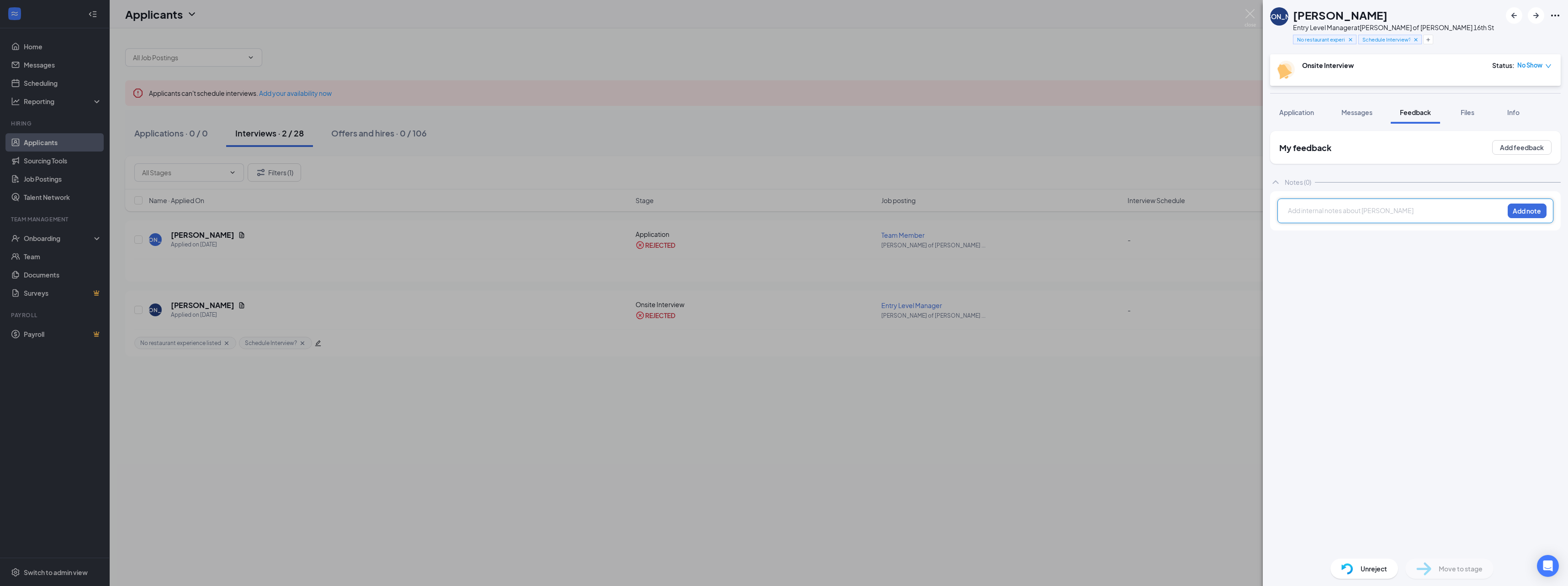
click at [1164, 408] on div "[PERSON_NAME] [PERSON_NAME] Entry Level Manager at [GEOGRAPHIC_DATA][PERSON_NAM…" at bounding box center [784, 293] width 1568 height 586
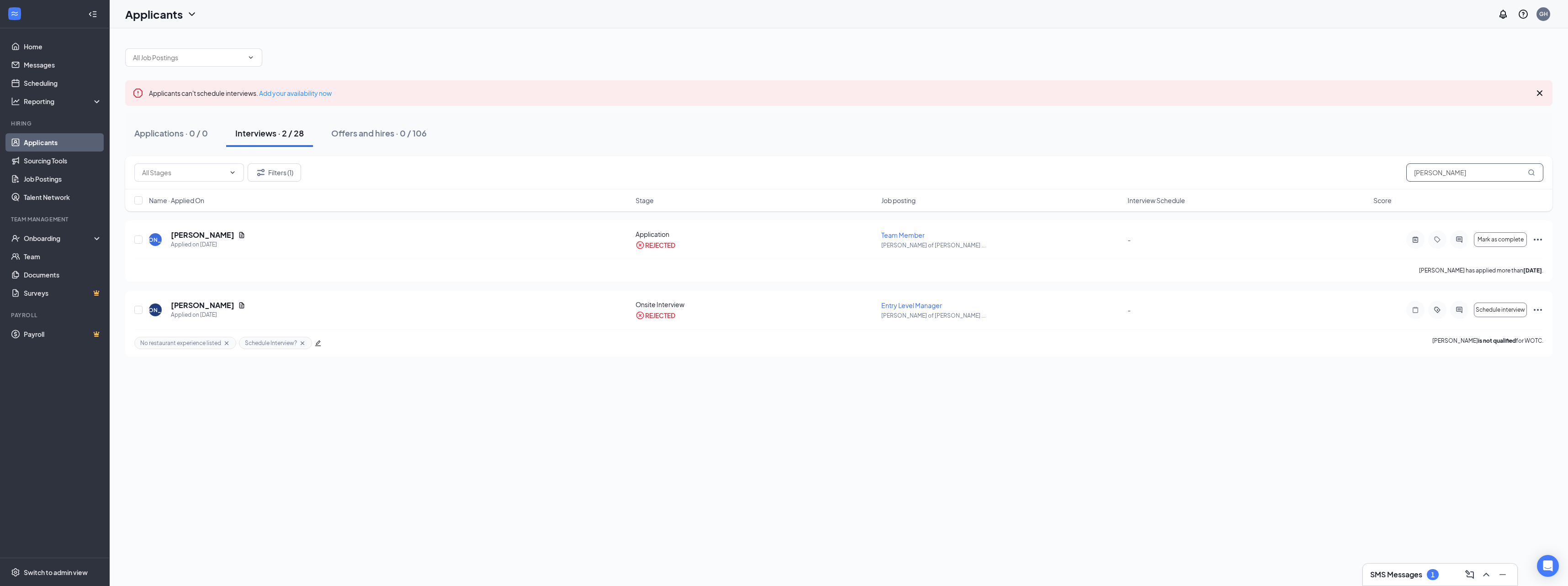
click at [1432, 172] on input "[PERSON_NAME]" at bounding box center [1475, 173] width 137 height 19
type input "j"
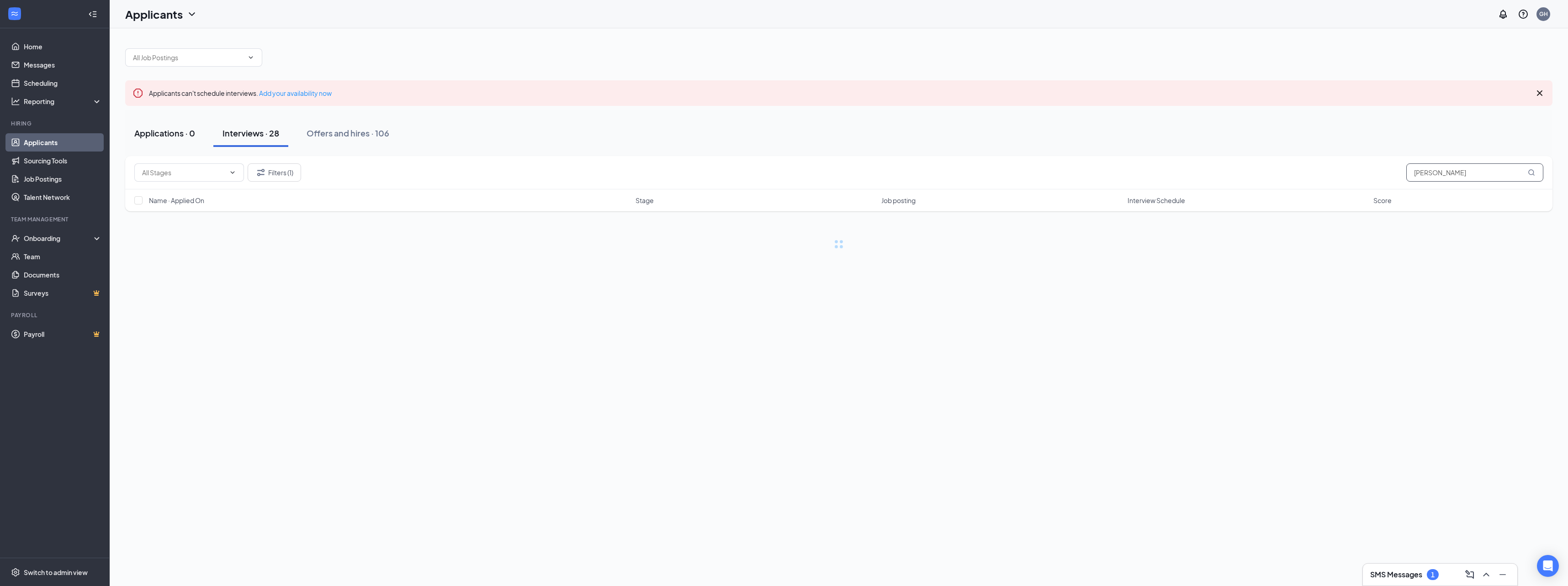
type input "[PERSON_NAME]"
click at [175, 133] on div "Applications · 0" at bounding box center [164, 133] width 61 height 11
click at [235, 130] on div "Interviews · 28" at bounding box center [250, 133] width 56 height 11
click at [367, 131] on div "Offers and hires · 0 / 106" at bounding box center [377, 133] width 96 height 11
click at [263, 169] on icon "Filter" at bounding box center [260, 172] width 11 height 11
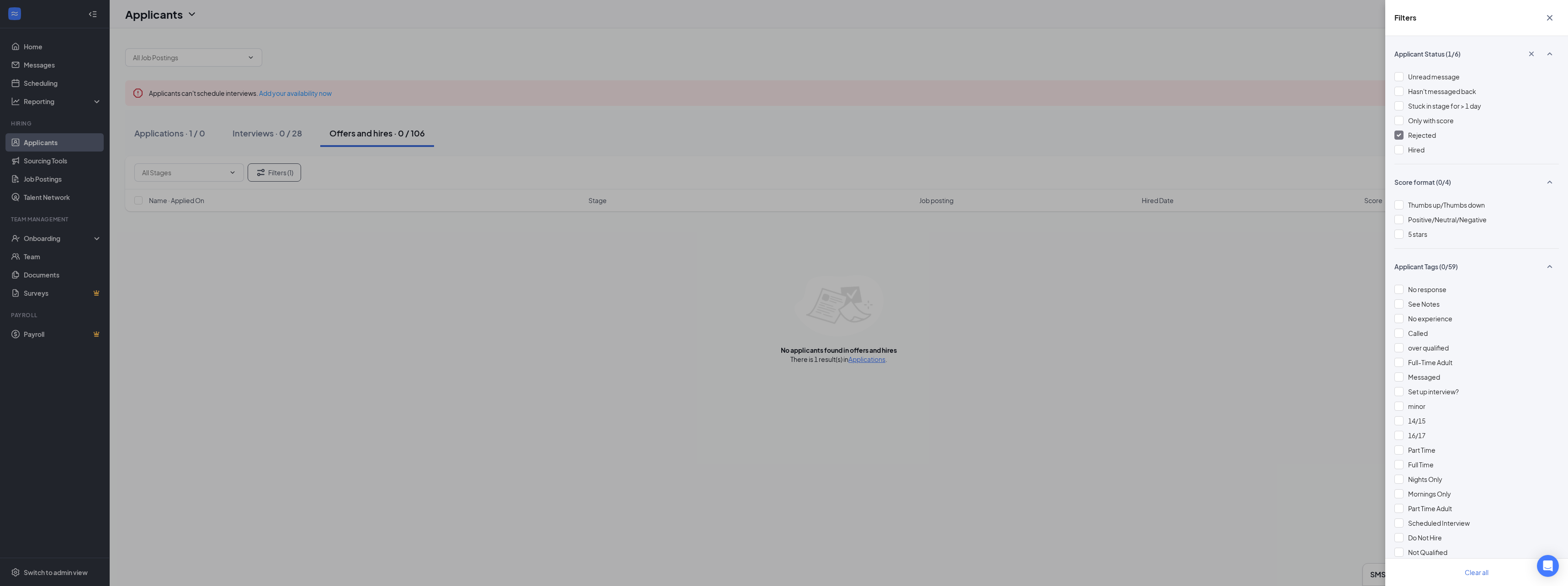
click at [1398, 130] on div at bounding box center [1398, 135] width 9 height 9
click at [1287, 98] on div "Filters Applicant Status (0/6) Unread message Hasn't messaged back Stuck in sta…" at bounding box center [784, 293] width 1568 height 586
click at [1548, 16] on icon "Cross" at bounding box center [1549, 18] width 6 height 6
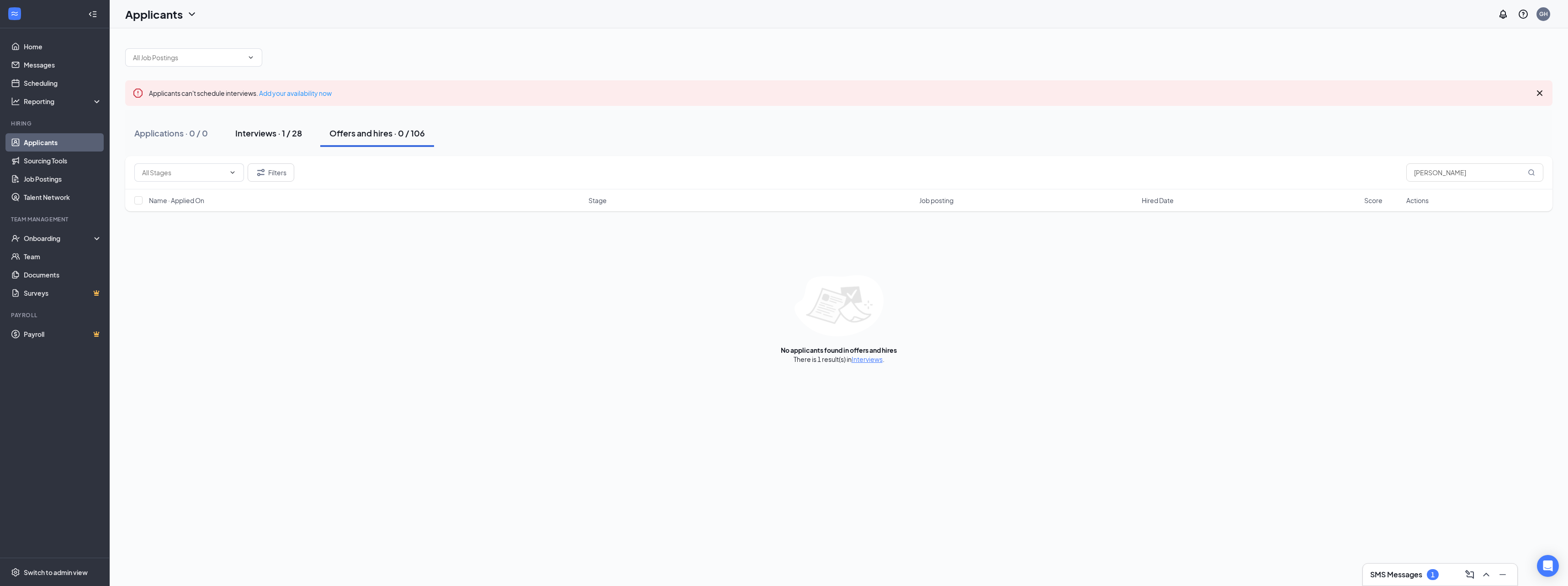
click at [287, 131] on div "Interviews · 1 / 28" at bounding box center [268, 133] width 66 height 11
click at [1413, 243] on div at bounding box center [1415, 240] width 19 height 19
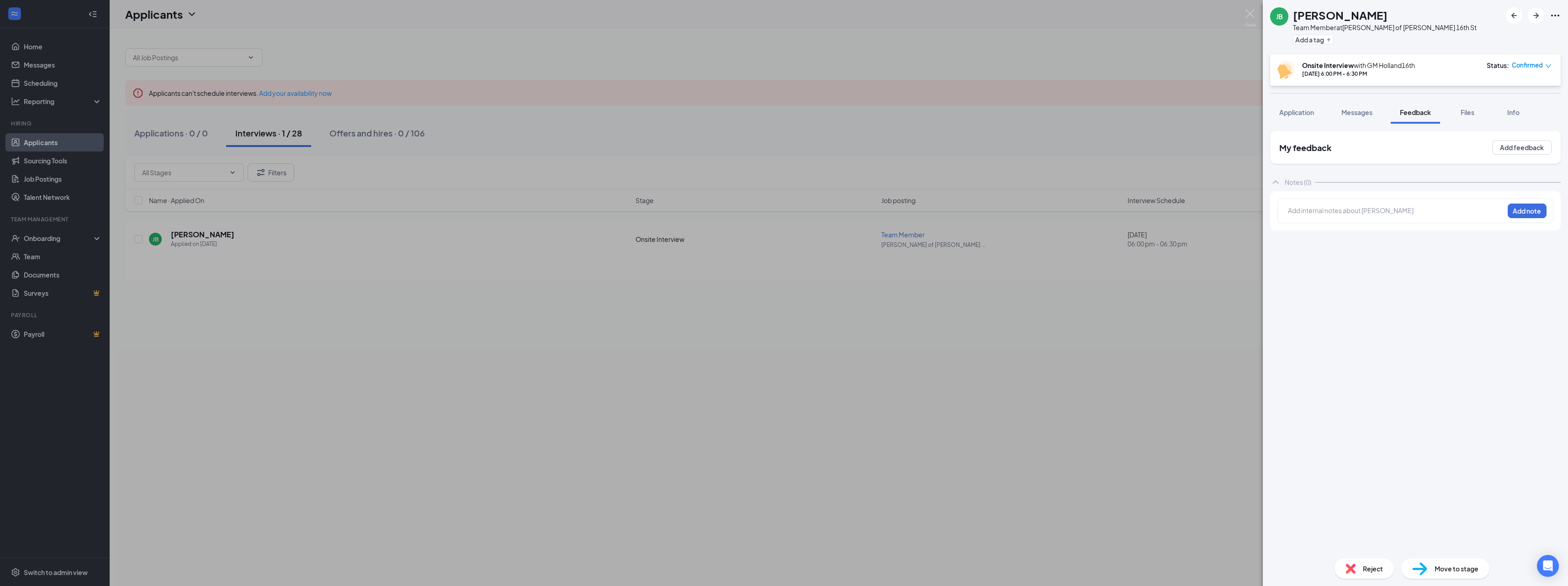
click at [1305, 213] on div at bounding box center [1396, 210] width 215 height 9
click at [1540, 215] on button "Add note" at bounding box center [1527, 211] width 39 height 14
click at [1363, 570] on span "Reject" at bounding box center [1373, 569] width 20 height 10
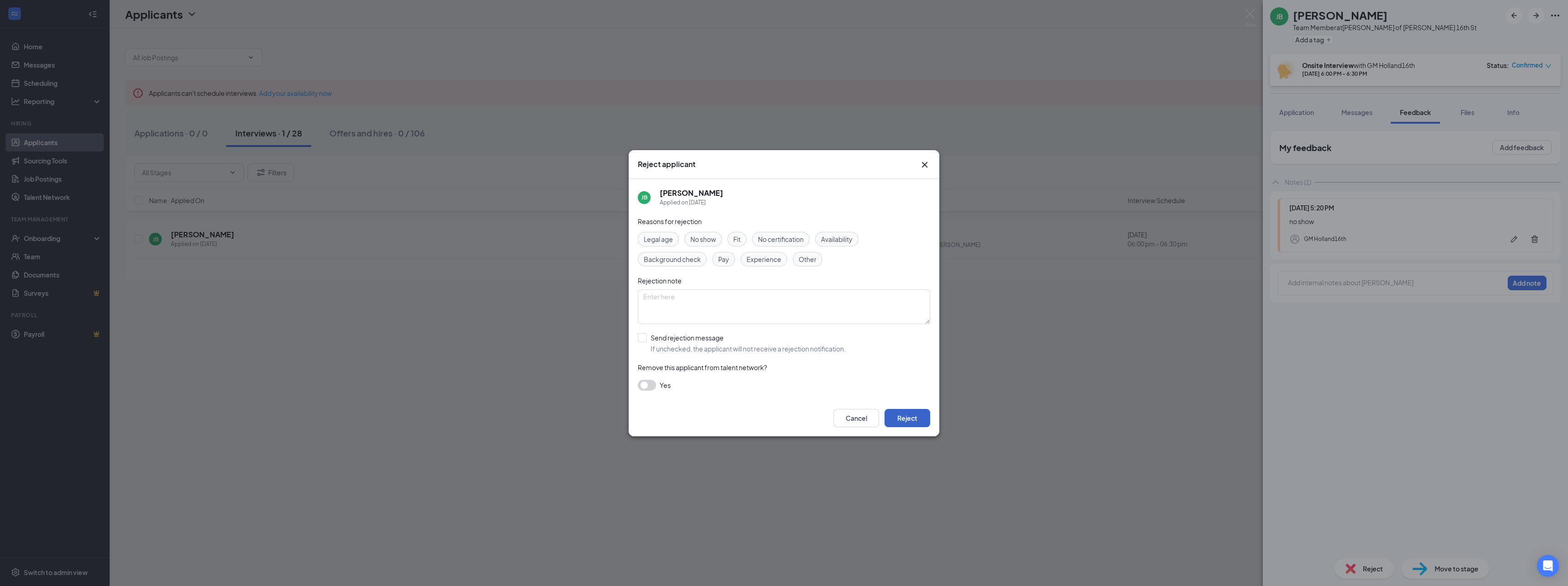
click at [907, 416] on button "Reject" at bounding box center [907, 418] width 46 height 19
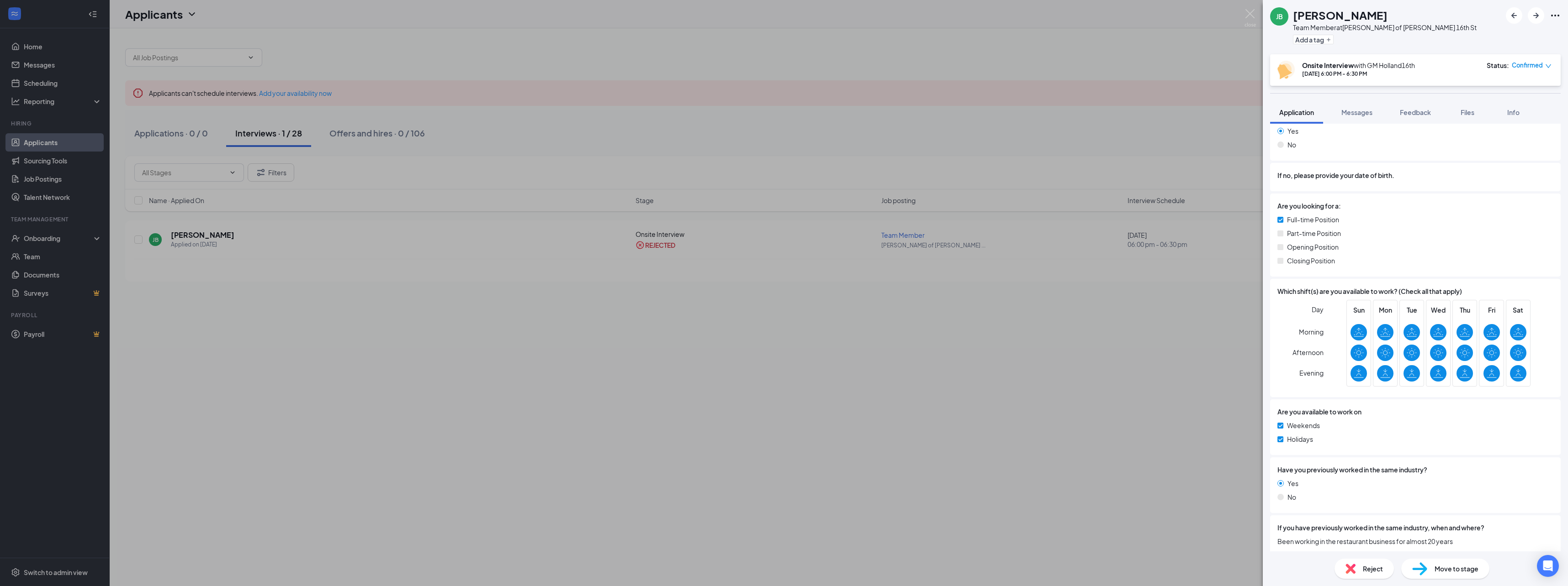
scroll to position [213, 0]
click at [1353, 572] on img at bounding box center [1350, 569] width 10 height 10
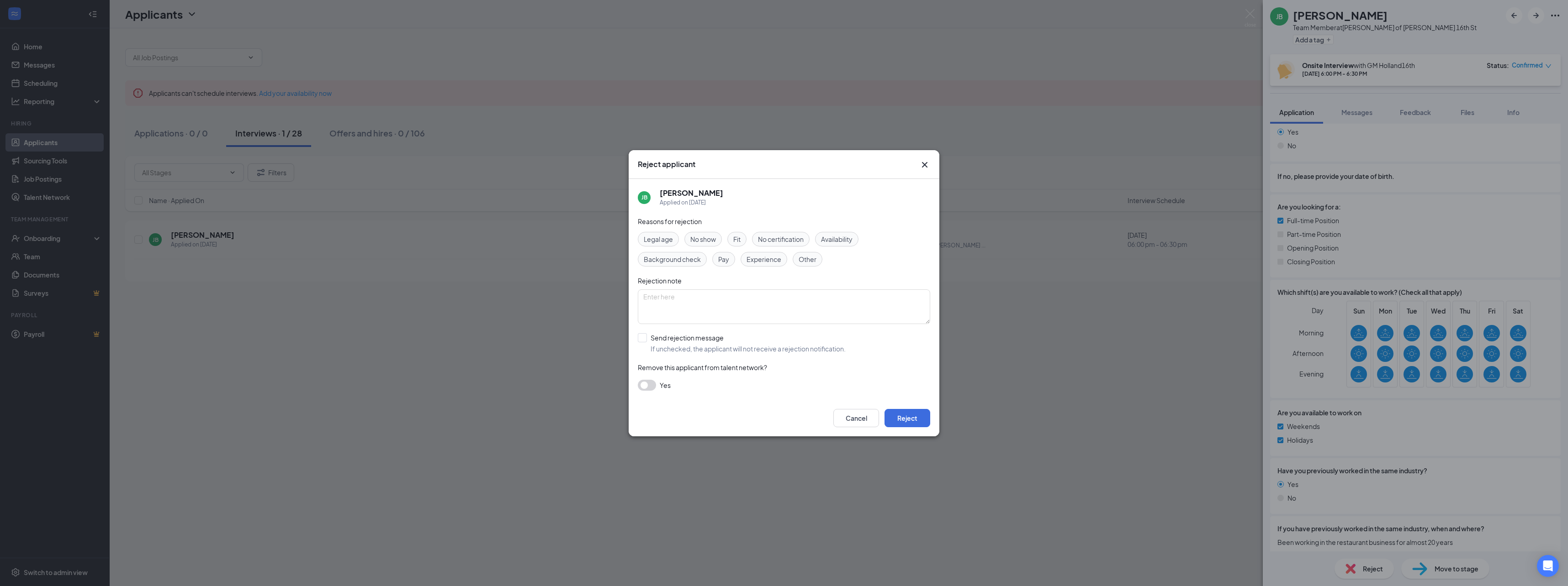
click at [701, 242] on span "No show" at bounding box center [703, 239] width 26 height 10
click at [919, 424] on button "Reject" at bounding box center [907, 418] width 46 height 19
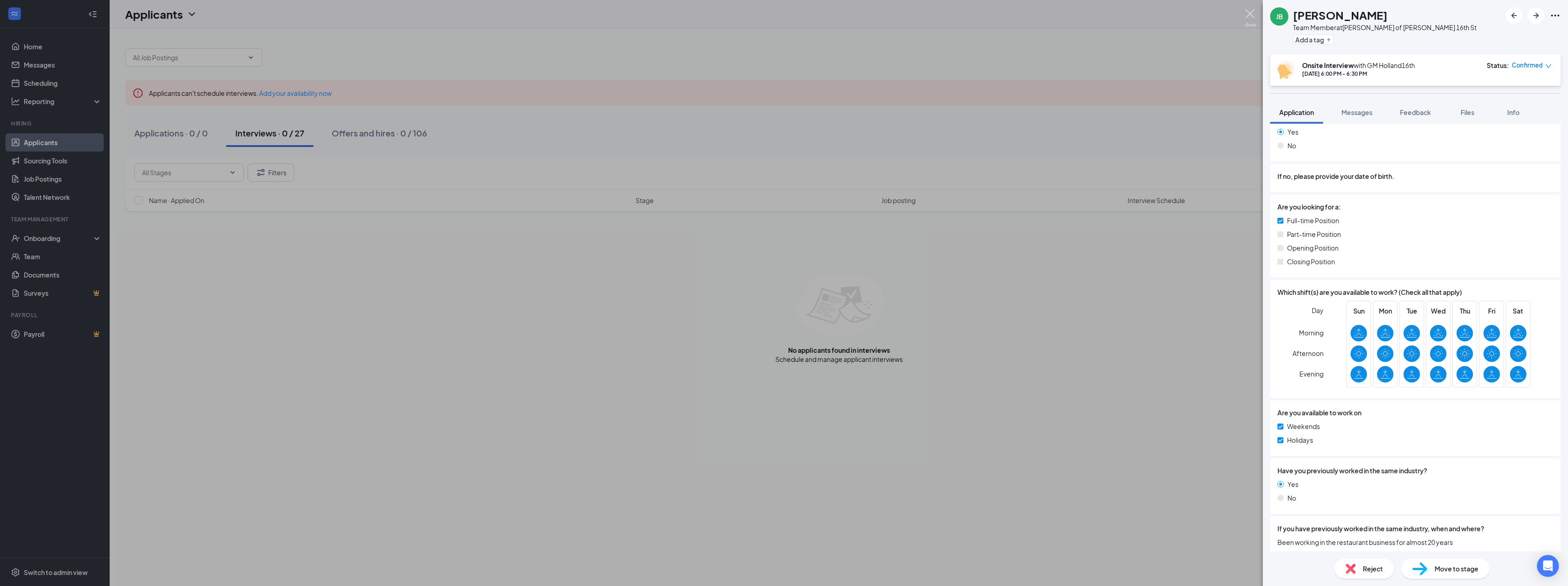
click at [1253, 14] on img at bounding box center [1250, 18] width 11 height 18
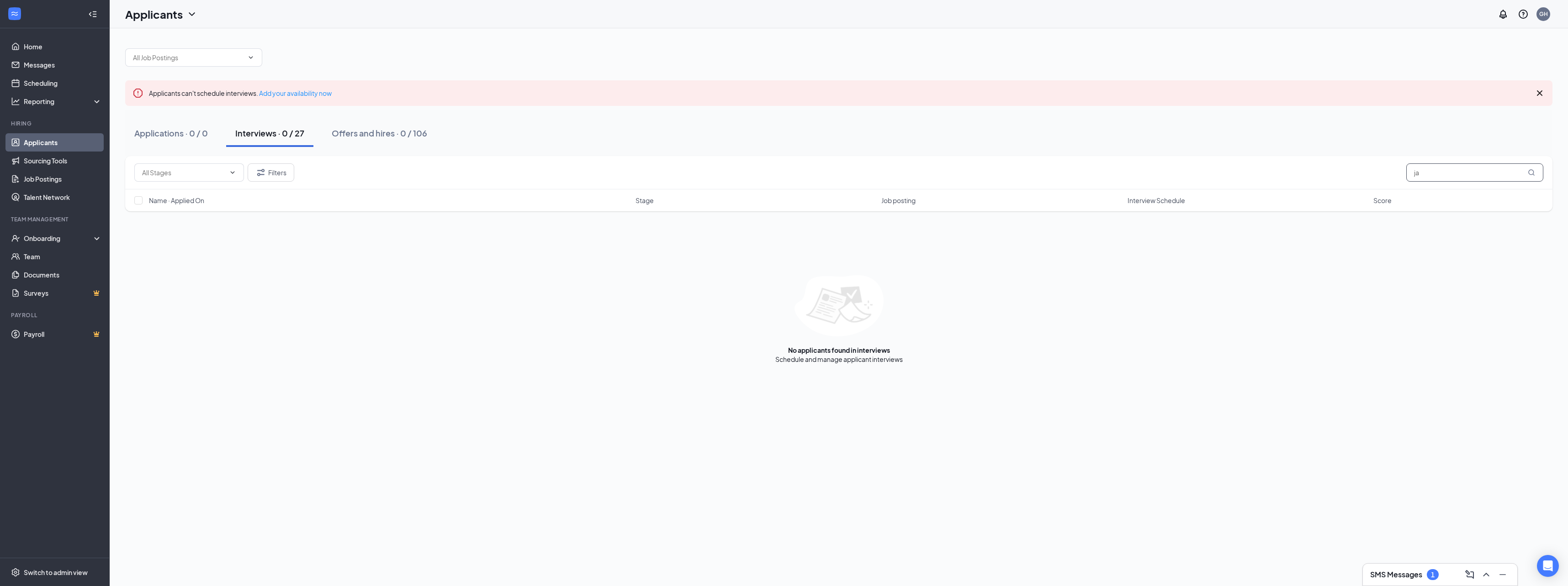
type input "j"
type input "janaea"
click at [1417, 240] on icon "Note" at bounding box center [1415, 239] width 11 height 7
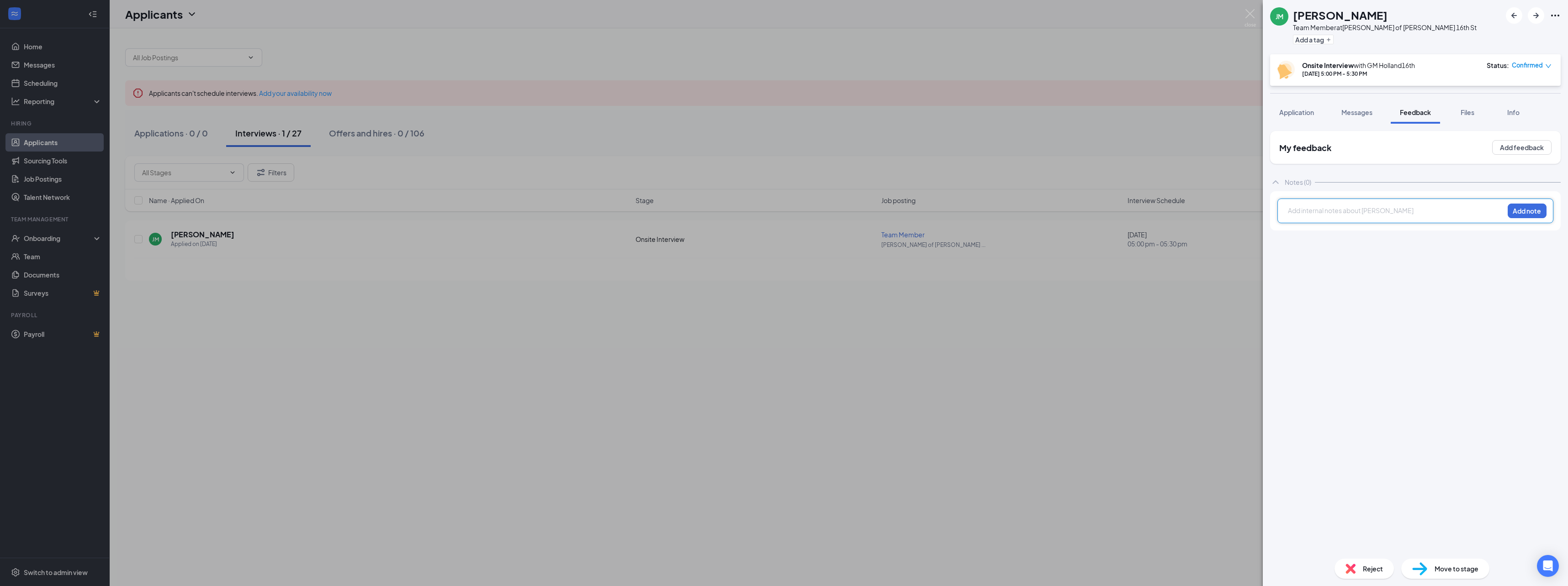
click at [1334, 215] on div at bounding box center [1396, 210] width 215 height 9
click at [1524, 210] on button "Add note" at bounding box center [1527, 211] width 39 height 14
click at [1368, 570] on span "Reject" at bounding box center [1373, 569] width 20 height 10
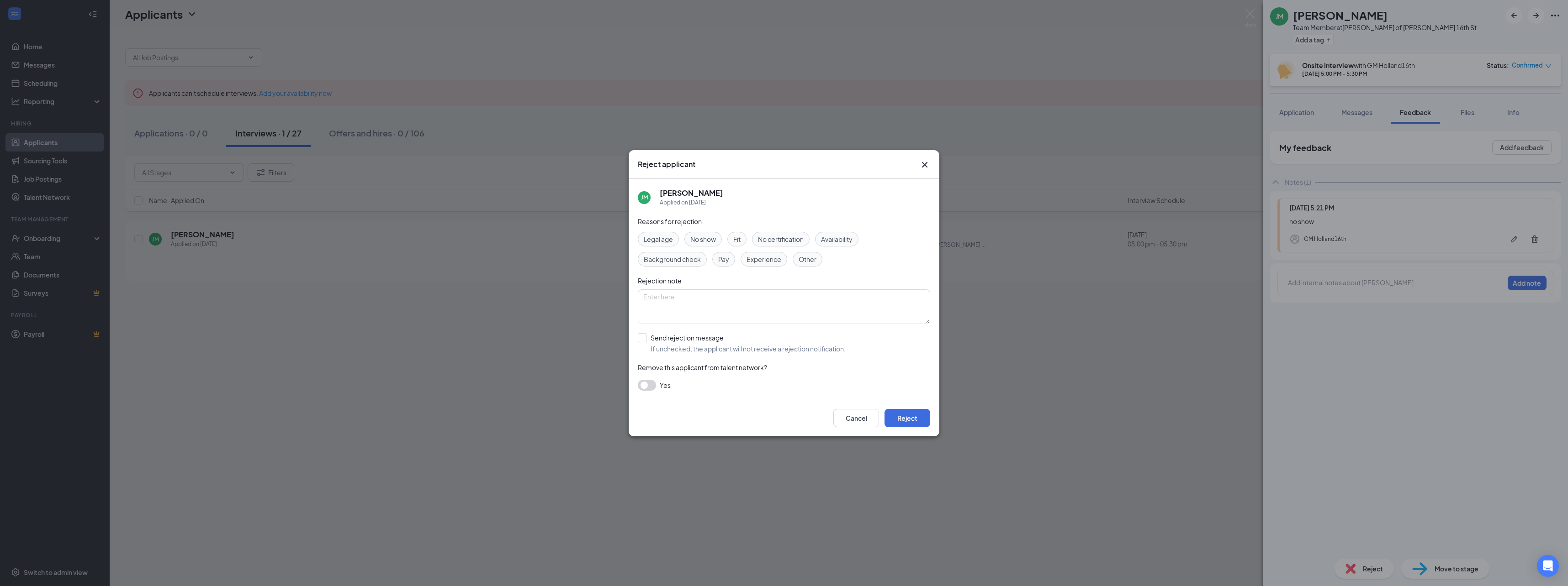
click at [700, 236] on span "No show" at bounding box center [703, 239] width 26 height 10
click at [910, 415] on button "Reject" at bounding box center [907, 418] width 46 height 19
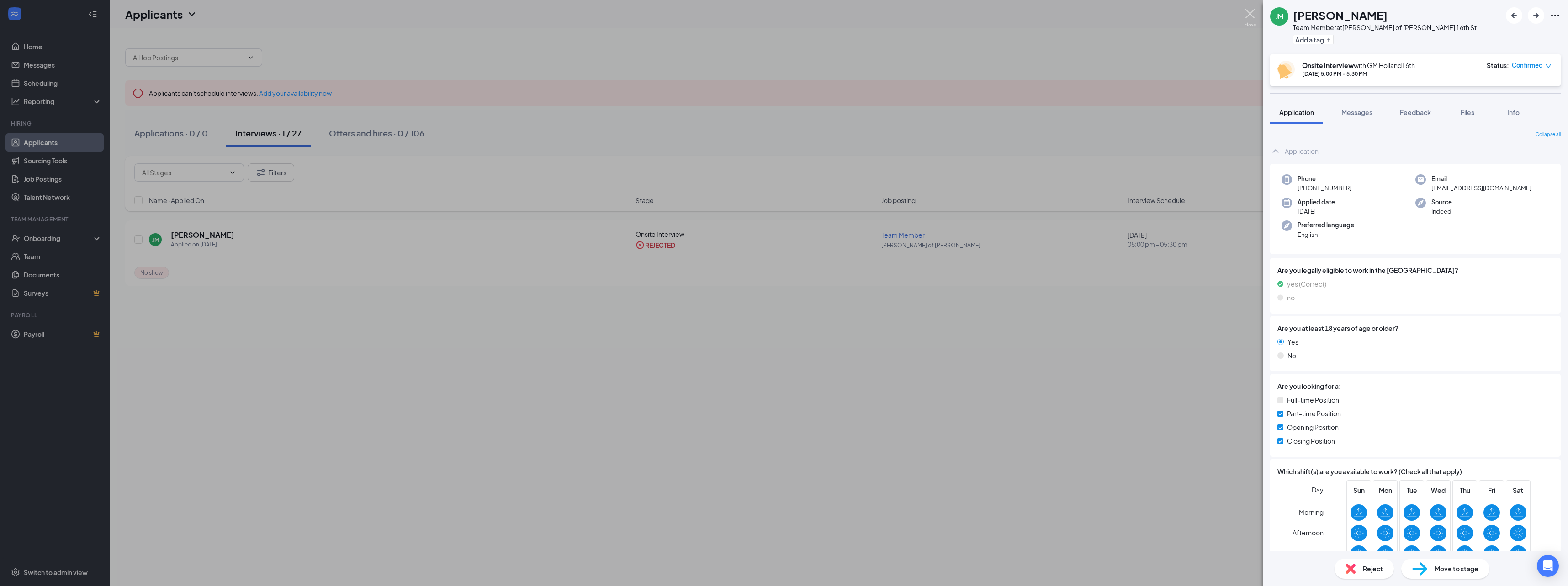
click at [1249, 11] on img at bounding box center [1250, 18] width 11 height 18
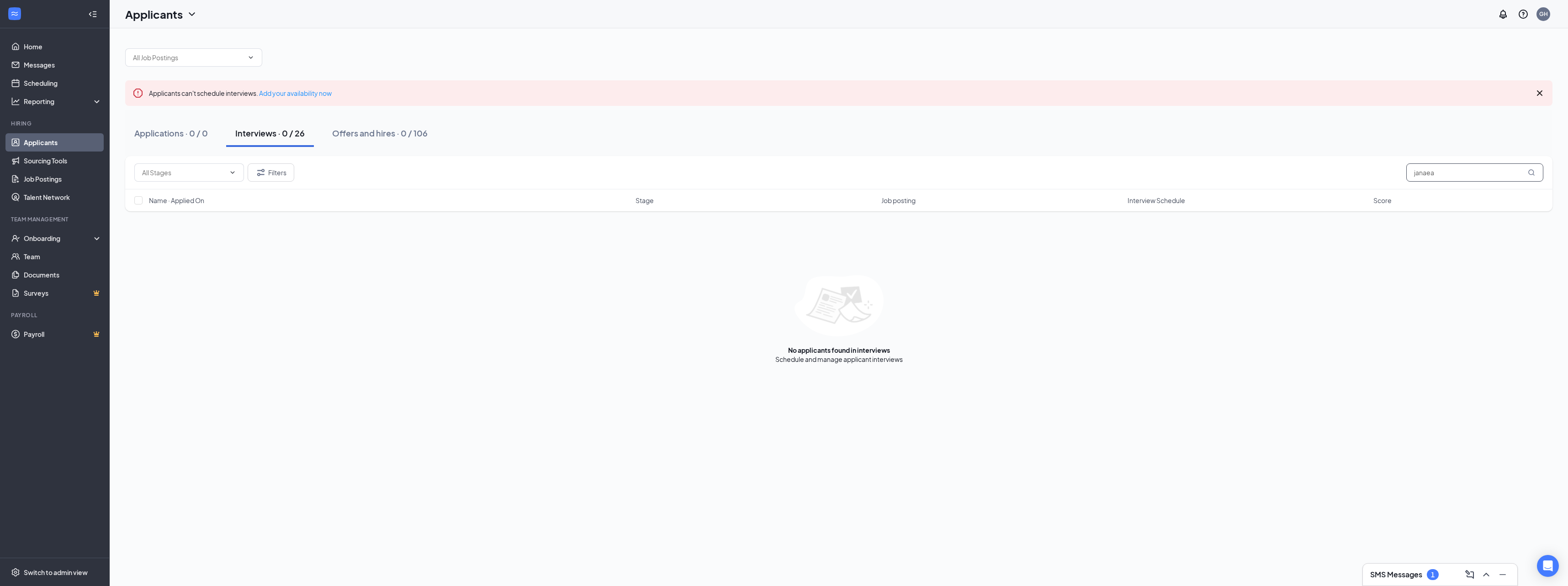
click at [1445, 175] on input "janaea" at bounding box center [1475, 173] width 137 height 19
type input "j"
type input "yolanda"
click at [379, 133] on div "Offers and hires · 0 / 106" at bounding box center [380, 133] width 96 height 11
click at [281, 137] on div "Interviews · 0 / 26" at bounding box center [270, 133] width 69 height 11
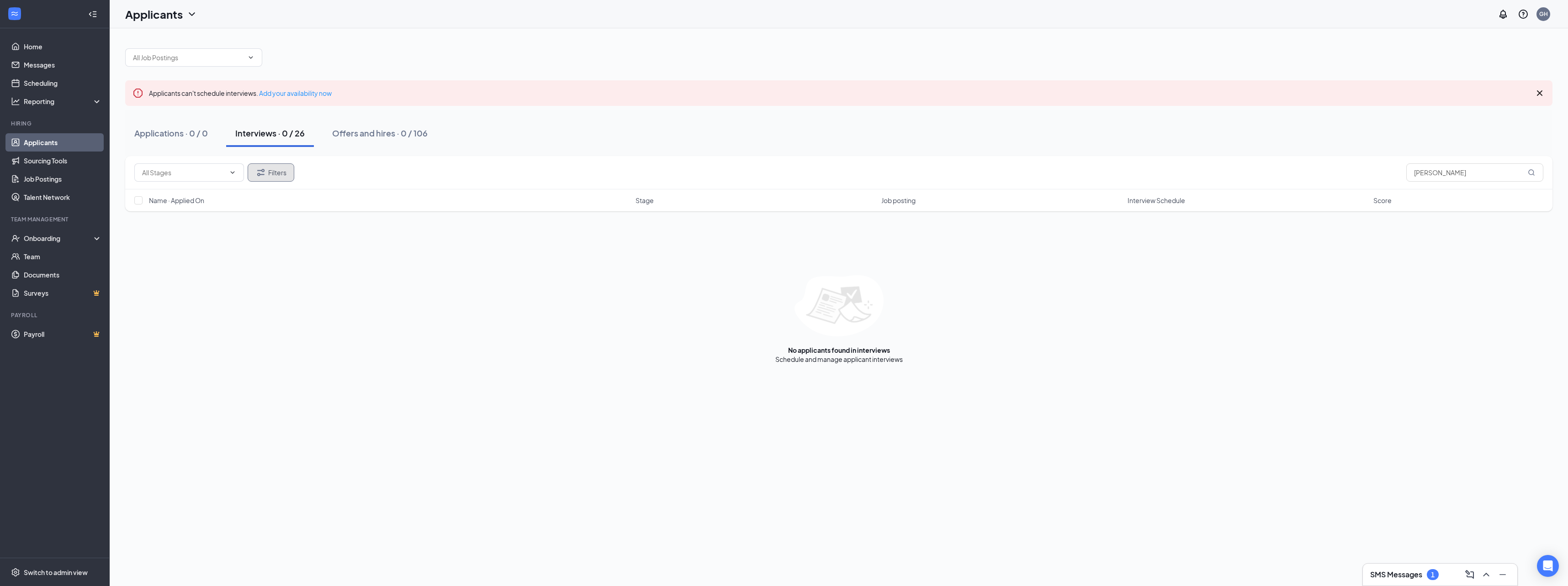
click at [278, 176] on button "Filters" at bounding box center [270, 173] width 46 height 19
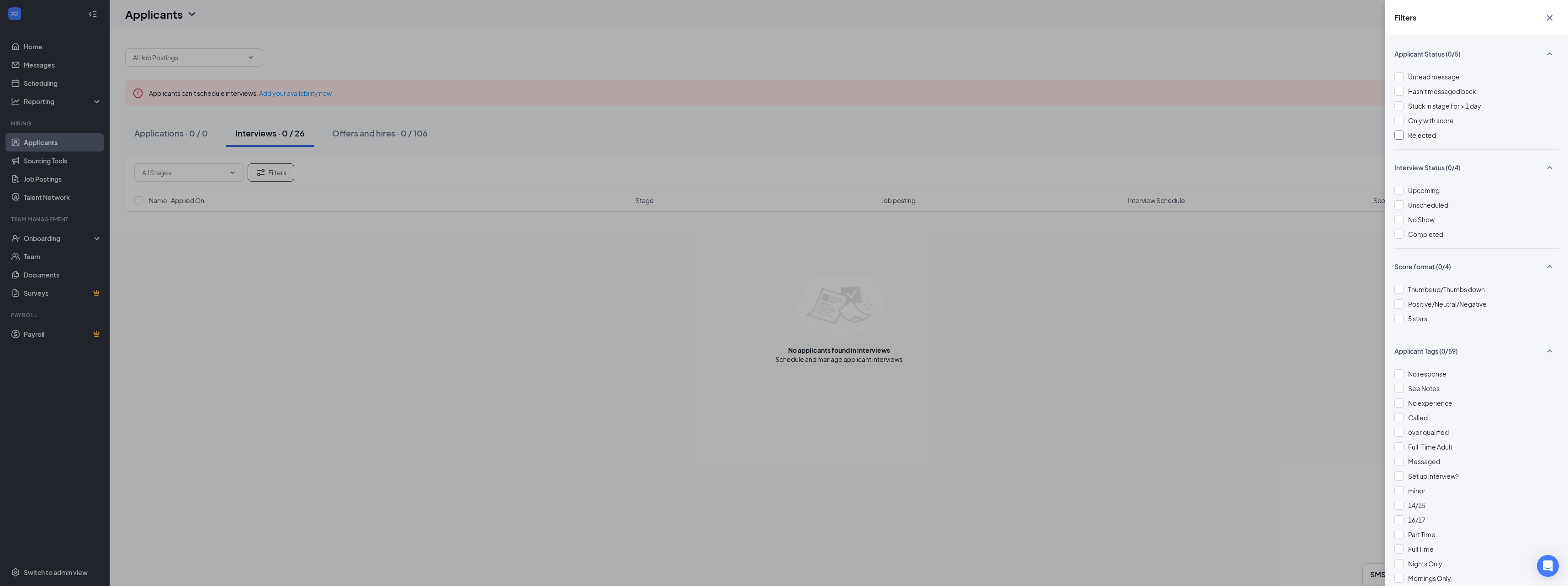
click at [1398, 133] on div at bounding box center [1398, 135] width 9 height 9
click at [1214, 314] on div "Filters Applicant Status (1/5) Unread message Hasn't messaged back Stuck in sta…" at bounding box center [784, 293] width 1568 height 586
click at [1547, 14] on icon "Cross" at bounding box center [1549, 17] width 11 height 11
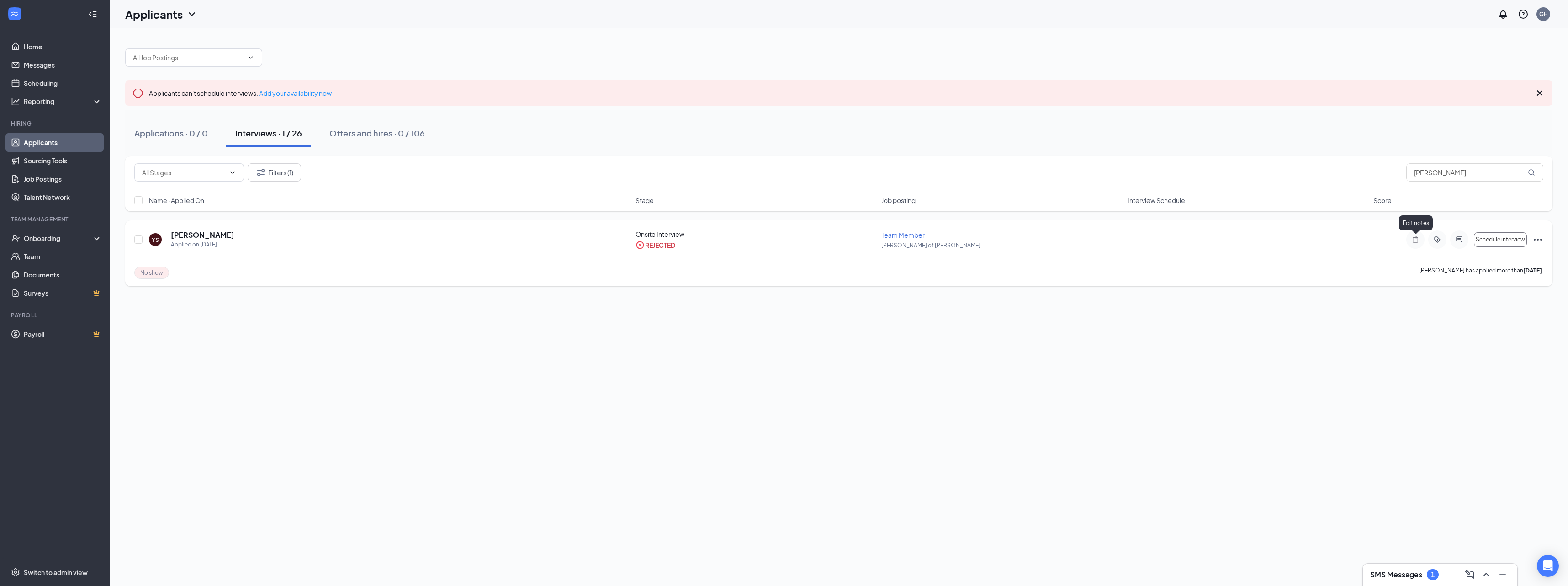
click at [1413, 234] on div "Edit notes" at bounding box center [1415, 225] width 34 height 19
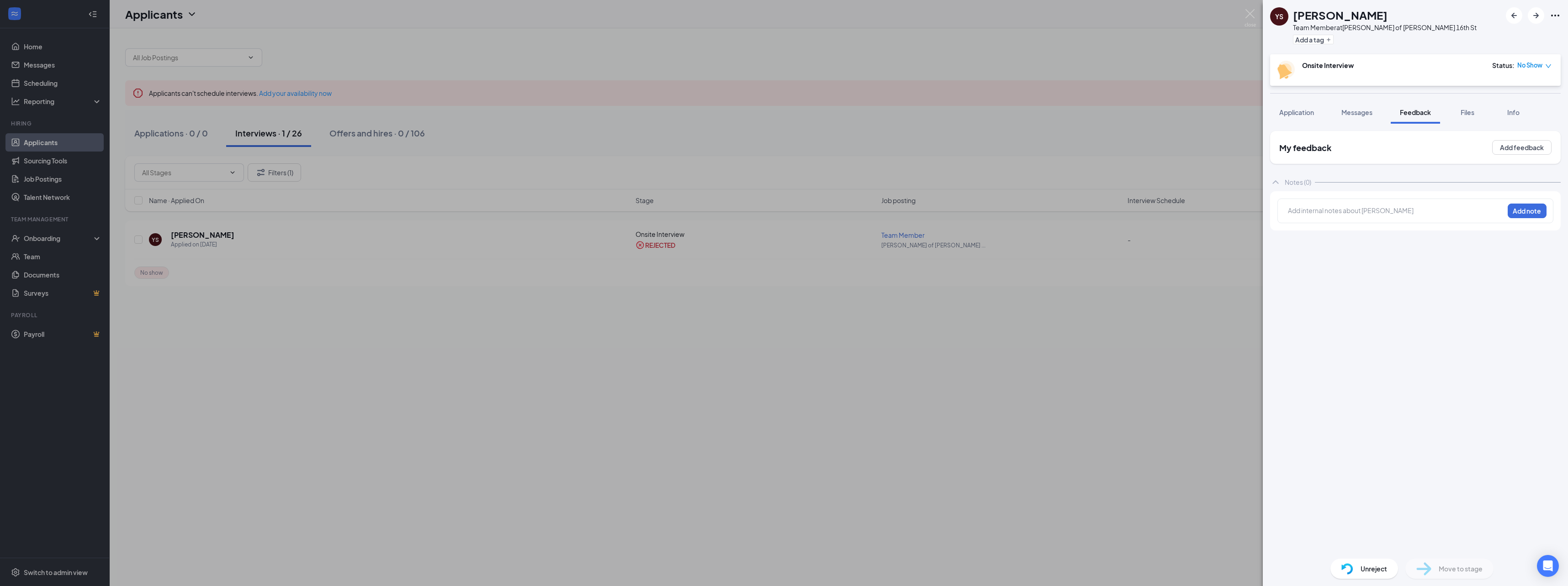
click at [670, 453] on div "YS Yolandas Stegall Team Member at Culver's of Holland 16th St Add a tag Onsite…" at bounding box center [784, 293] width 1568 height 586
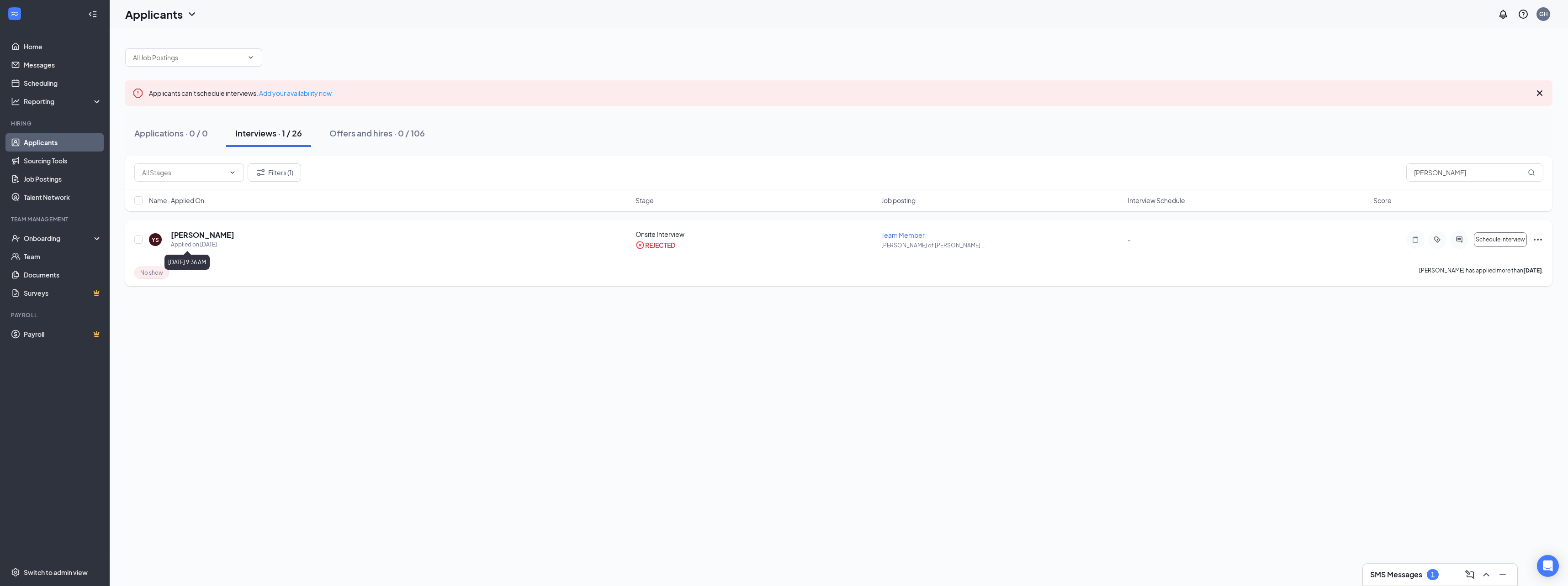
click at [190, 247] on div "Applied on [DATE]" at bounding box center [202, 245] width 63 height 9
click at [190, 247] on div "Applied on [DATE]" at bounding box center [202, 245] width 63 height 9
click at [196, 236] on h5 "Yolandas Stegall" at bounding box center [202, 235] width 63 height 10
click at [196, 236] on div "YS Yolandas Stegall Team Member at Culver's of Holland 16th St Add a tag Onsite…" at bounding box center [784, 293] width 1568 height 586
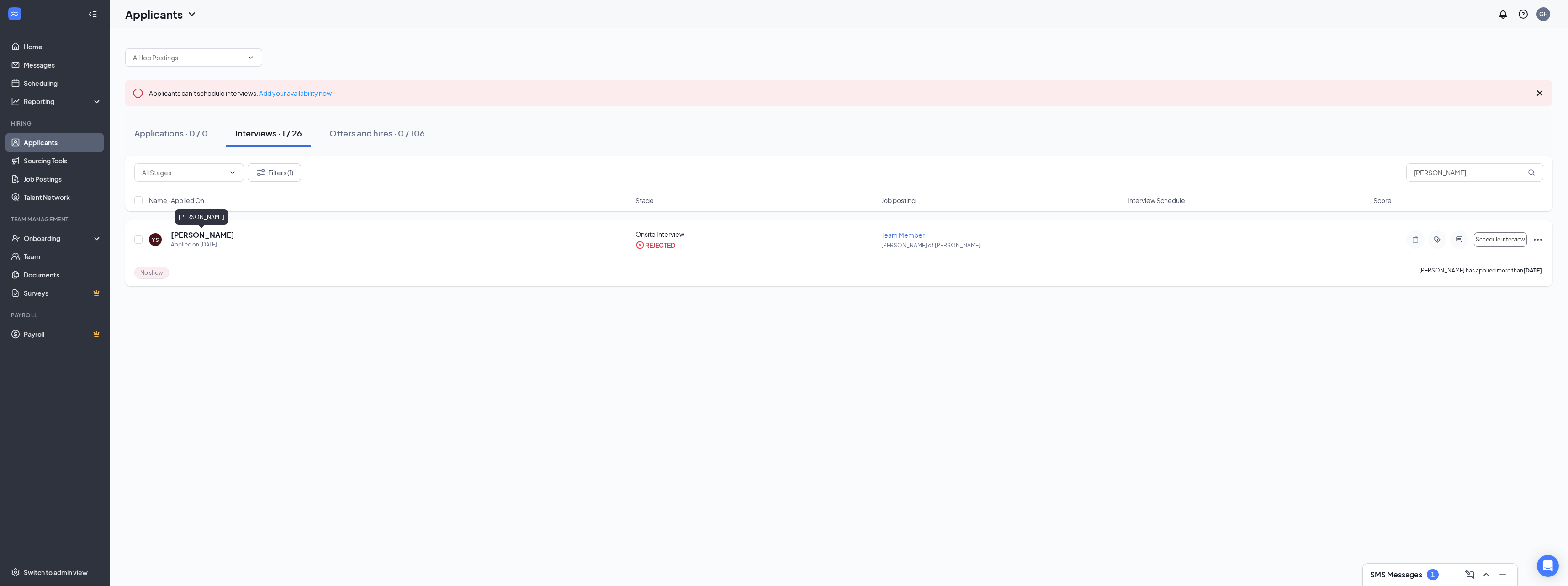
click at [197, 236] on h5 "Yolandas Stegall" at bounding box center [202, 235] width 63 height 10
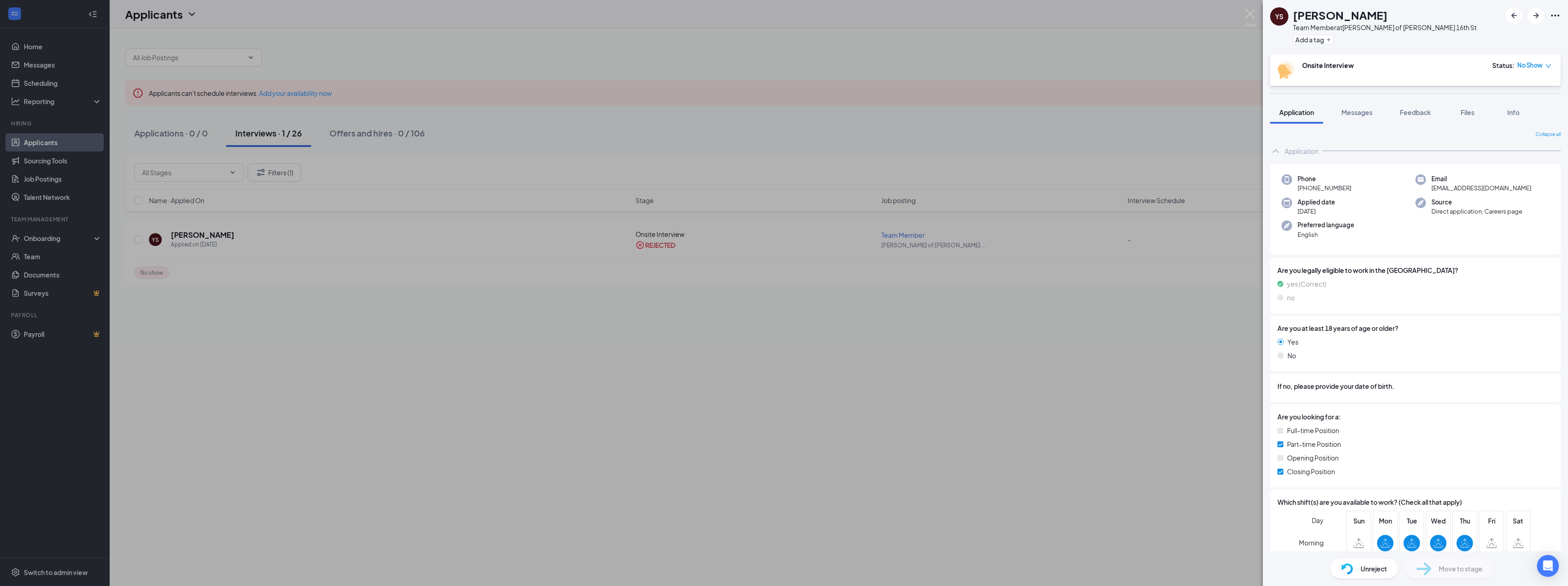
click at [1243, 16] on div "YS Yolandas Stegall Team Member at Culver's of Holland 16th St Add a tag Onsite…" at bounding box center [784, 293] width 1568 height 586
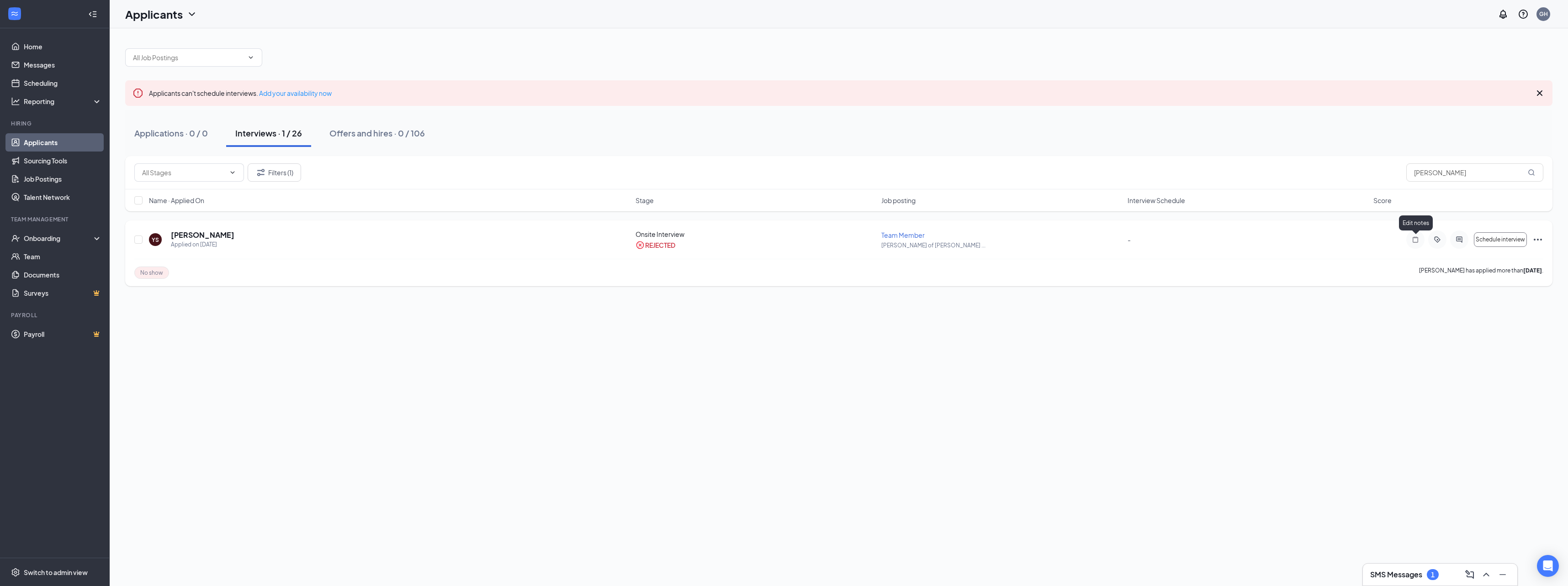
click at [1414, 242] on icon "Note" at bounding box center [1415, 240] width 11 height 7
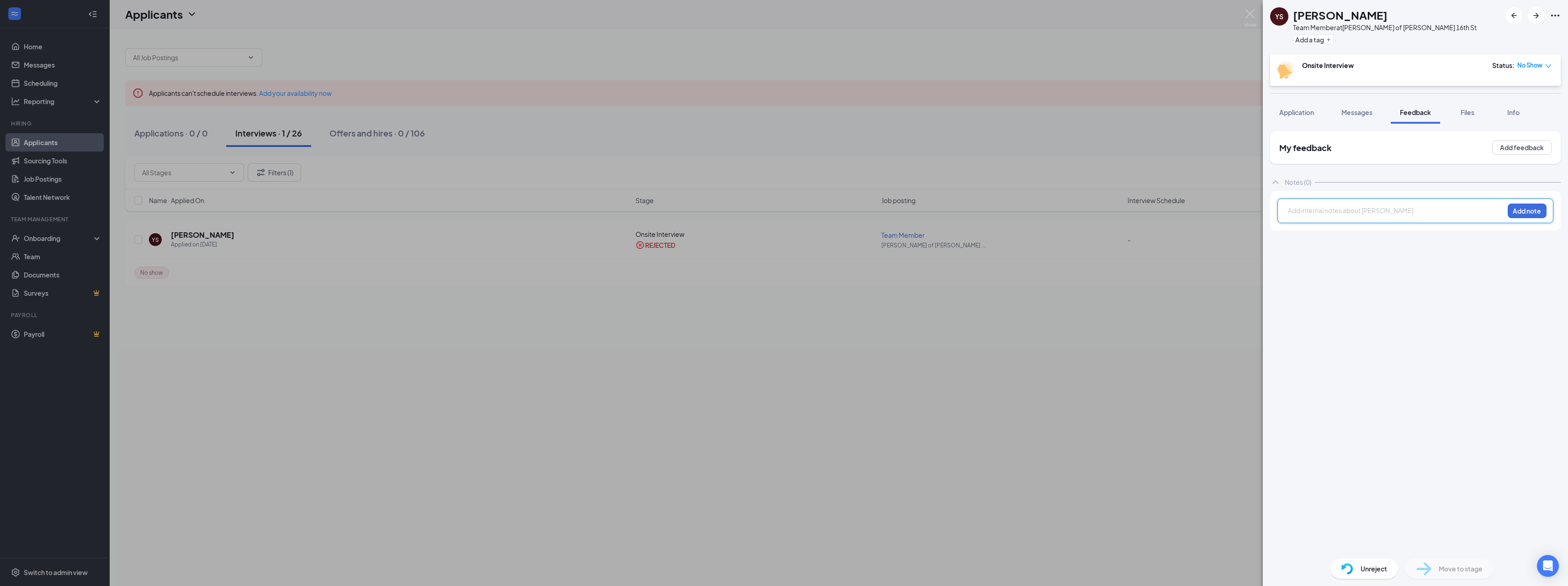
click at [1300, 216] on div at bounding box center [1396, 212] width 215 height 12
click at [1531, 215] on button "Add note" at bounding box center [1527, 211] width 39 height 14
click at [1526, 284] on button "Add note" at bounding box center [1527, 283] width 39 height 14
click at [1244, 12] on div "YS Yolandas Stegall Team Member at Culver's of Holland 16th St Add a tag Onsite…" at bounding box center [784, 293] width 1568 height 586
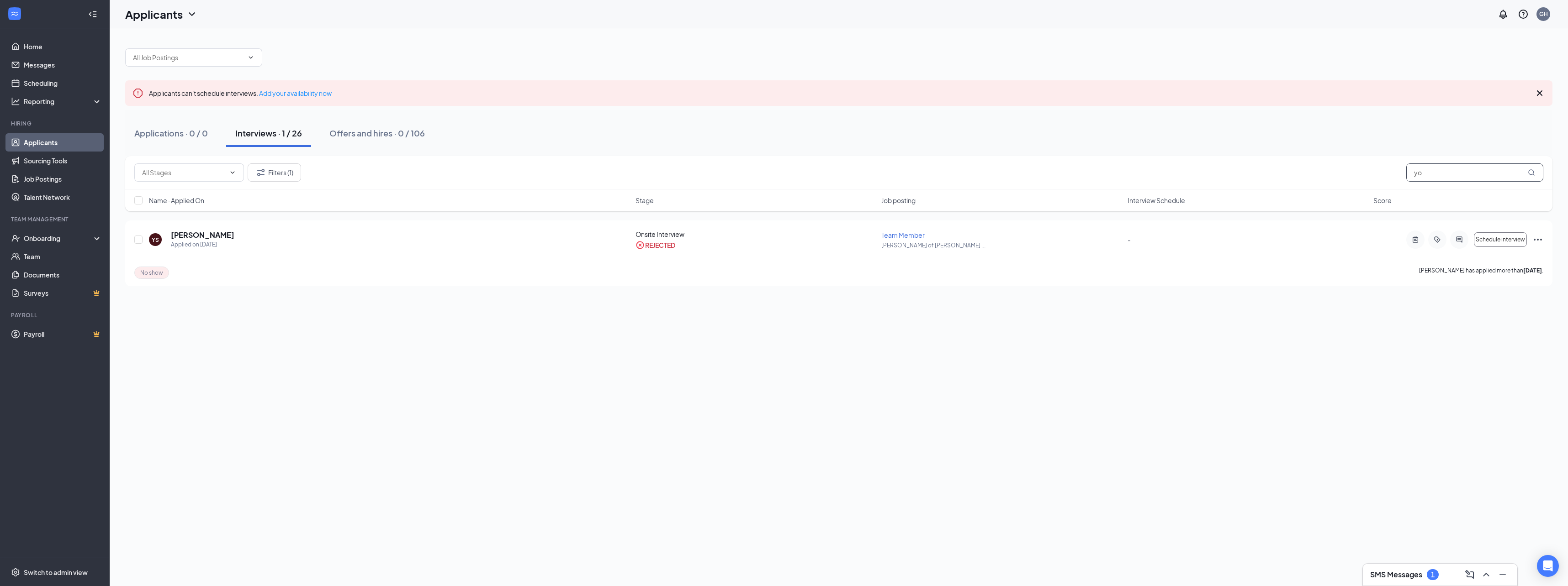
type input "y"
click at [280, 173] on button "Filters (1)" at bounding box center [274, 173] width 54 height 19
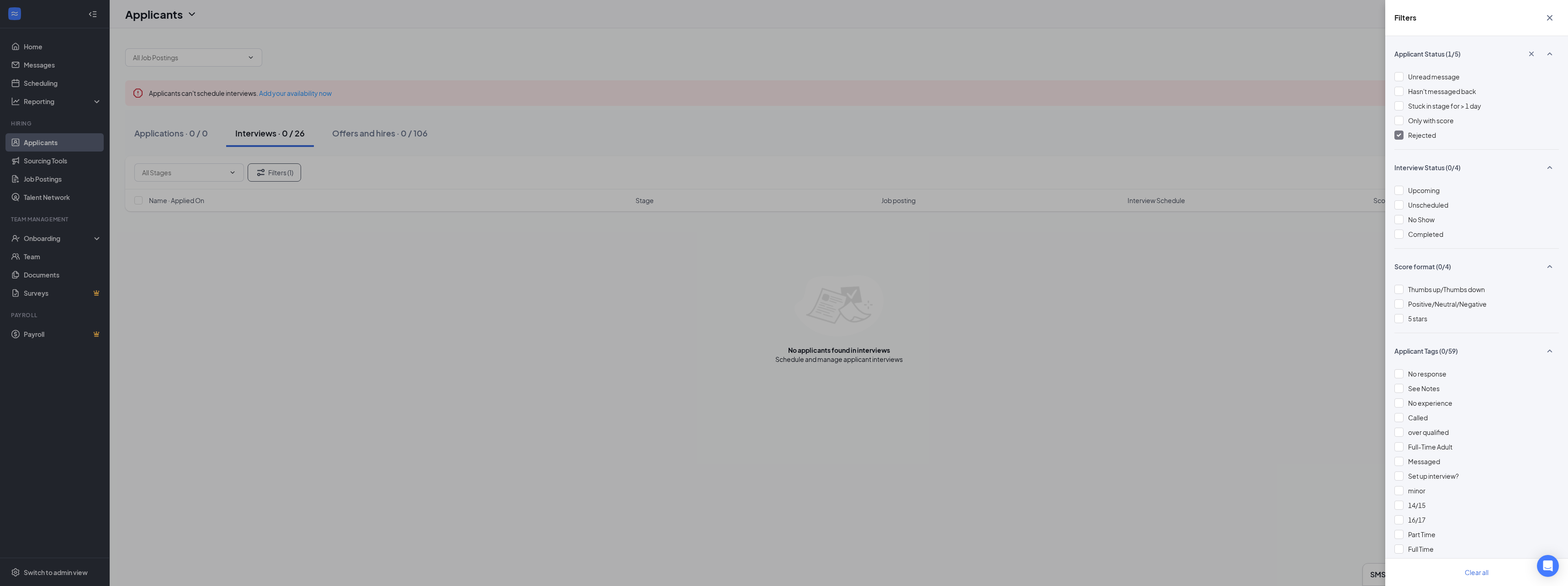
click at [1400, 130] on div "Rejected" at bounding box center [1476, 135] width 165 height 10
click at [1549, 17] on icon "Cross" at bounding box center [1549, 18] width 6 height 6
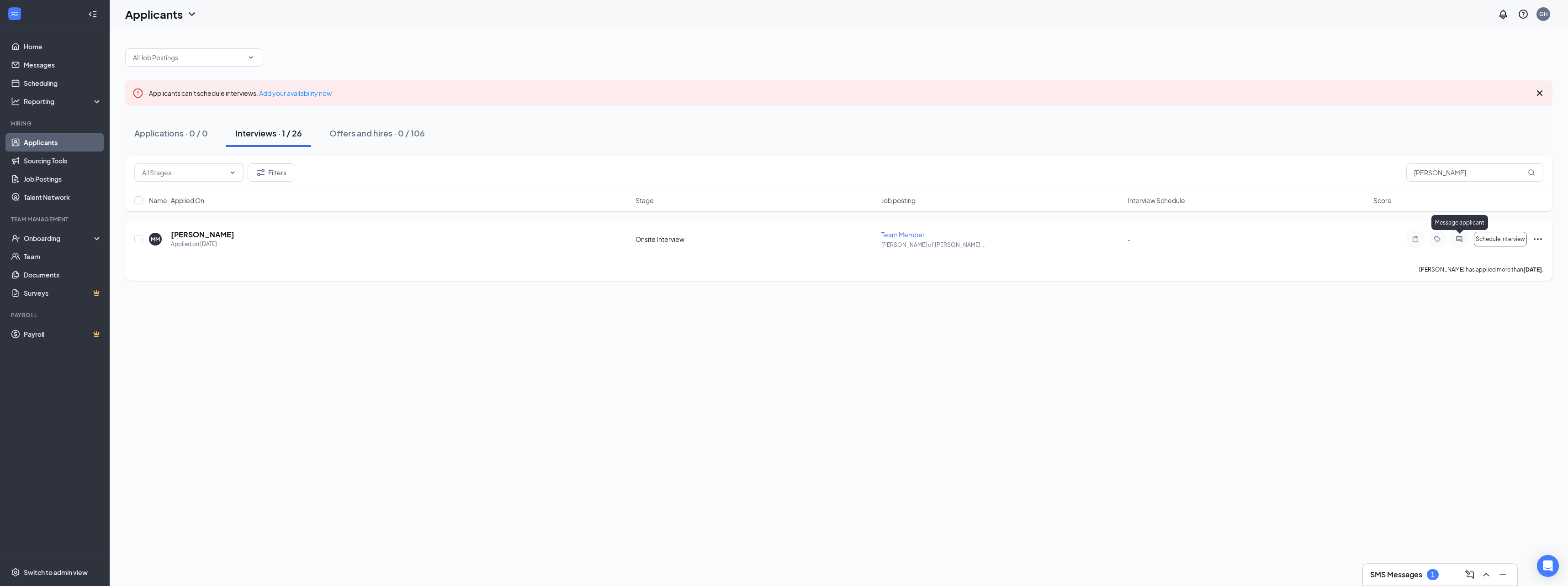
click at [1458, 238] on icon "ActiveChat" at bounding box center [1459, 239] width 6 height 6
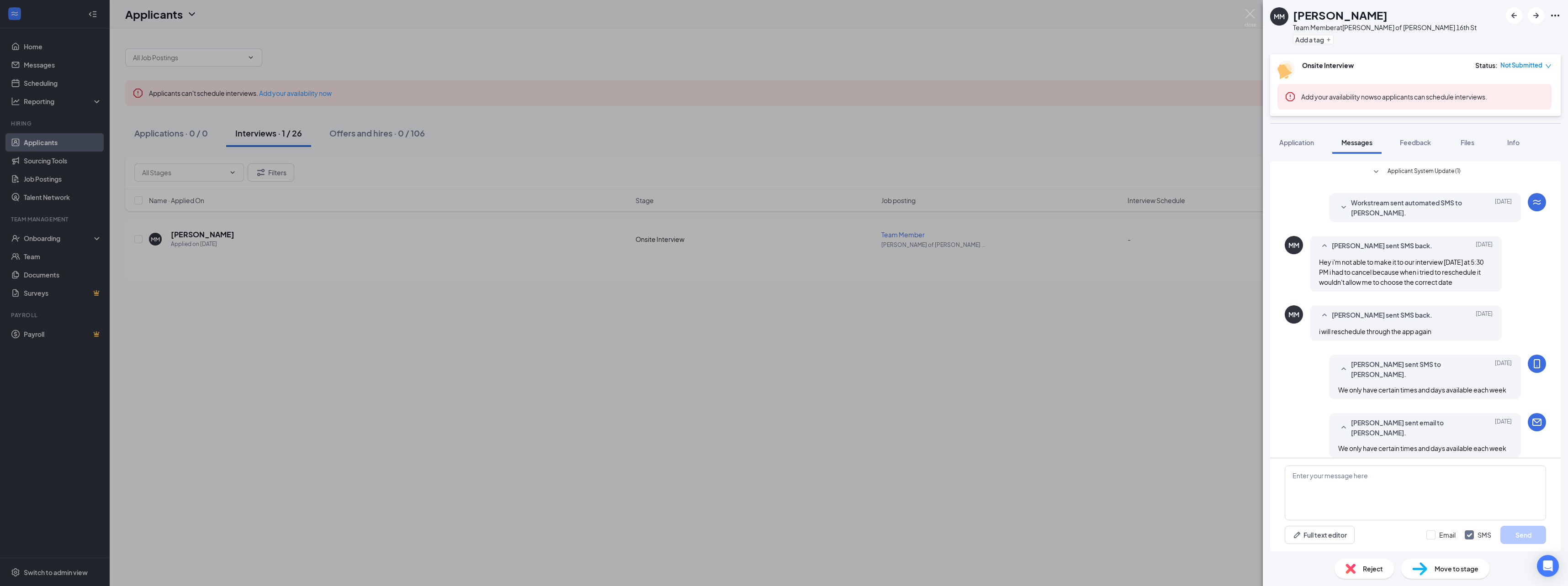
scroll to position [137, 0]
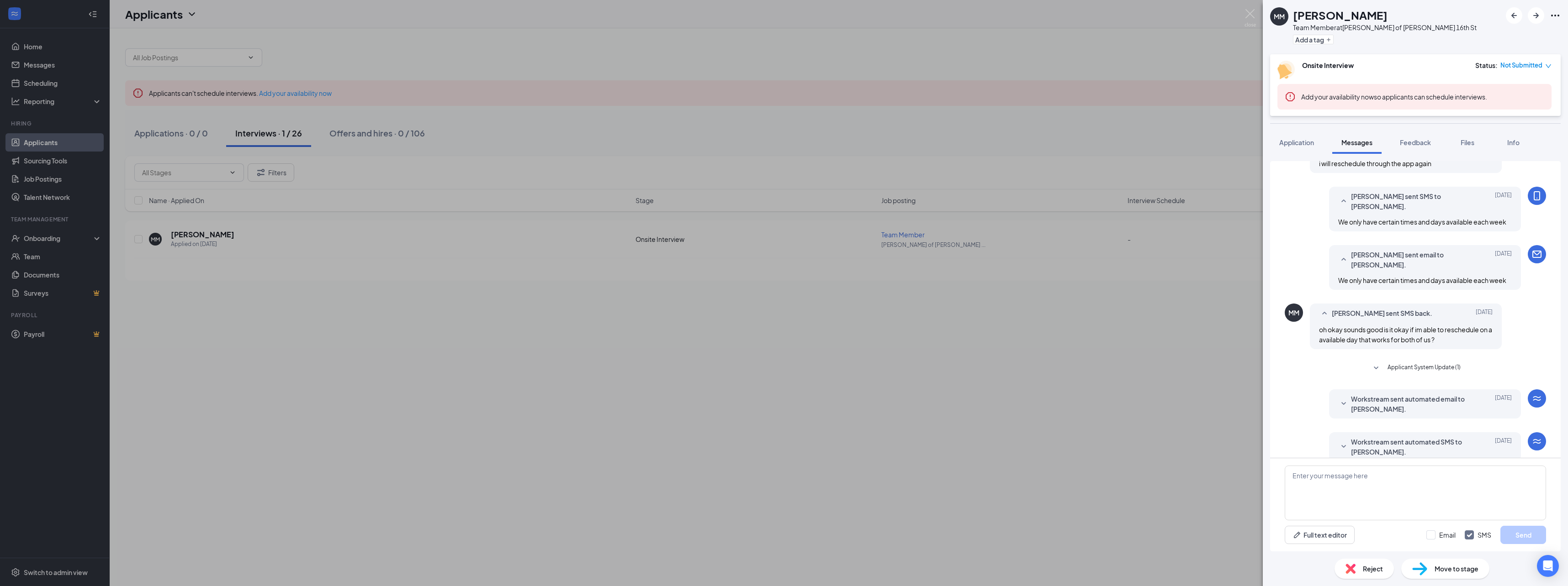
scroll to position [209, 0]
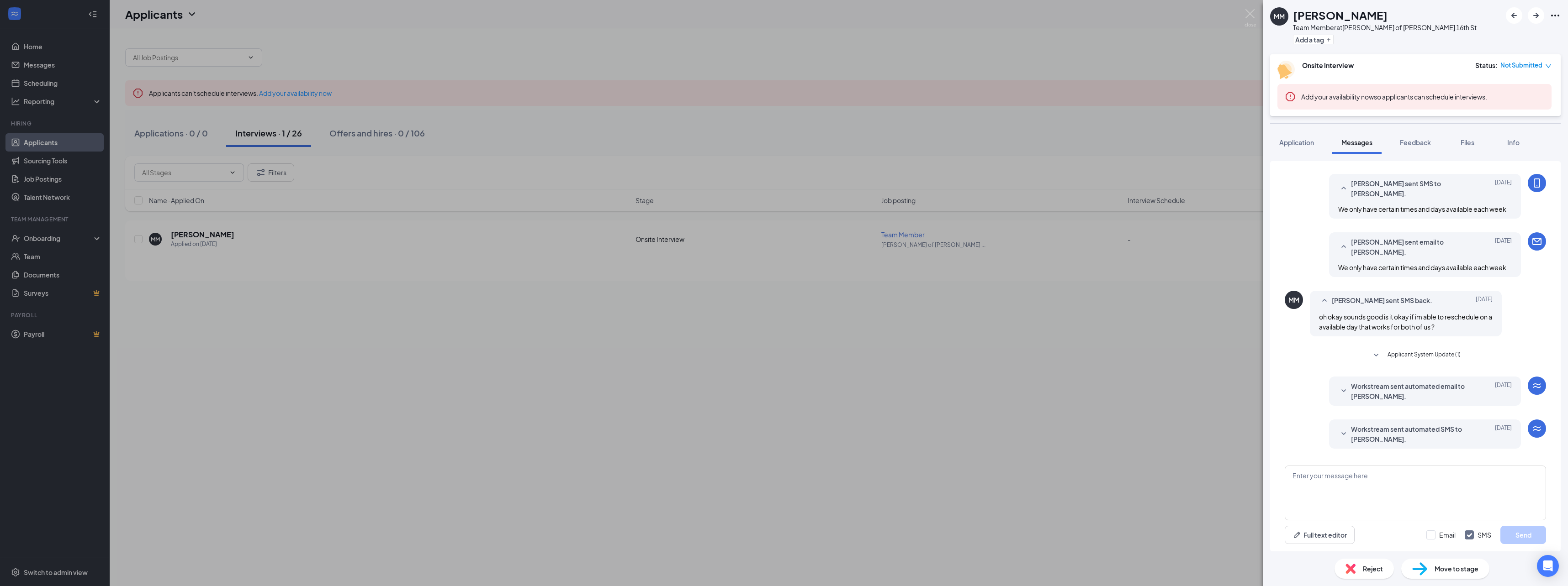
click at [1338, 389] on icon "SmallChevronDown" at bounding box center [1343, 391] width 11 height 11
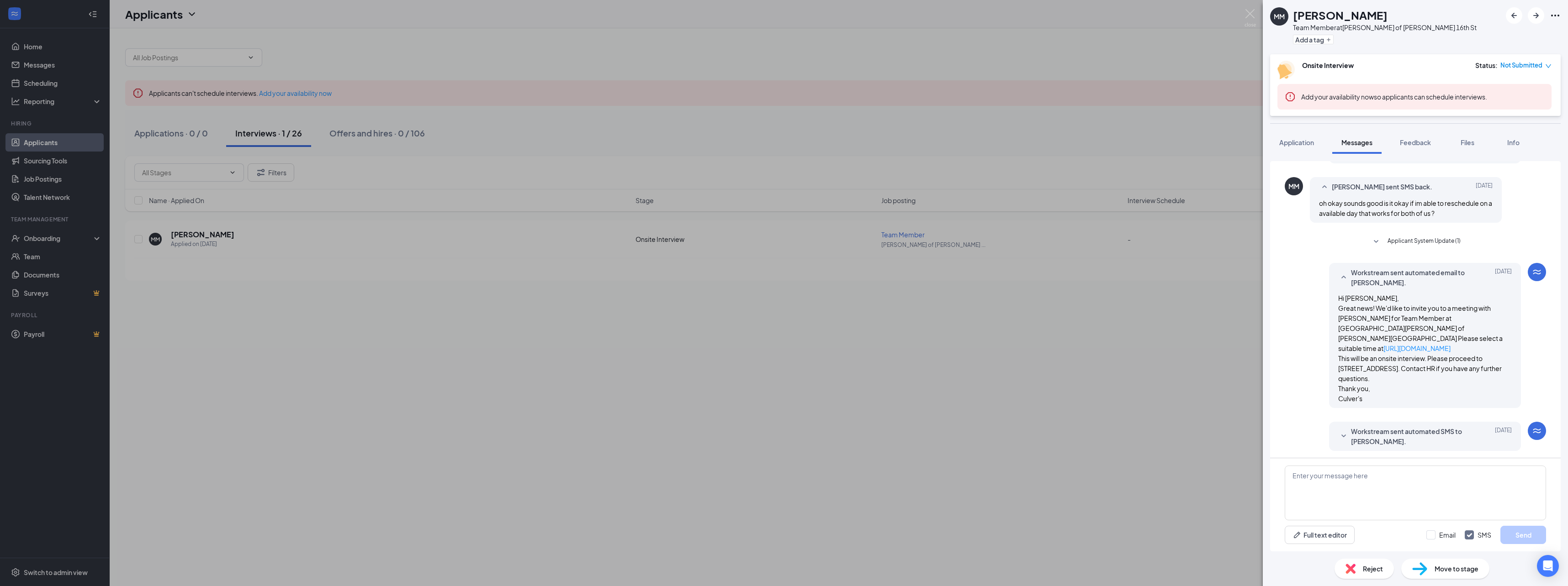
scroll to position [325, 0]
click at [1338, 435] on icon "SmallChevronDown" at bounding box center [1343, 433] width 11 height 11
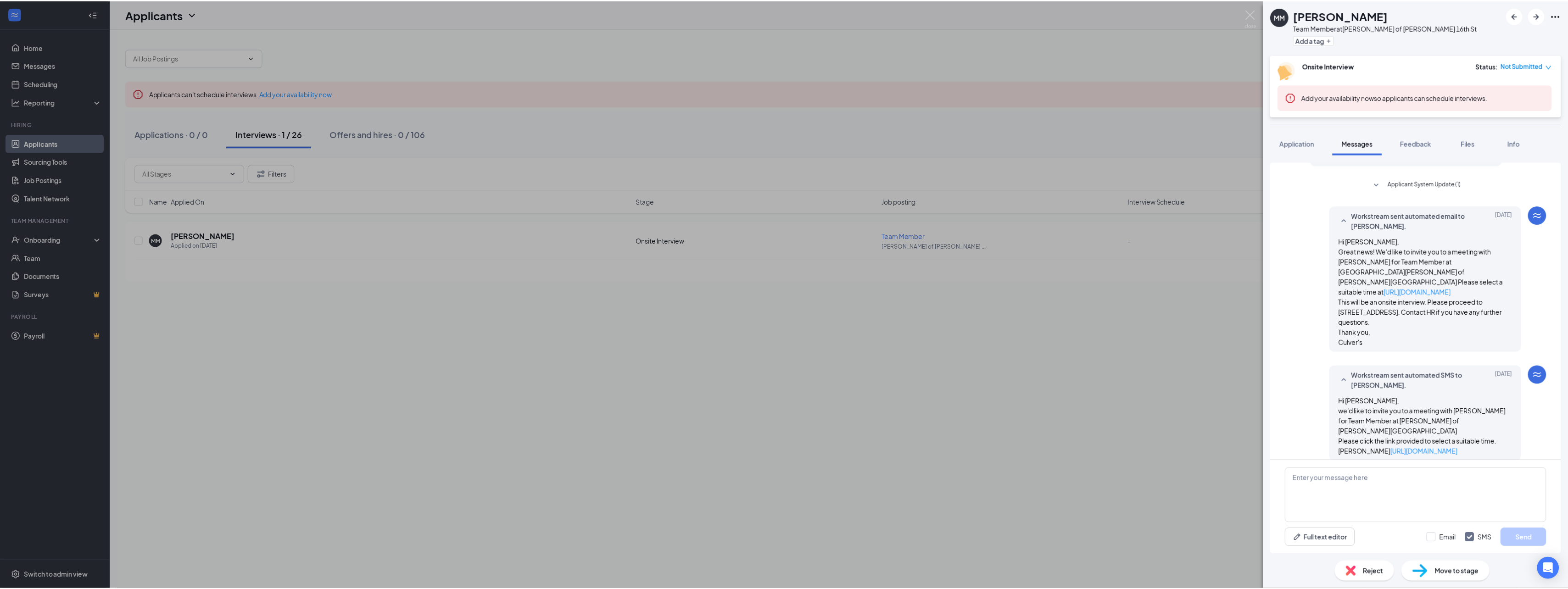
scroll to position [393, 0]
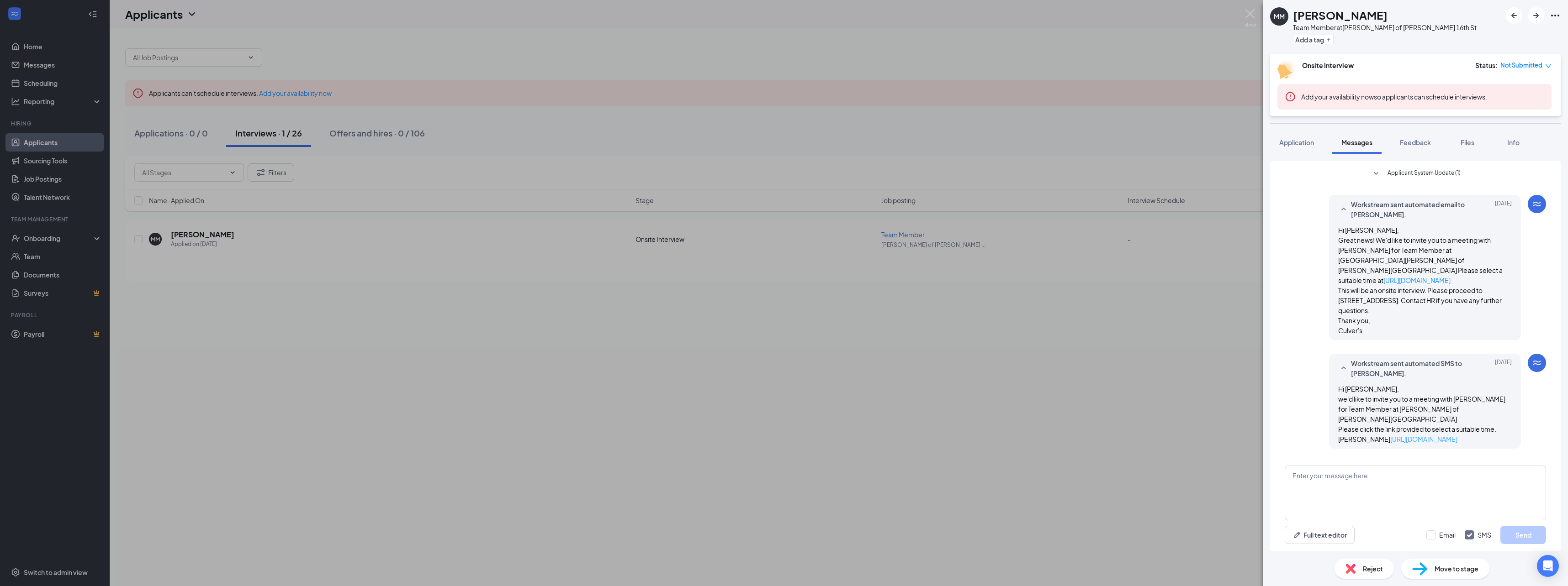
click at [1390, 441] on link "https://l.wrkstrm.us/Ukp6Xukrp" at bounding box center [1424, 439] width 67 height 9
click at [1374, 572] on span "Reject" at bounding box center [1373, 569] width 20 height 10
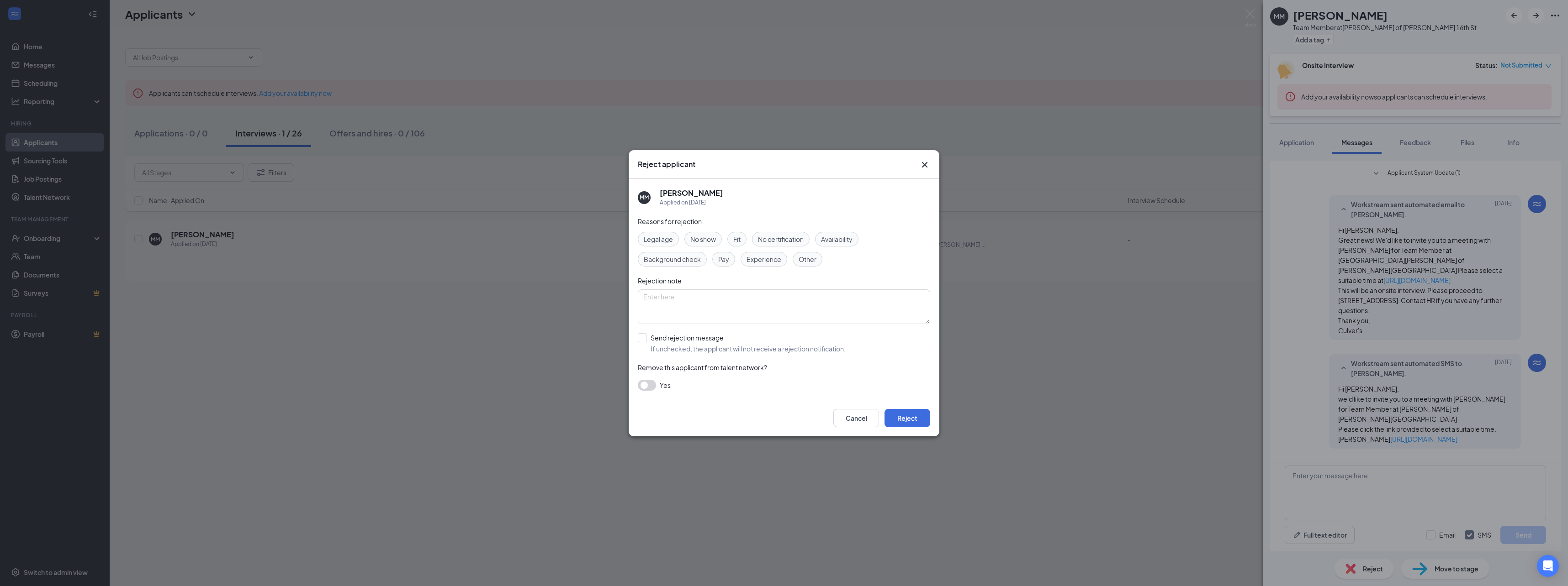
click at [700, 239] on span "No show" at bounding box center [703, 239] width 26 height 10
click at [740, 237] on span "Fit" at bounding box center [737, 239] width 7 height 10
click at [906, 415] on button "Reject" at bounding box center [907, 418] width 46 height 19
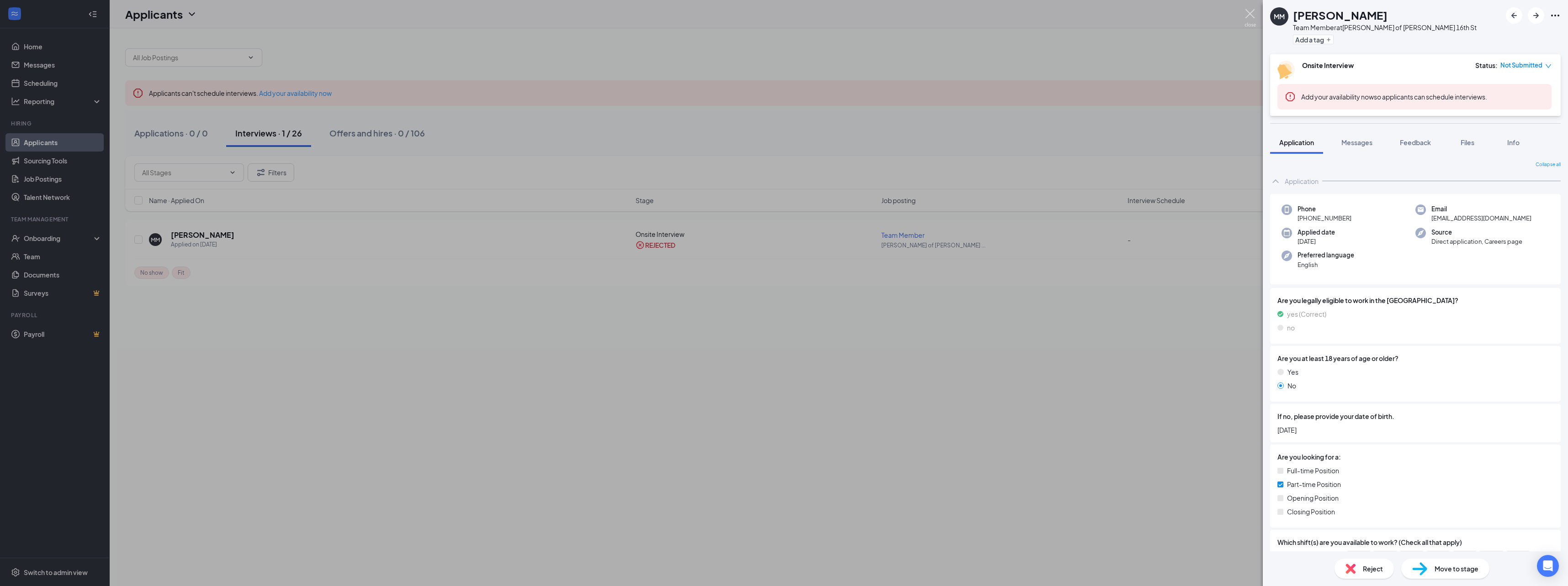
click at [1247, 14] on img at bounding box center [1250, 18] width 11 height 18
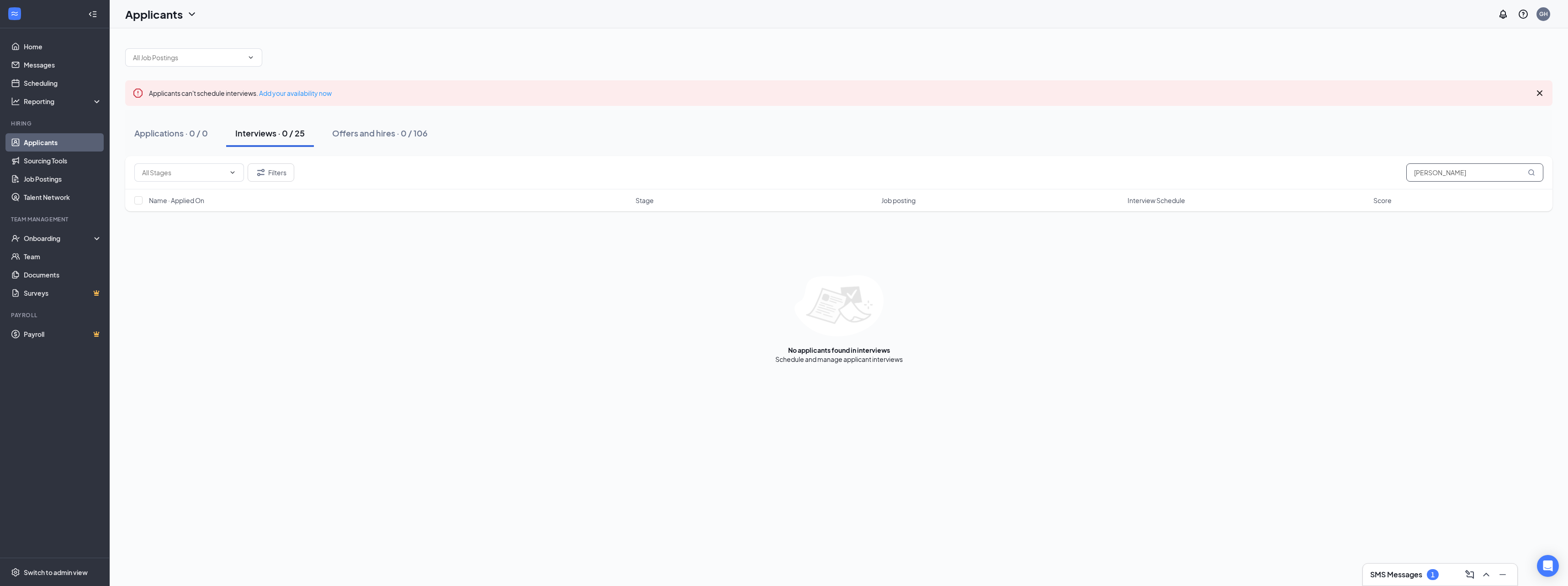
click at [1441, 166] on input "miguel" at bounding box center [1475, 173] width 137 height 19
type input "m"
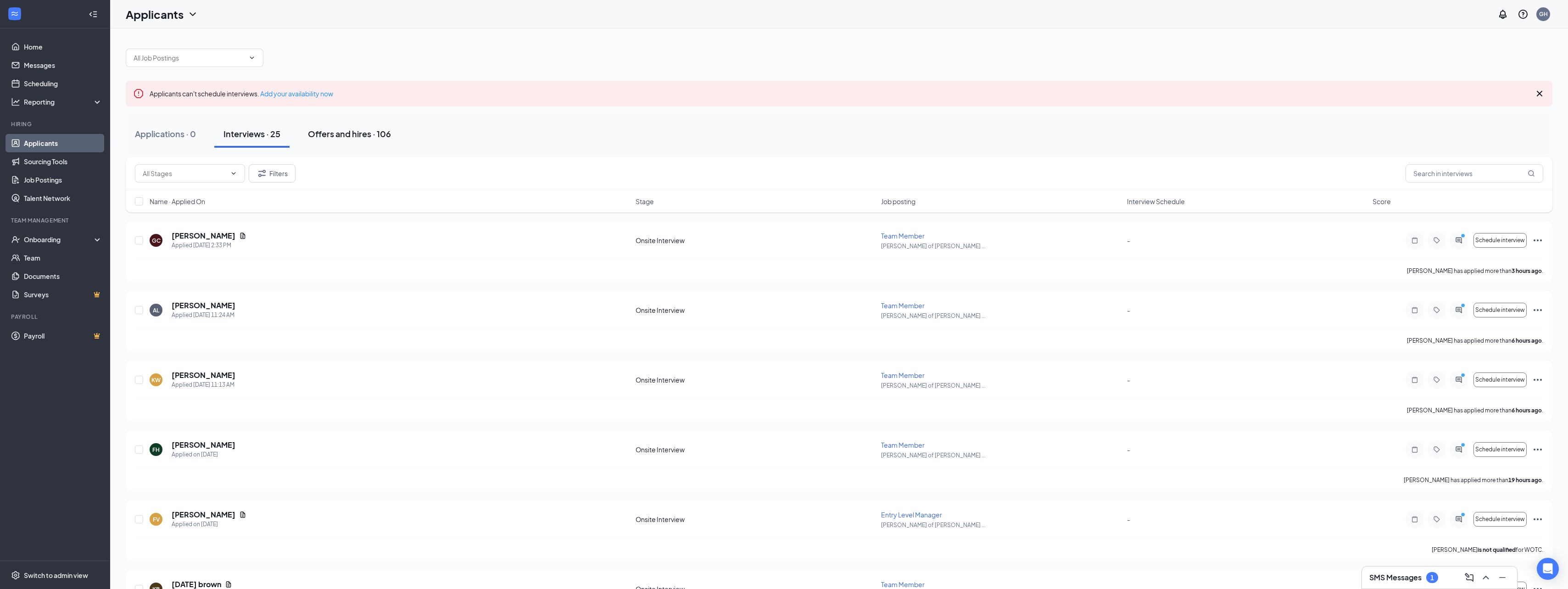
click at [357, 132] on div "Offers and hires · 106" at bounding box center [350, 134] width 83 height 11
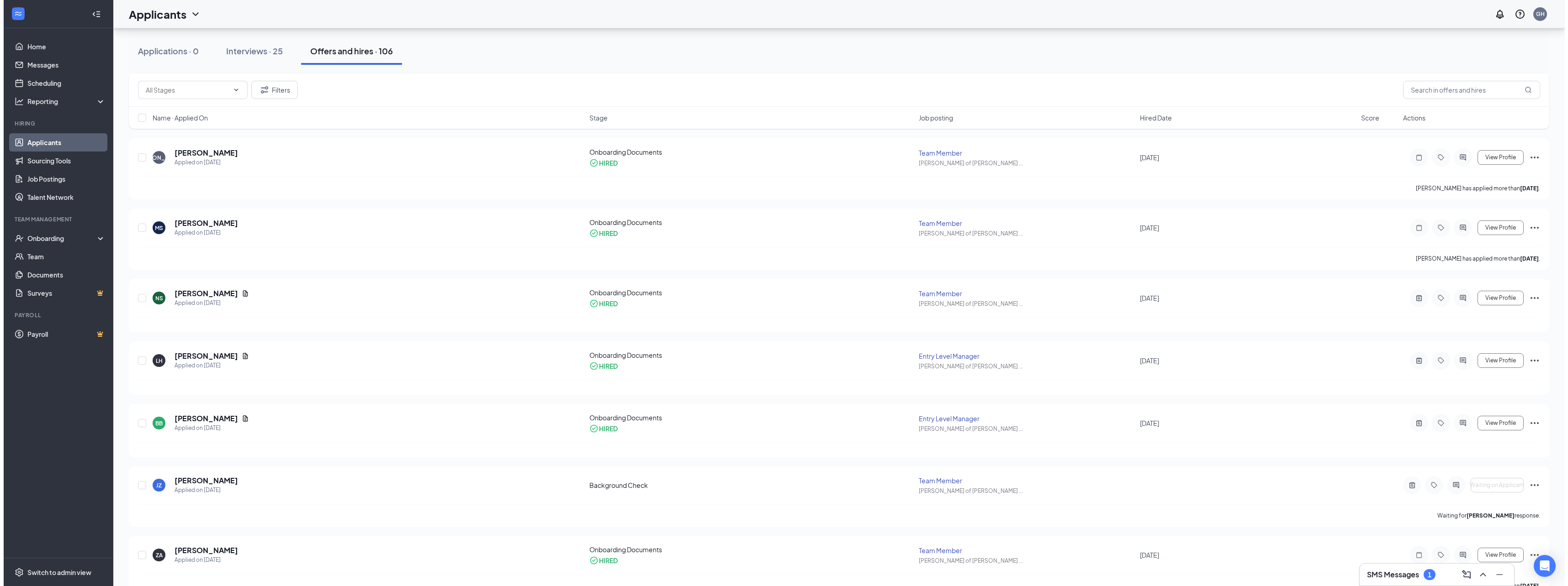
scroll to position [548, 0]
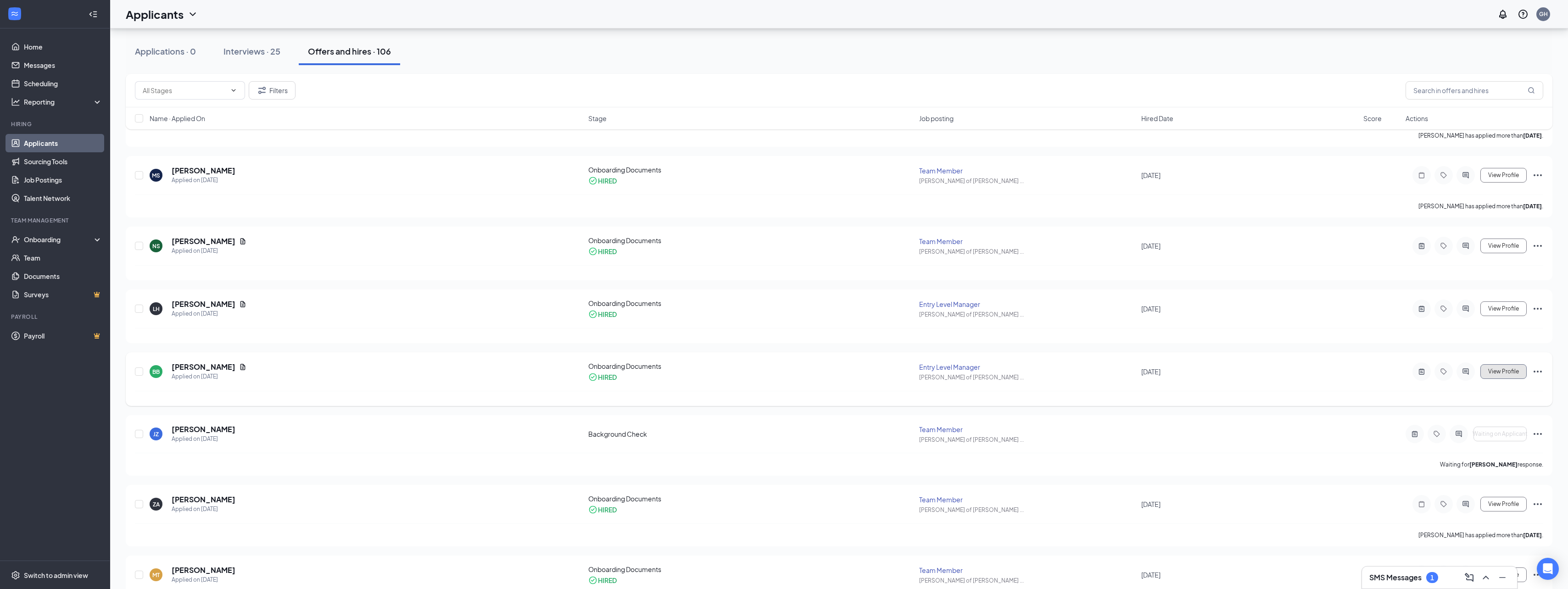
click at [1508, 376] on button "View Profile" at bounding box center [1504, 371] width 47 height 14
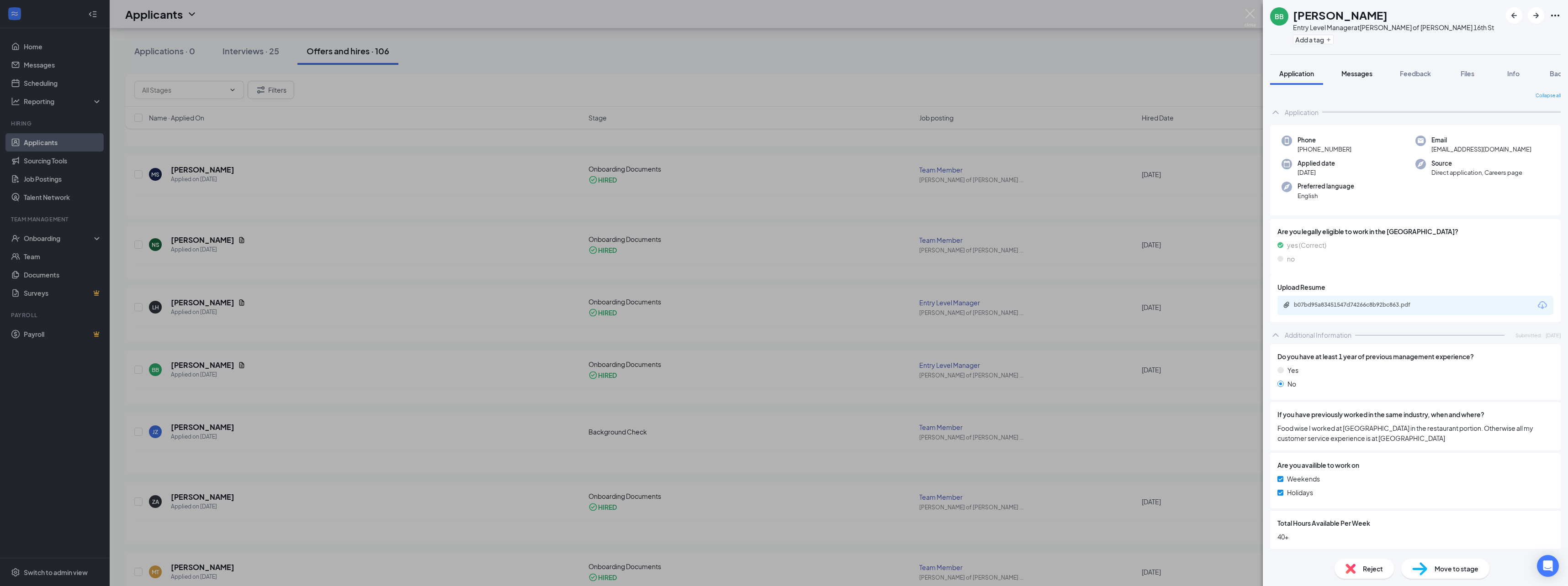
click at [1345, 76] on span "Messages" at bounding box center [1357, 73] width 31 height 9
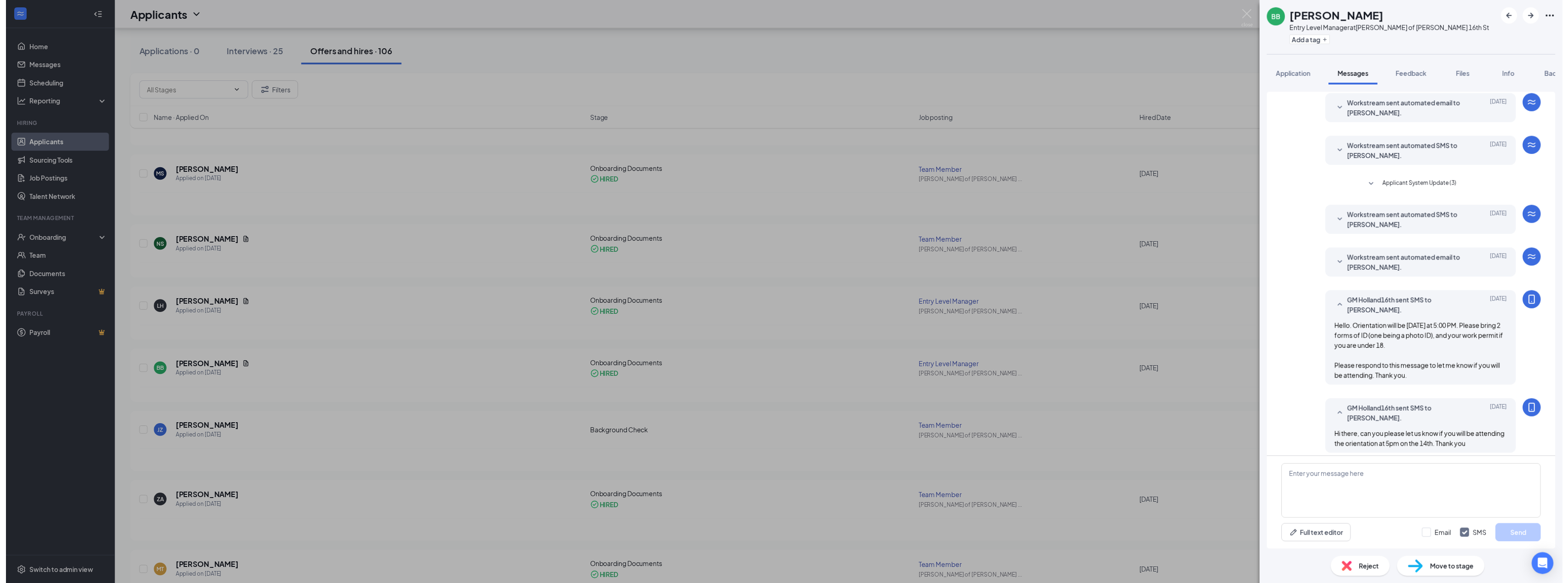
scroll to position [66, 0]
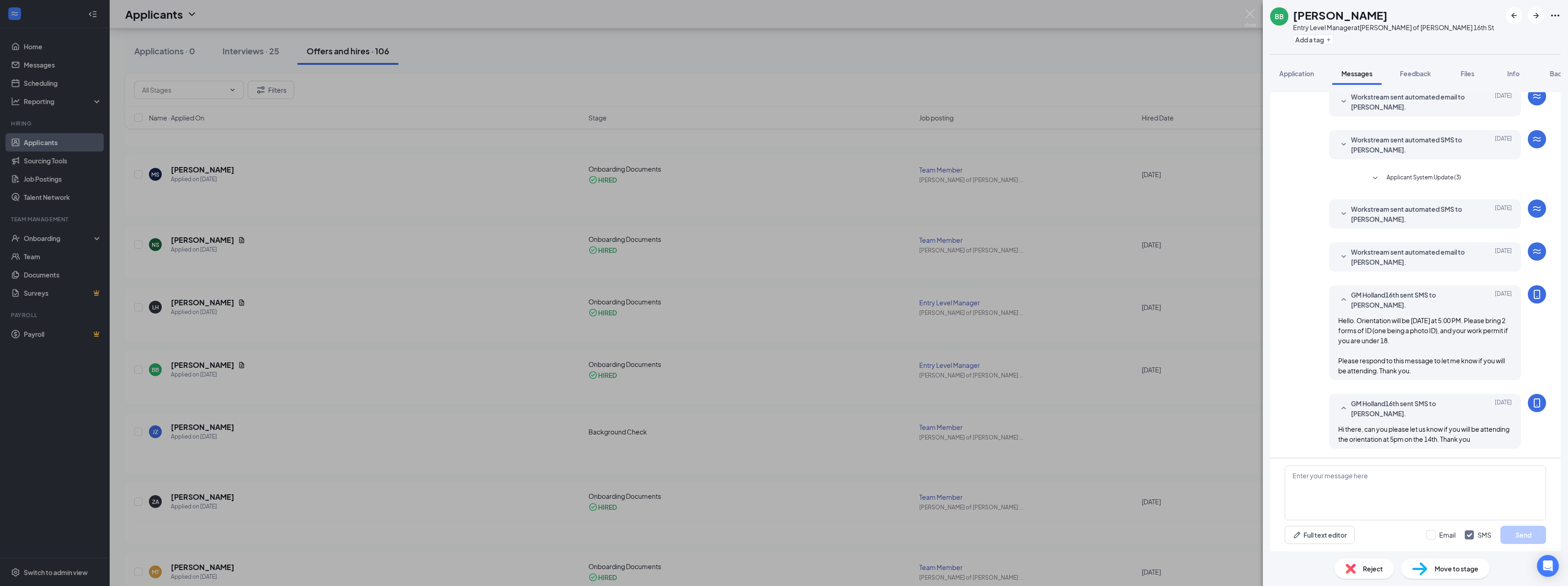
click at [1251, 8] on div "BB Brianna Bradford Entry Level Manager at Culver's of Holland 16th St Add a ta…" at bounding box center [784, 293] width 1568 height 586
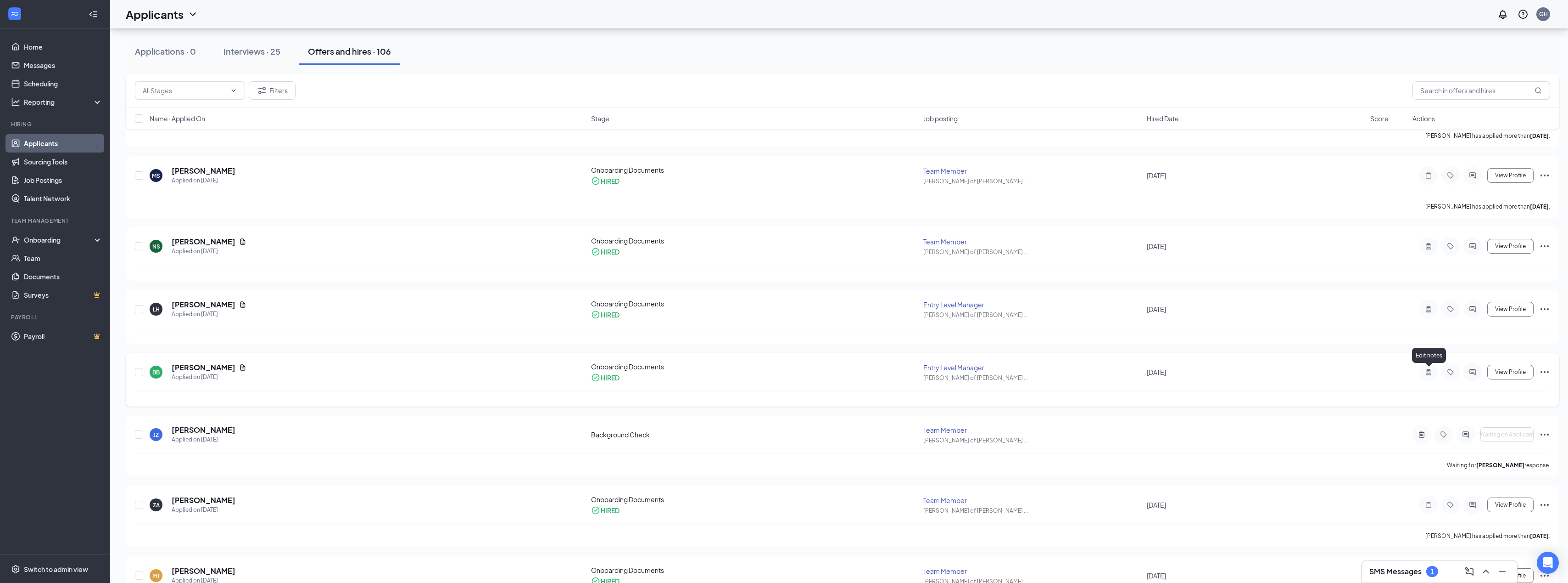
click at [1426, 369] on icon "ActiveNote" at bounding box center [1428, 372] width 11 height 7
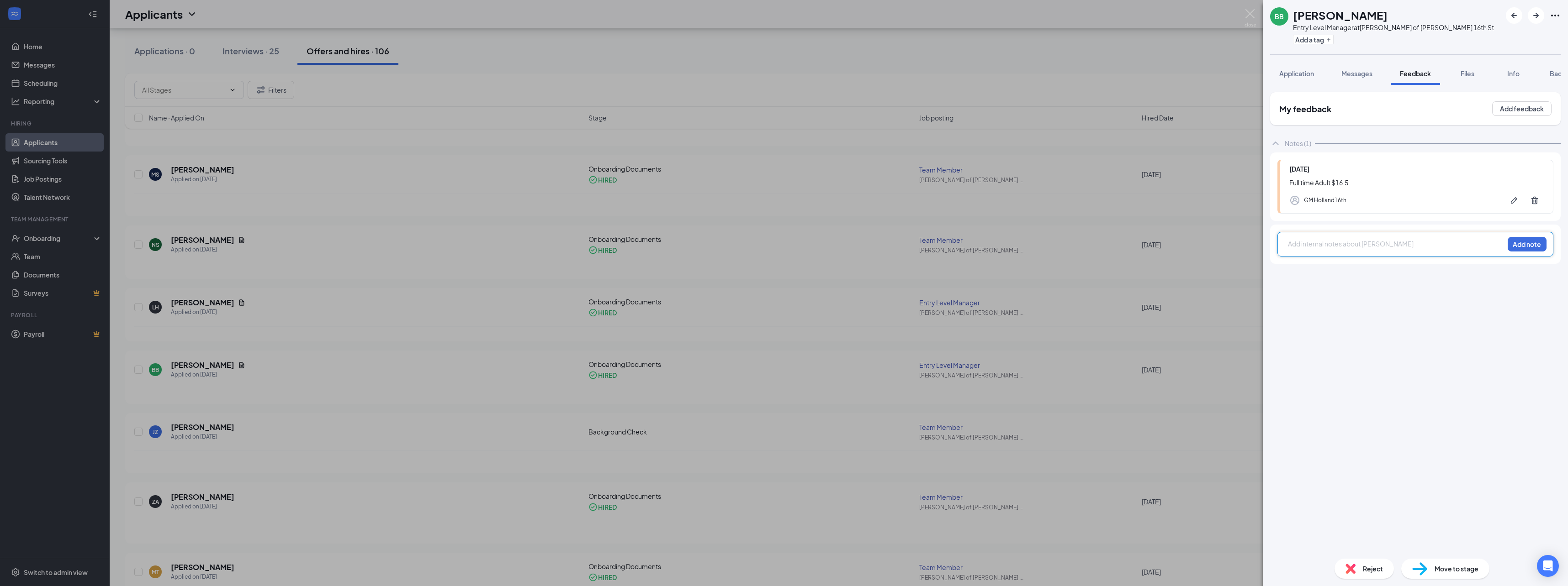
click at [1324, 244] on div at bounding box center [1396, 244] width 215 height 9
click at [1527, 241] on button "Add note" at bounding box center [1527, 244] width 39 height 14
click at [1375, 570] on span "Reject" at bounding box center [1373, 569] width 20 height 10
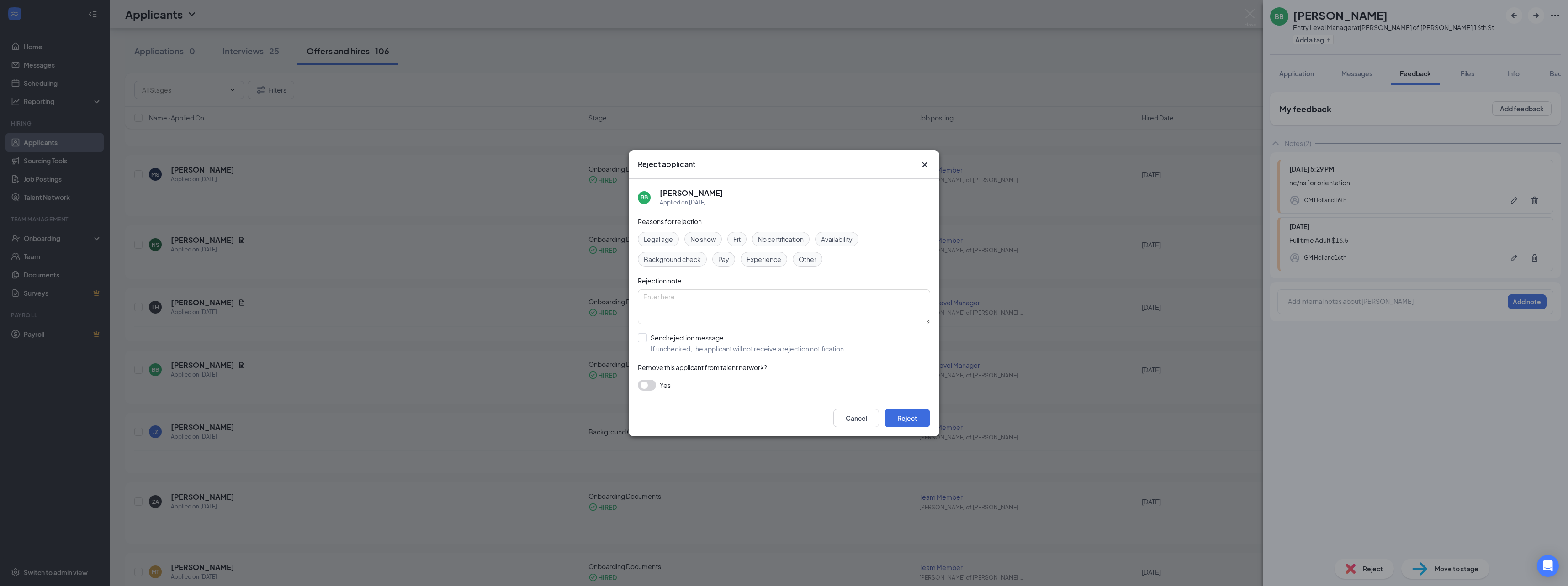
click at [703, 240] on span "No show" at bounding box center [703, 239] width 26 height 10
click at [915, 420] on button "Reject" at bounding box center [907, 418] width 46 height 19
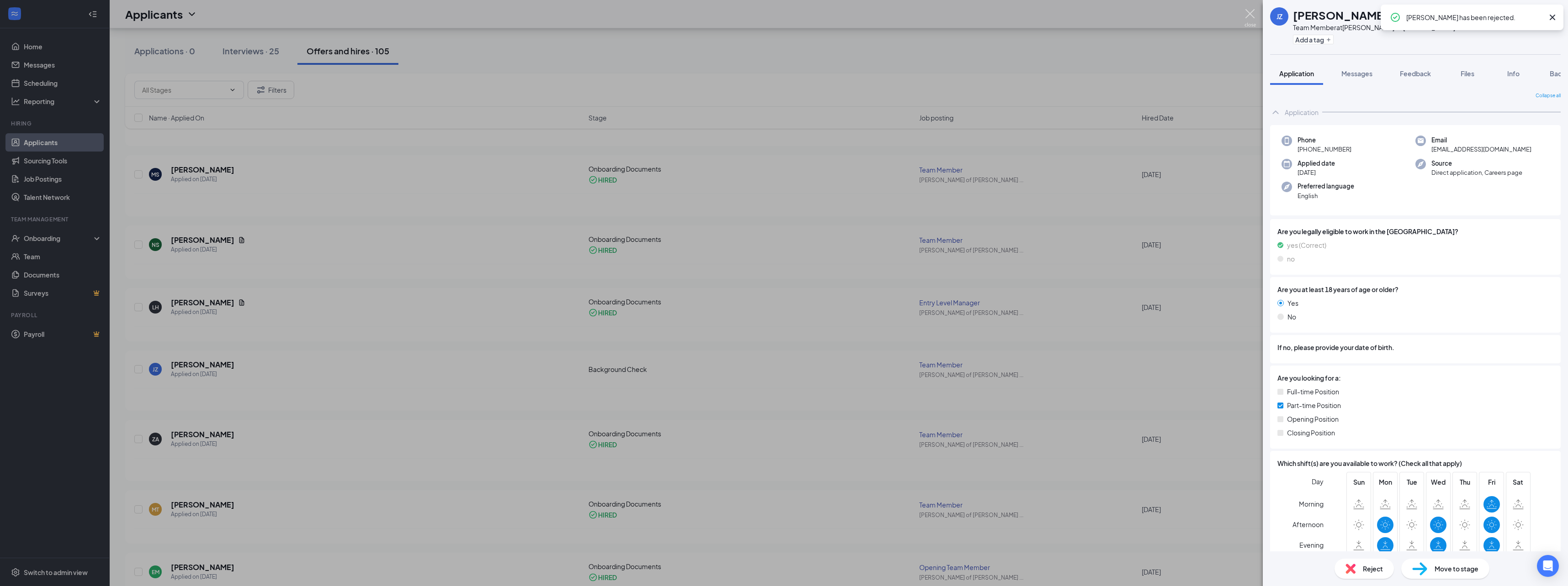
click at [1249, 11] on img at bounding box center [1250, 18] width 11 height 18
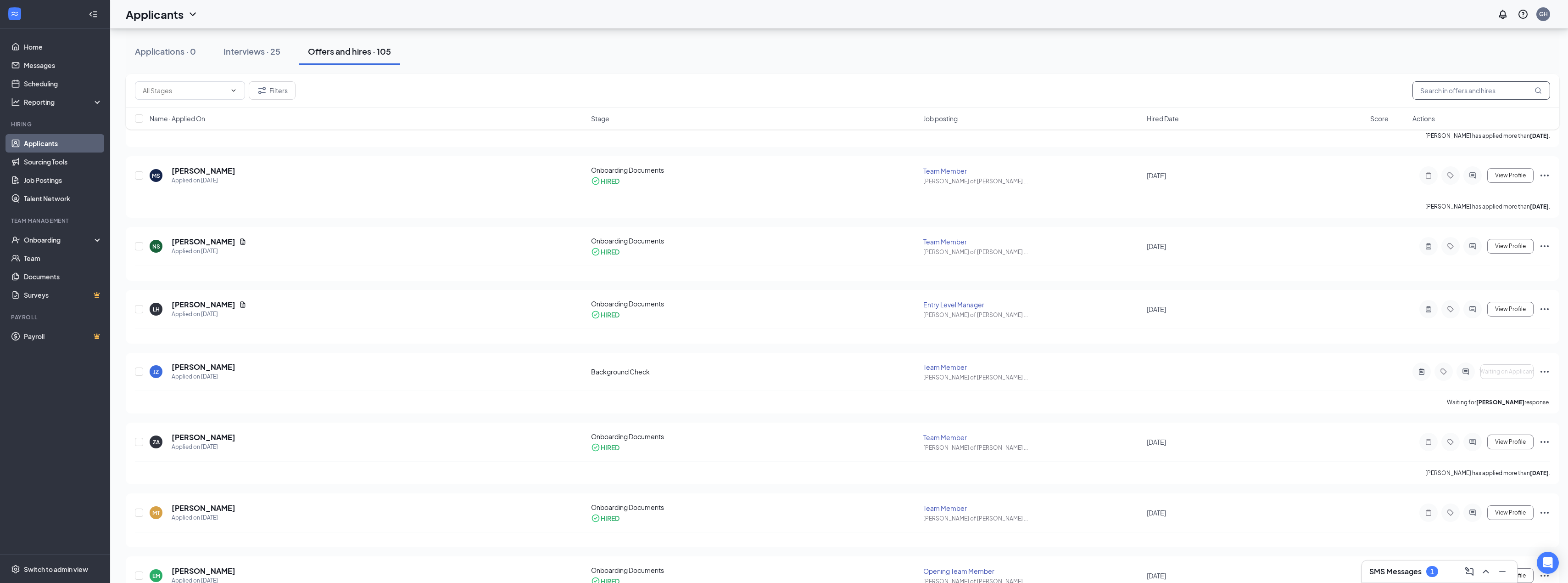
click at [1474, 89] on input "text" at bounding box center [1481, 90] width 138 height 19
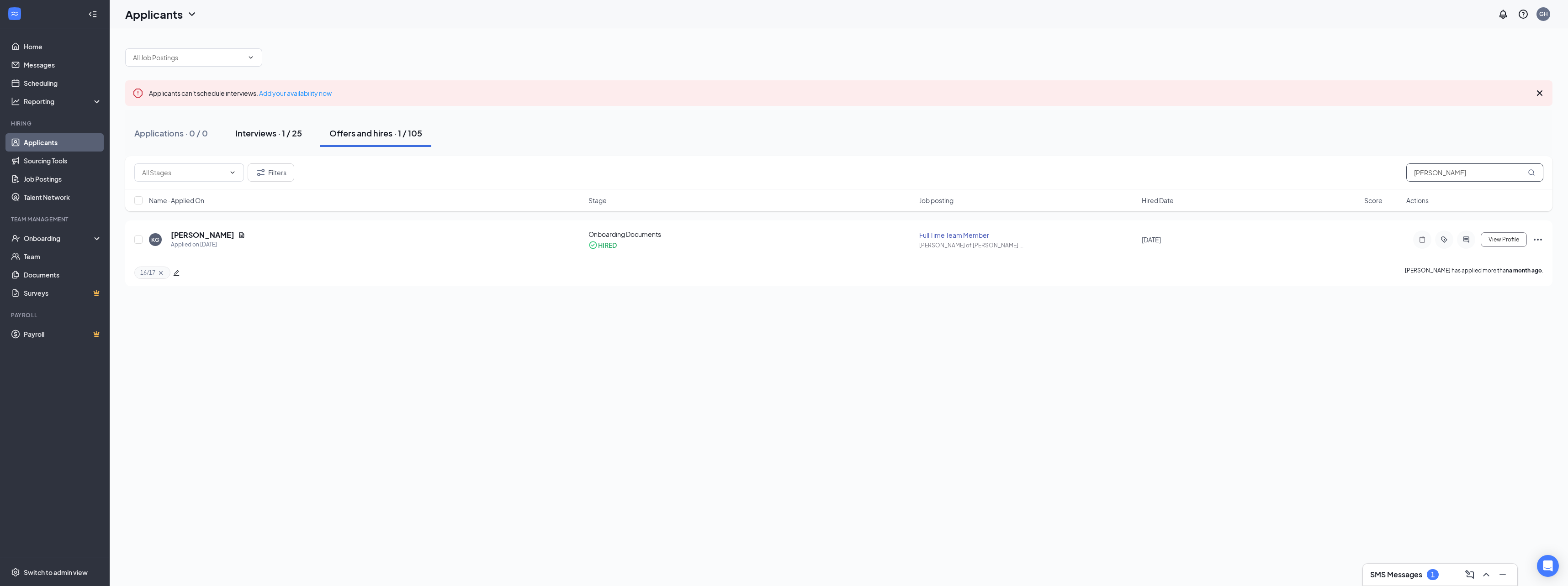
type input "kylie"
click at [240, 135] on div "Interviews · 1 / 25" at bounding box center [268, 133] width 66 height 11
click at [1417, 240] on icon "Note" at bounding box center [1415, 239] width 11 height 7
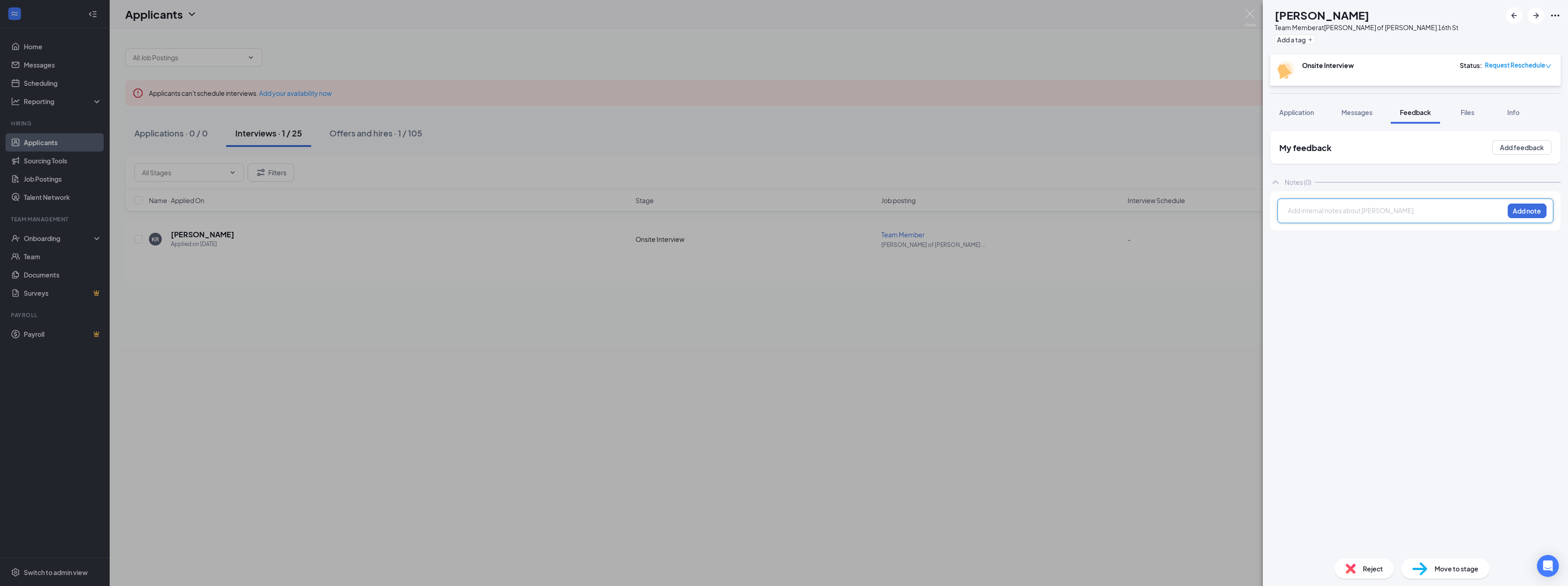
click at [1306, 213] on div at bounding box center [1396, 210] width 215 height 9
click at [1530, 211] on button "Add note" at bounding box center [1527, 211] width 39 height 14
click at [1358, 567] on div "Reject" at bounding box center [1363, 569] width 59 height 20
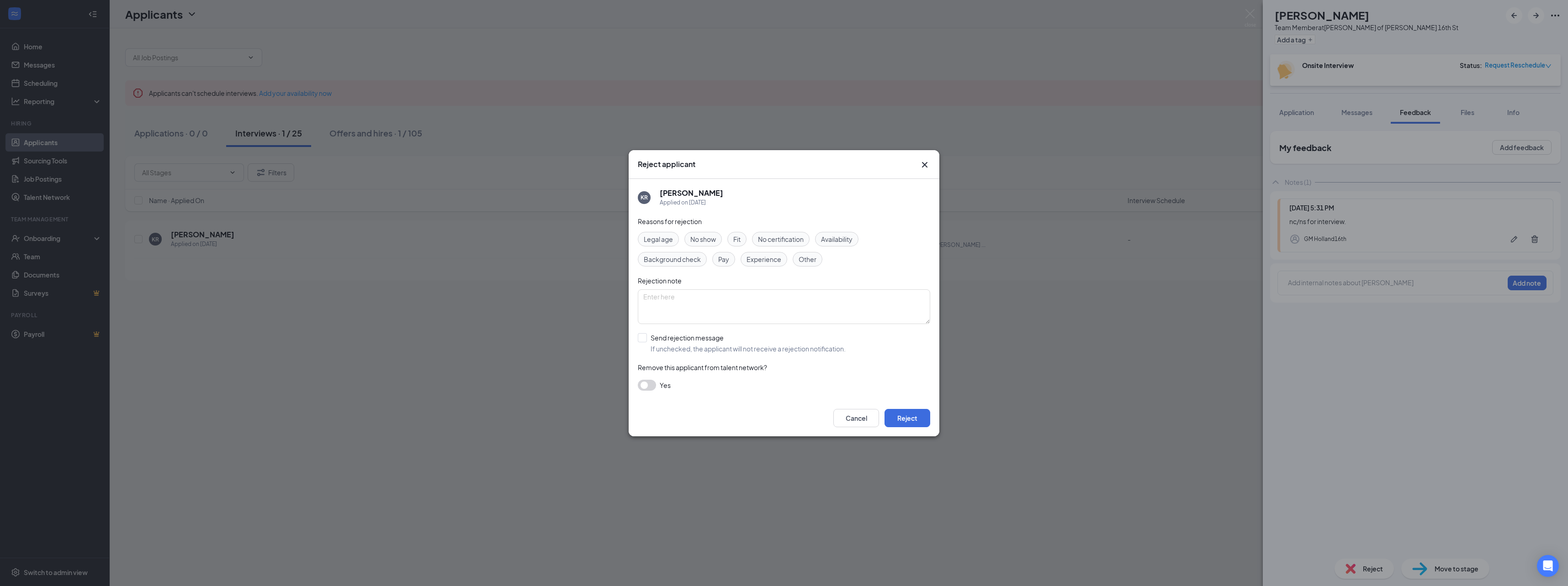
click at [698, 245] on div "No show" at bounding box center [703, 239] width 38 height 14
click at [910, 418] on button "Reject" at bounding box center [907, 418] width 46 height 19
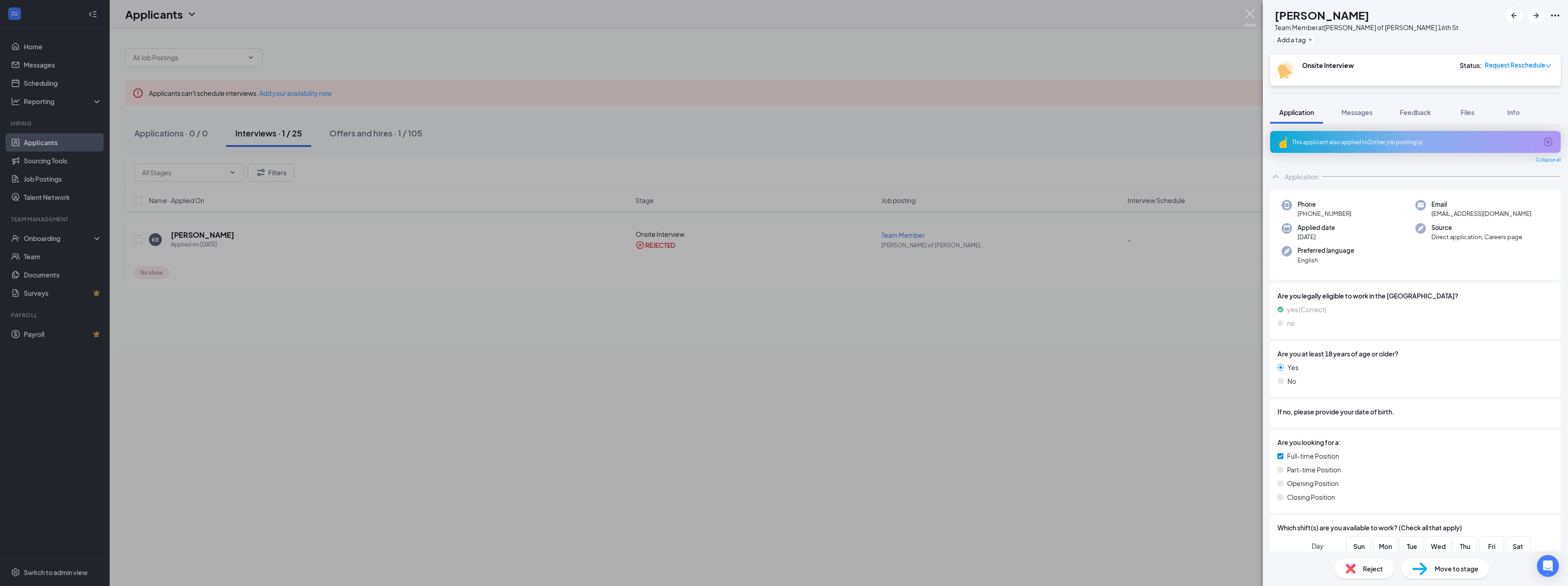
click at [1251, 14] on img at bounding box center [1250, 18] width 11 height 18
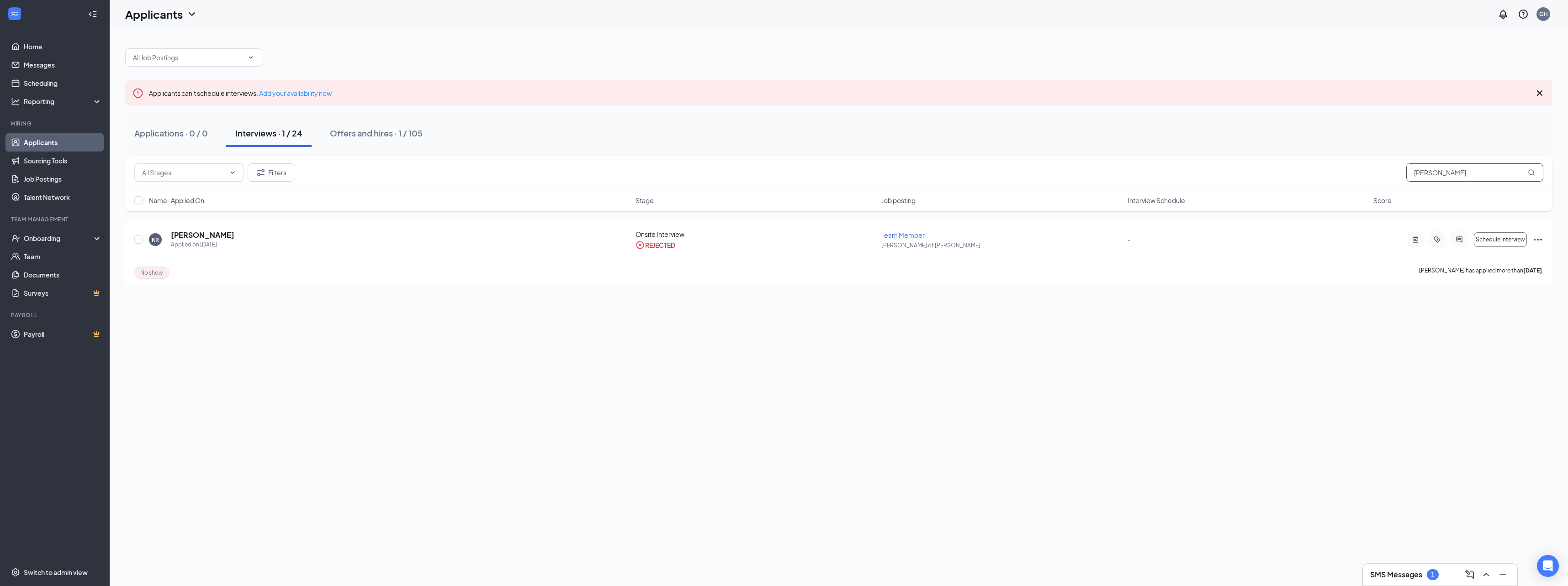
click at [1443, 172] on input "kylie" at bounding box center [1475, 173] width 137 height 19
type input "katherine"
click at [363, 130] on div "Offers and hires · 1 / 105" at bounding box center [379, 133] width 93 height 11
click at [1417, 237] on icon "ActiveNote" at bounding box center [1415, 239] width 6 height 6
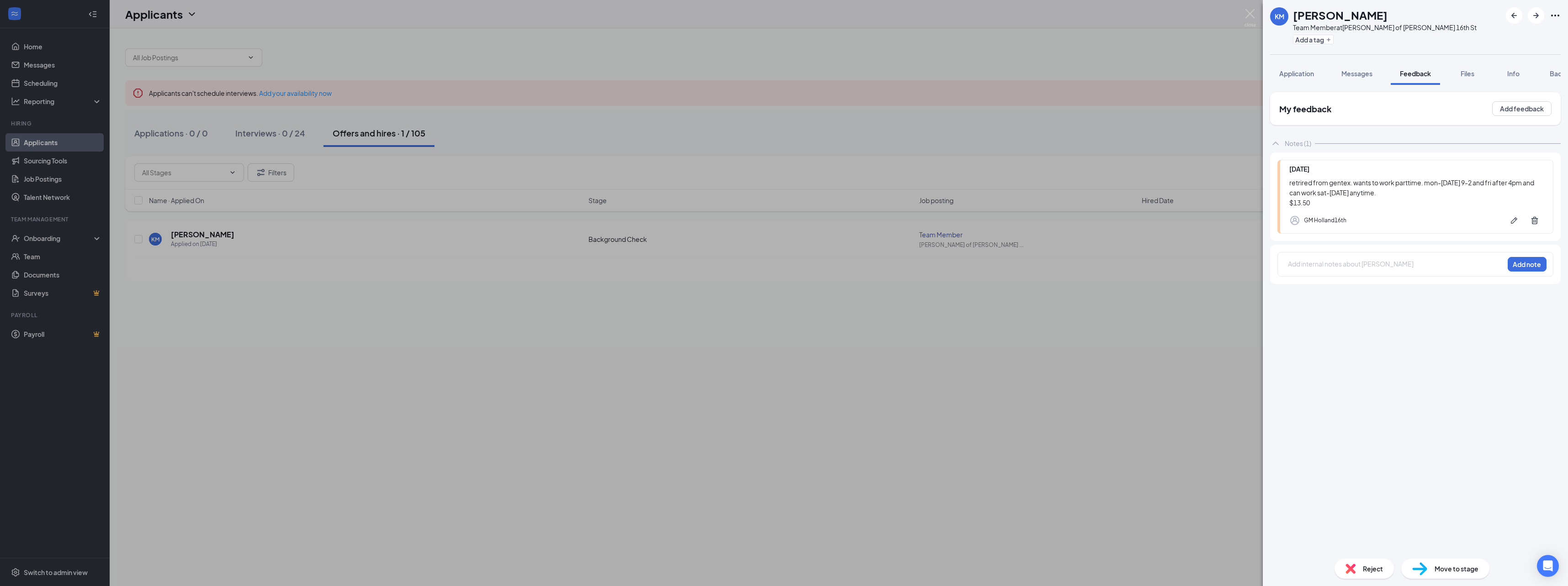
click at [1449, 567] on span "Move to stage" at bounding box center [1456, 569] width 44 height 10
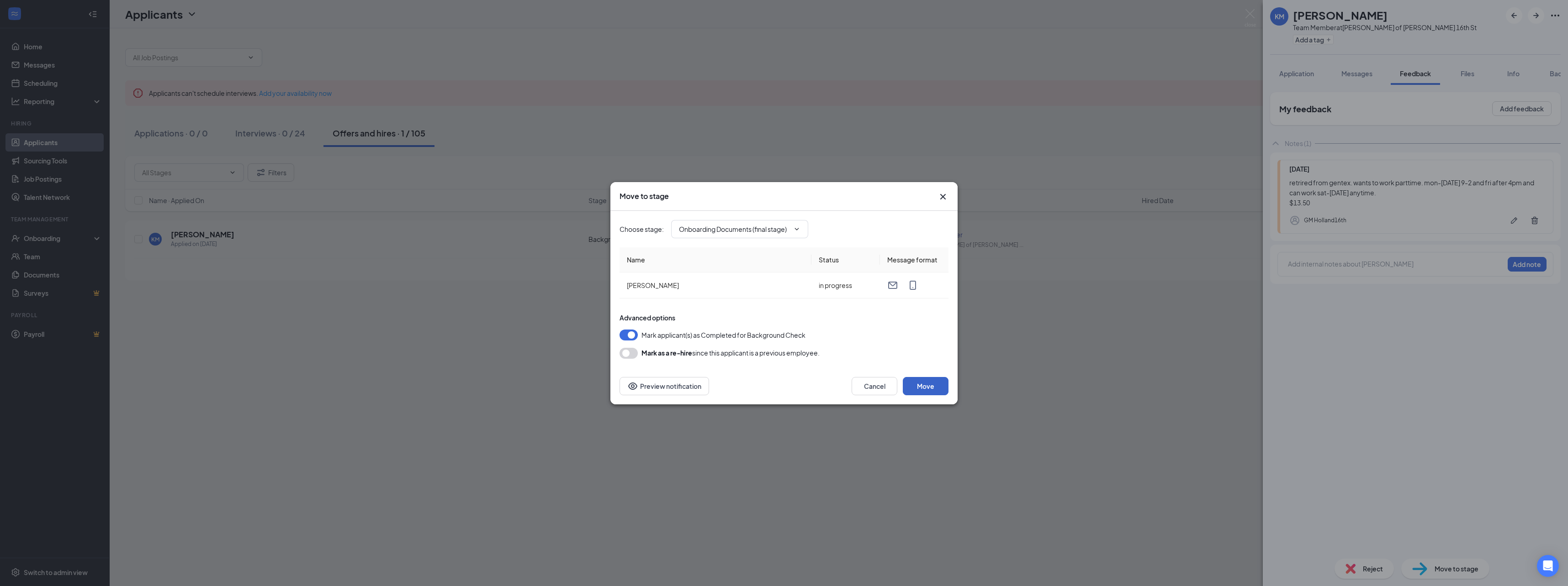
click at [935, 384] on button "Move" at bounding box center [925, 386] width 46 height 19
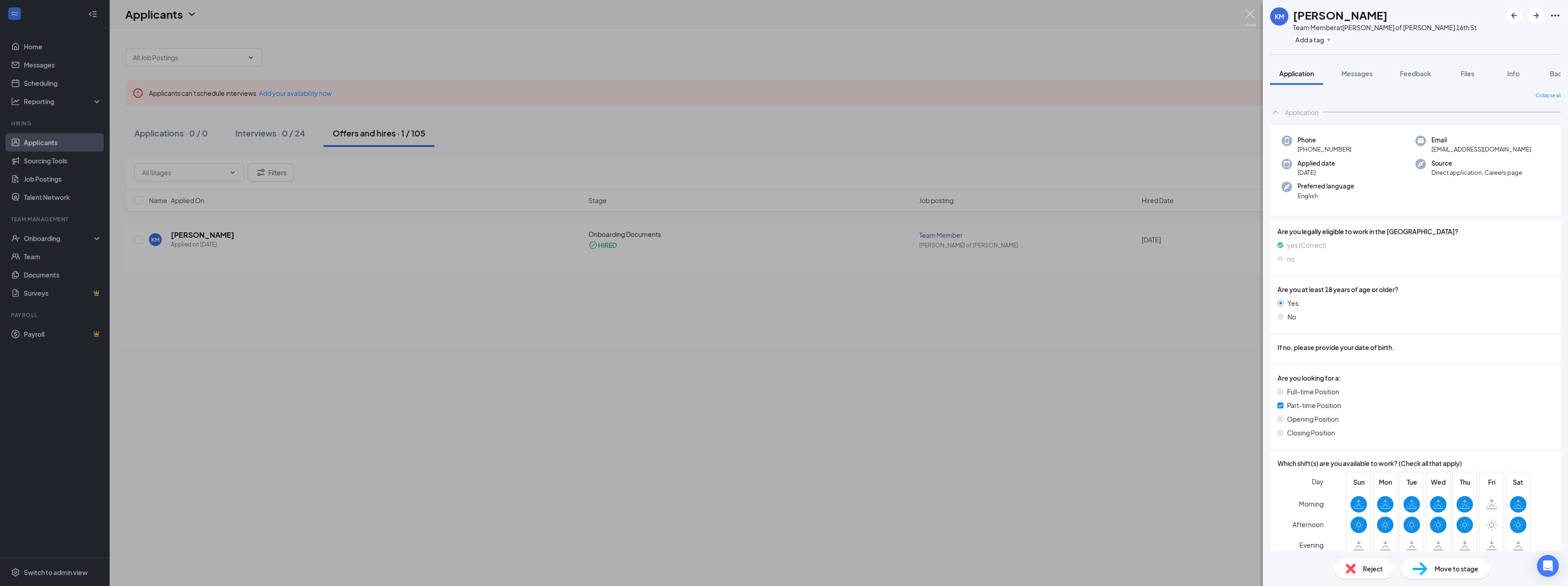
click at [1251, 12] on img at bounding box center [1250, 18] width 11 height 18
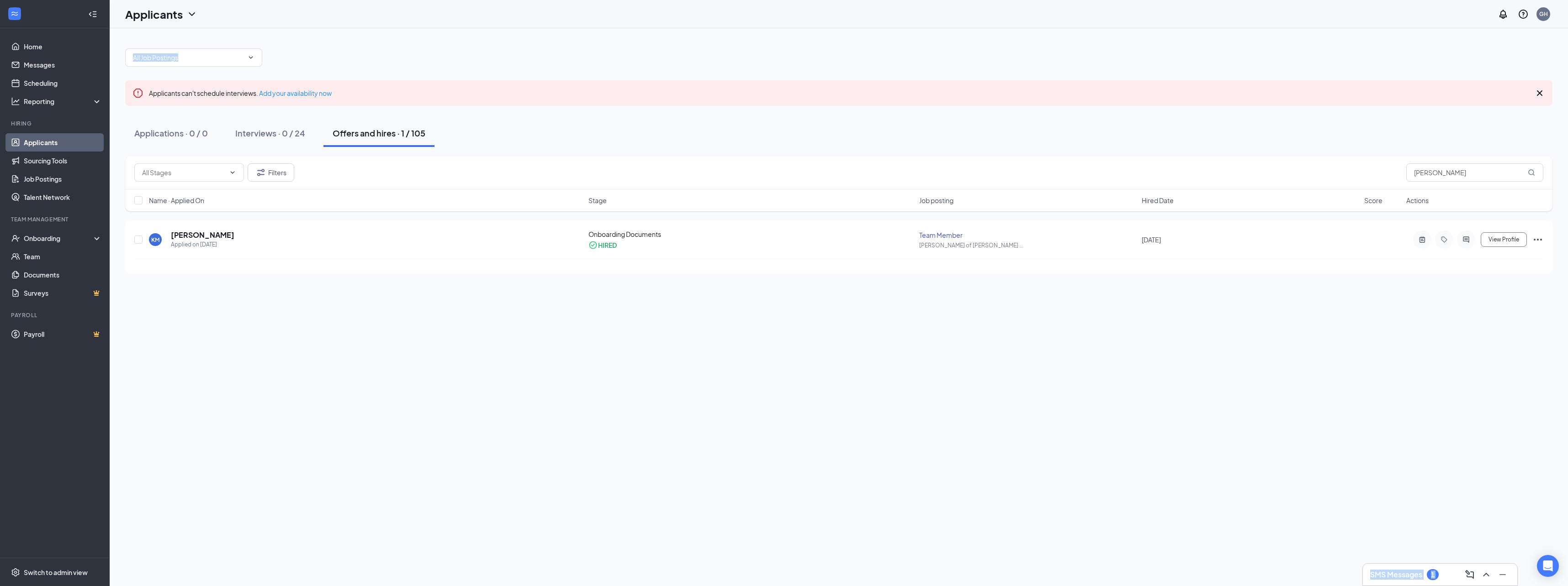
click at [1168, 2] on div "Applicants GH SMS Messages 1 Applicants can't schedule interviews. Add your ava…" at bounding box center [839, 293] width 1458 height 586
type input "k"
type input "andrew"
click at [250, 138] on div "Interviews · 24" at bounding box center [251, 133] width 57 height 11
click at [1415, 239] on icon "Note" at bounding box center [1415, 239] width 11 height 7
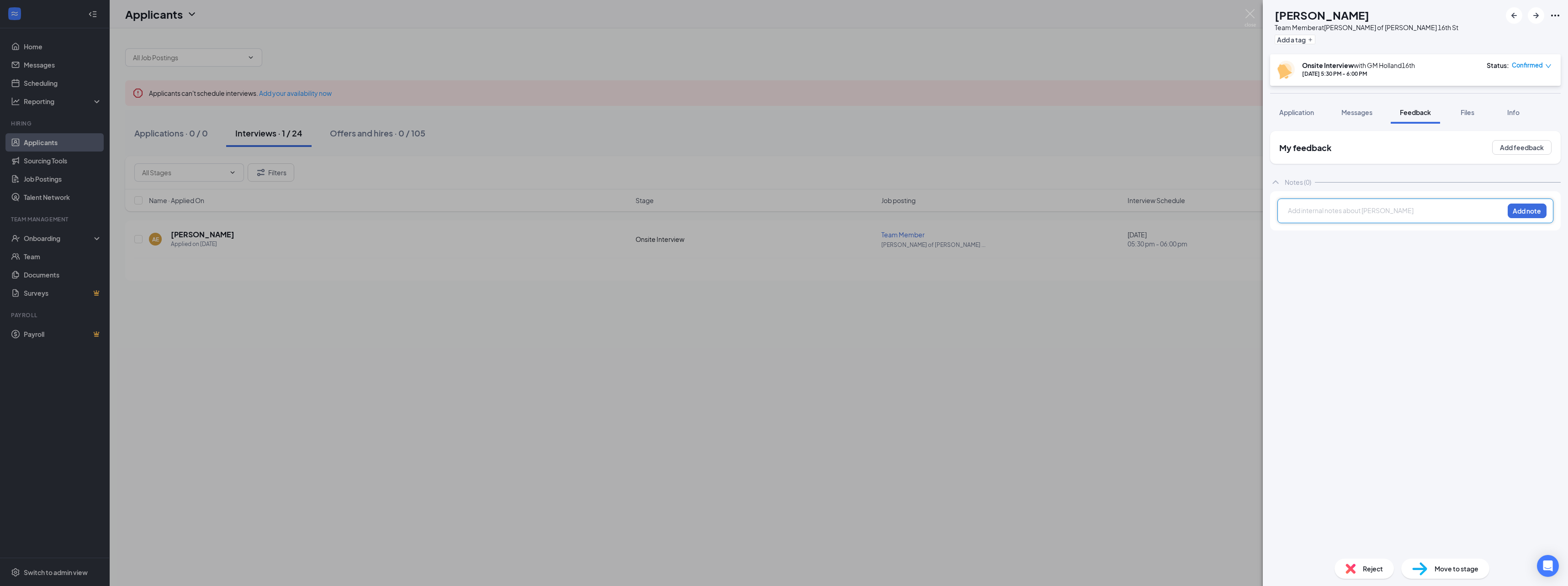
click at [1367, 210] on div at bounding box center [1396, 210] width 215 height 9
click at [1524, 210] on button "Add note" at bounding box center [1527, 211] width 39 height 14
click at [1457, 569] on span "Move to stage" at bounding box center [1456, 569] width 44 height 10
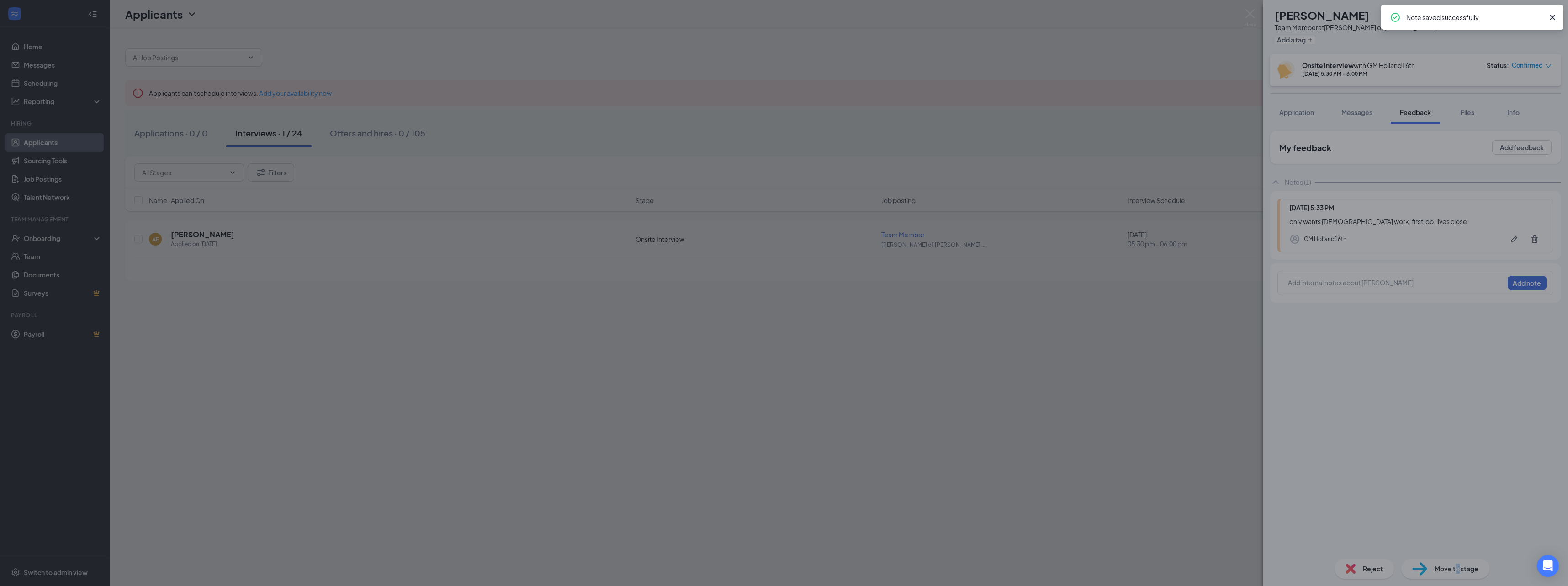
type input "Background Check Screening (next stage)"
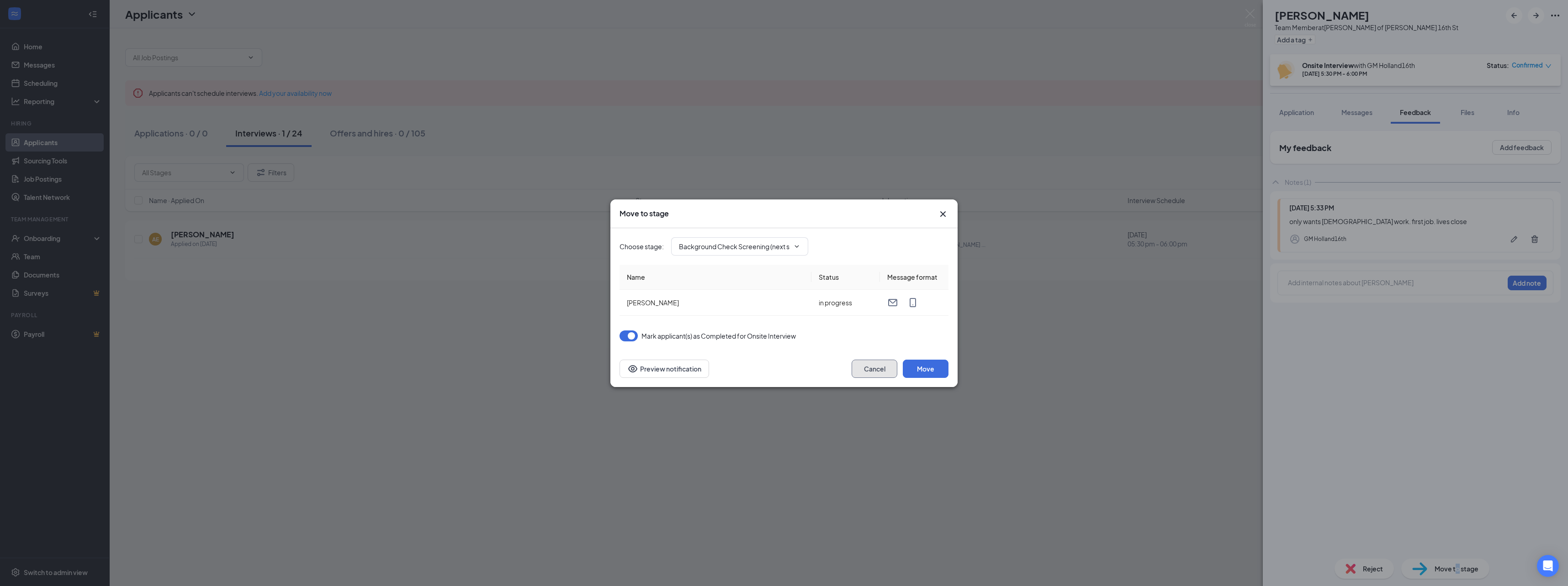
click at [880, 370] on button "Cancel" at bounding box center [875, 369] width 46 height 19
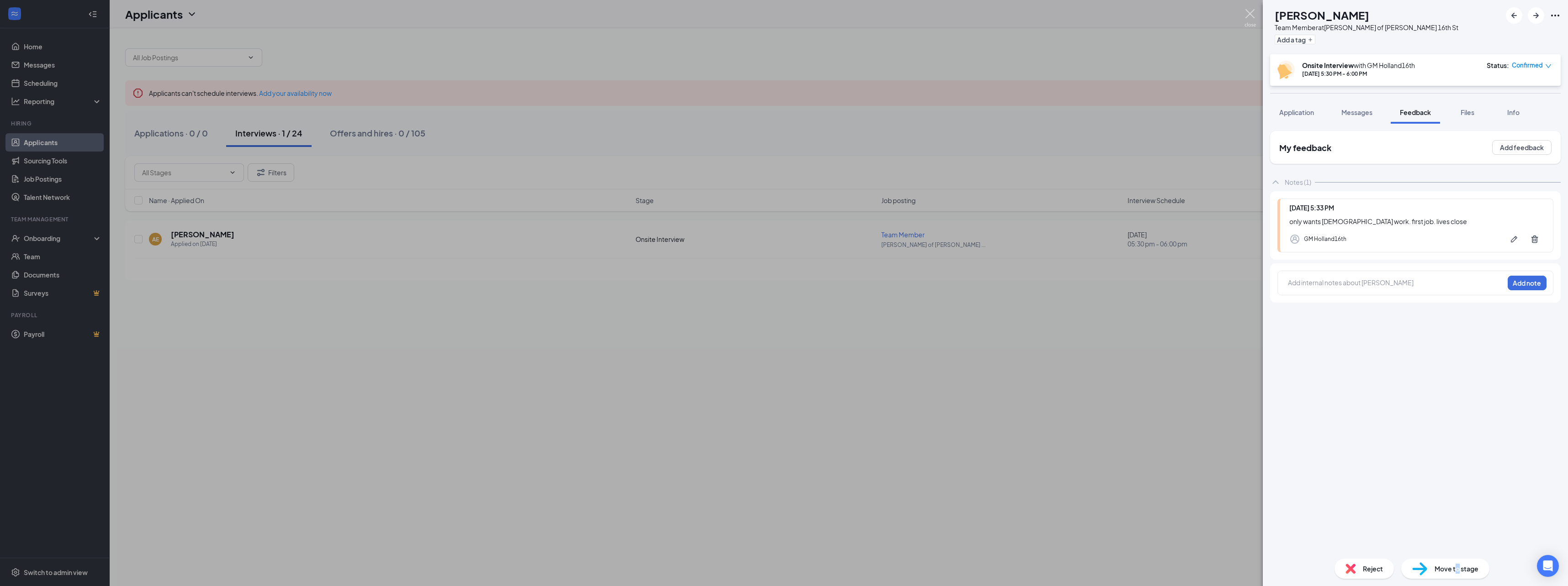
click at [1248, 16] on img at bounding box center [1250, 18] width 11 height 18
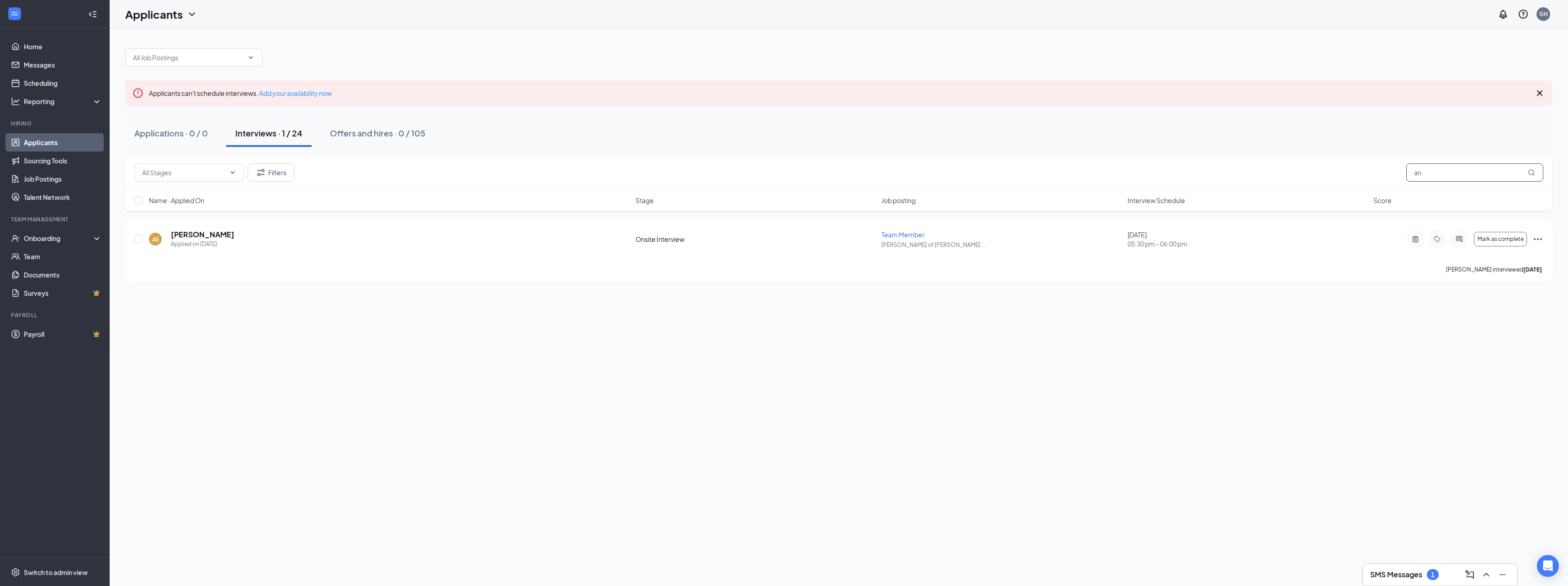
type input "a"
click at [1413, 237] on icon "Note" at bounding box center [1415, 239] width 11 height 7
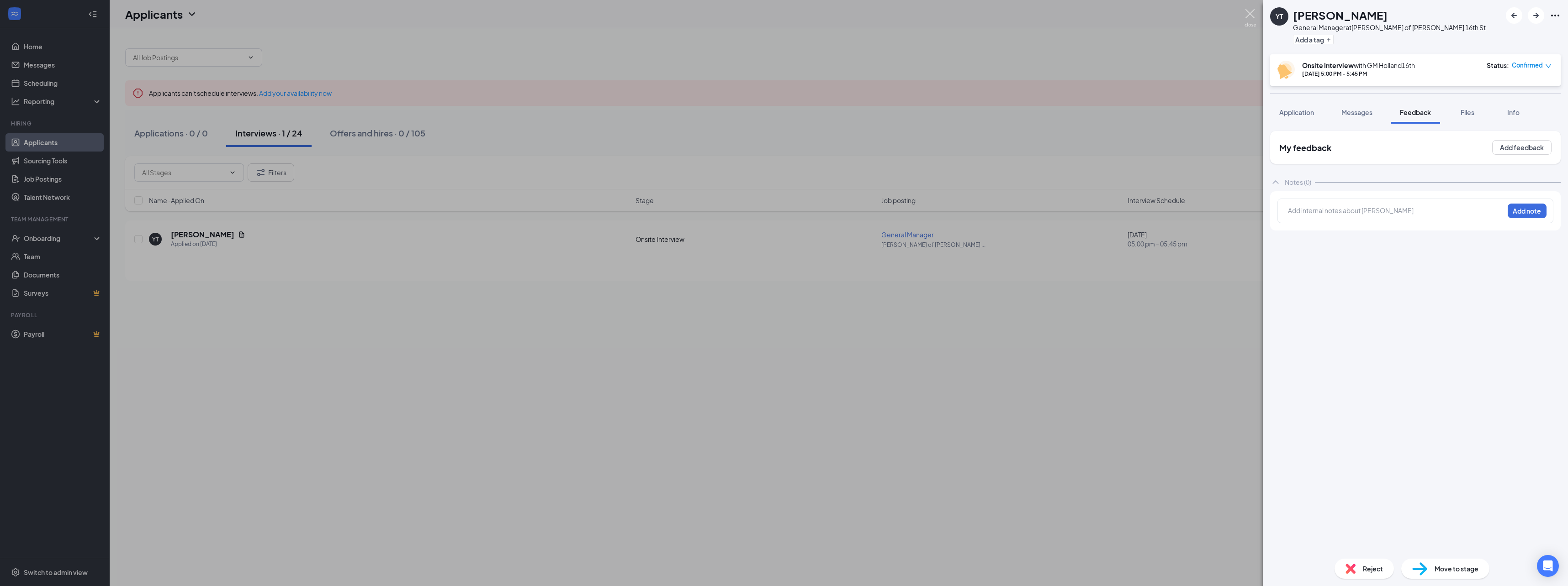
click at [1251, 11] on img at bounding box center [1250, 18] width 11 height 18
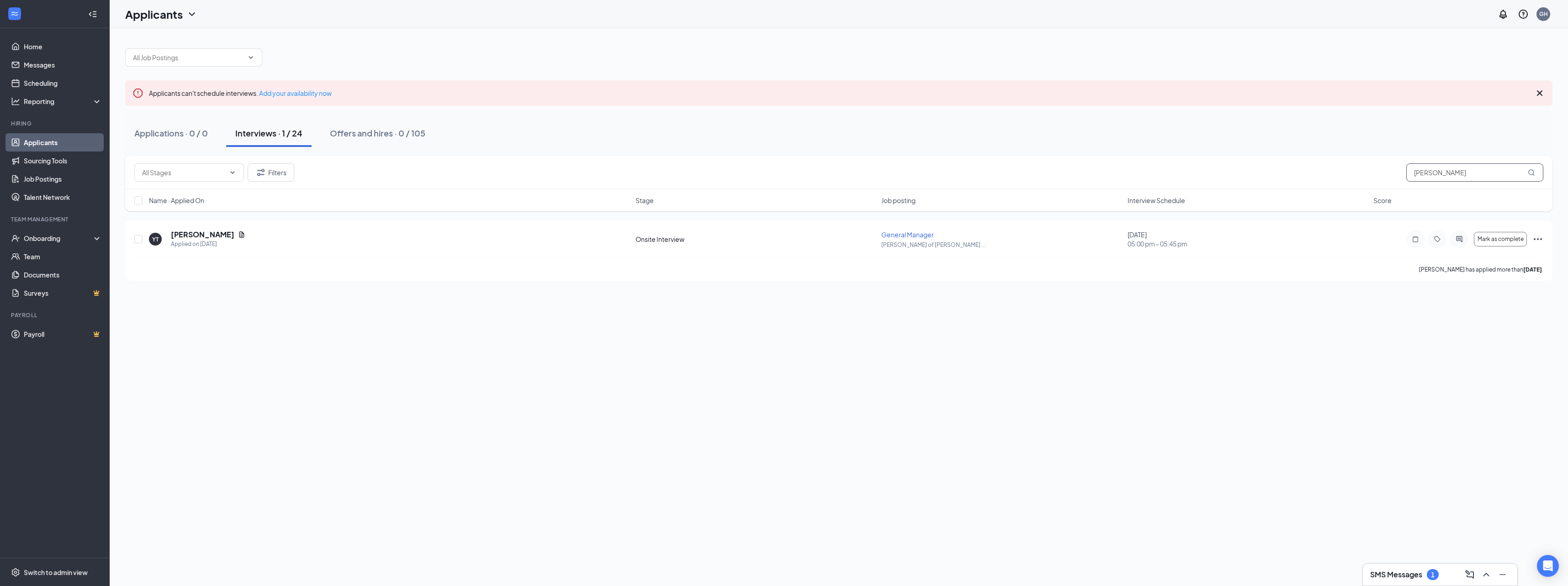
click at [1466, 173] on input "yalonda" at bounding box center [1475, 173] width 137 height 19
type input "y"
type input "mar'"
click at [392, 133] on div "Offers and hires · 0 / 105" at bounding box center [380, 133] width 96 height 11
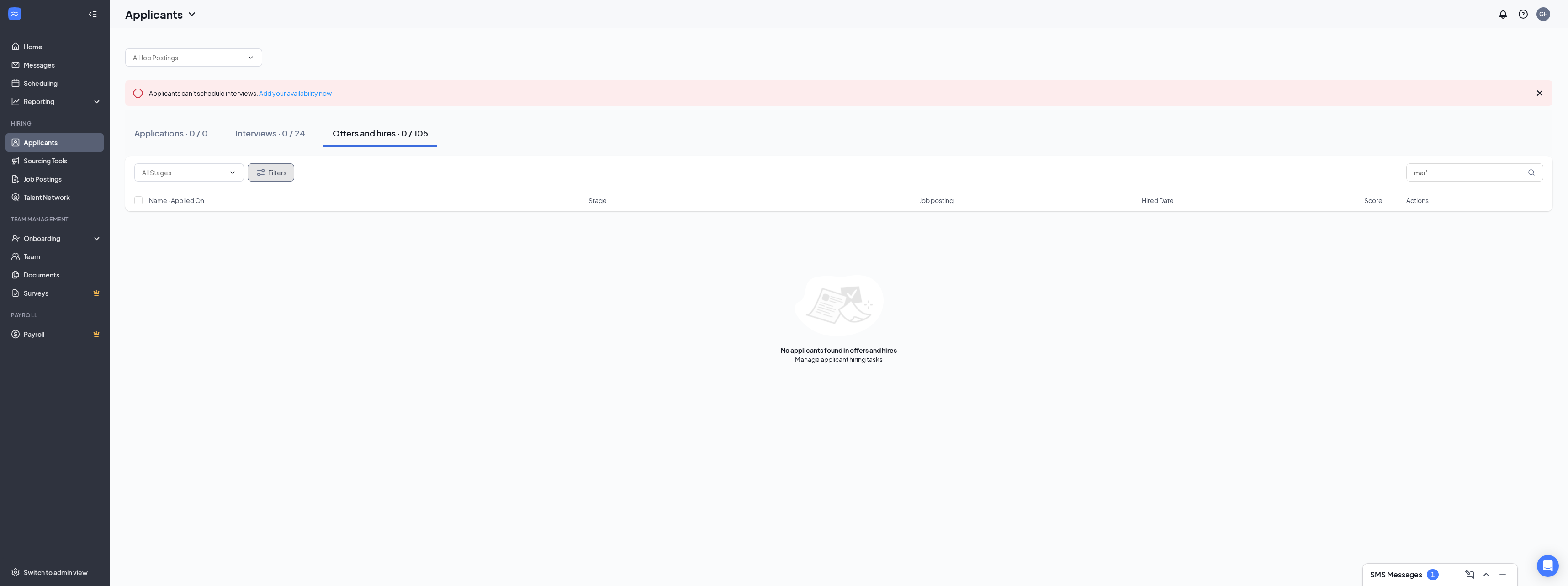
click at [262, 175] on icon "Filter" at bounding box center [261, 173] width 7 height 7
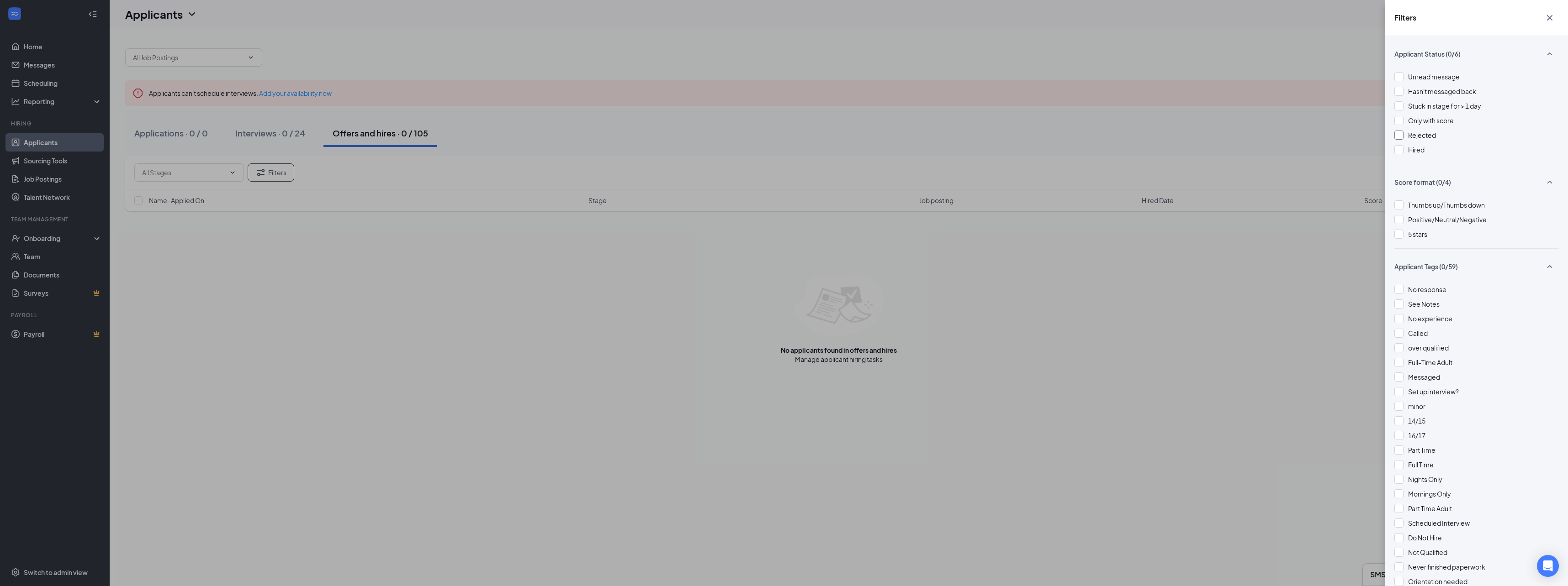
click at [1398, 135] on div at bounding box center [1398, 135] width 9 height 9
click at [278, 135] on div "Filters Applicant Status (1/6) Unread message Hasn't messaged back Stuck in sta…" at bounding box center [784, 293] width 1568 height 586
click at [407, 407] on div "Filters Applicant Status (1/6) Unread message Hasn't messaged back Stuck in sta…" at bounding box center [784, 293] width 1568 height 586
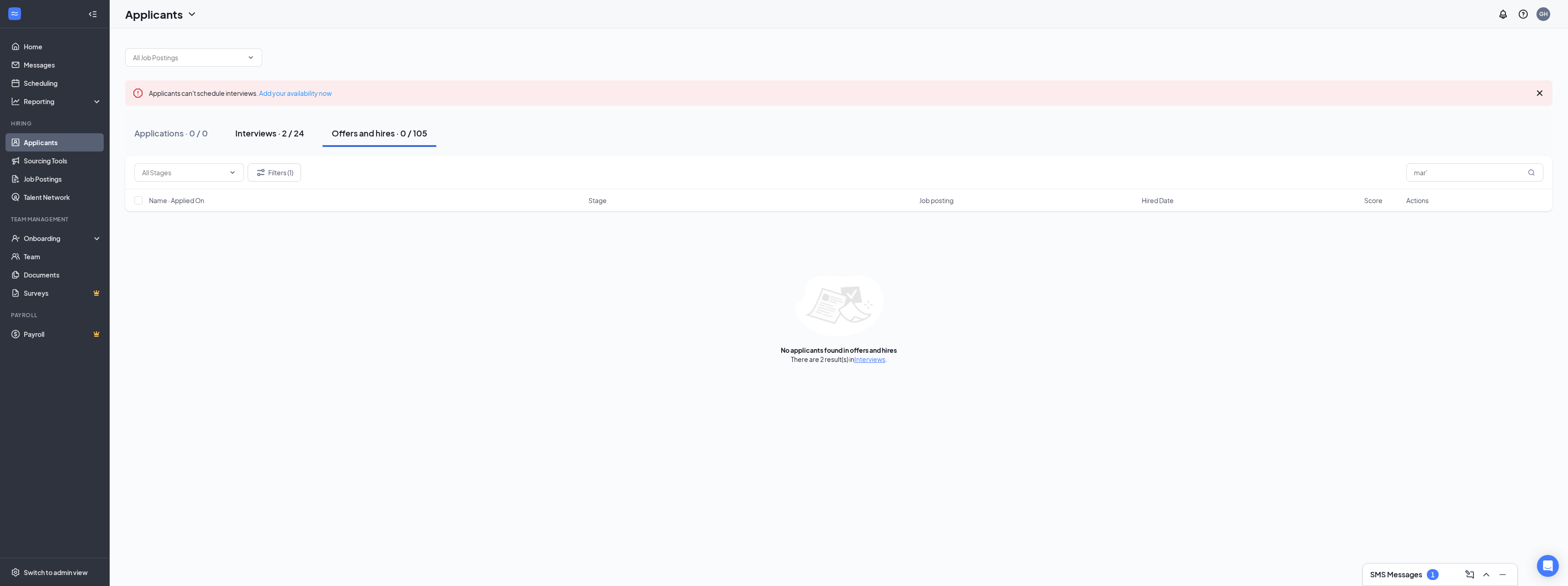
click at [278, 131] on div "Interviews · 2 / 24" at bounding box center [270, 133] width 69 height 11
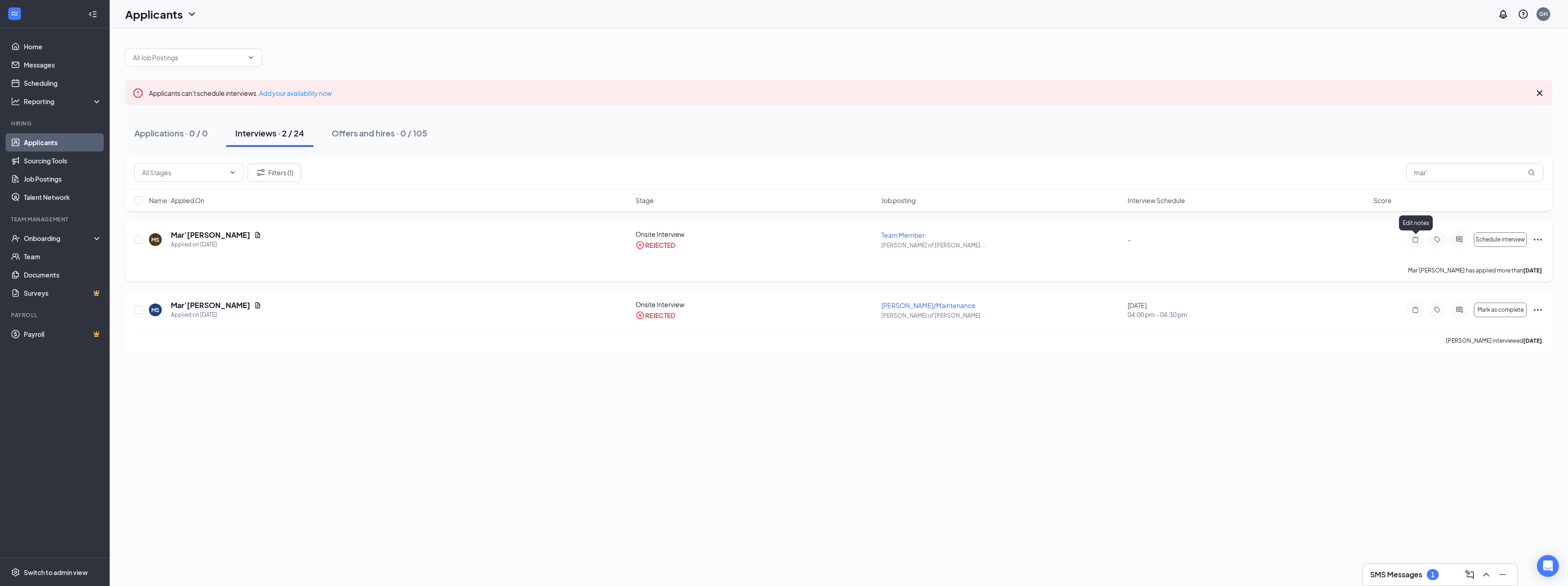
click at [1411, 242] on icon "Note" at bounding box center [1415, 240] width 11 height 7
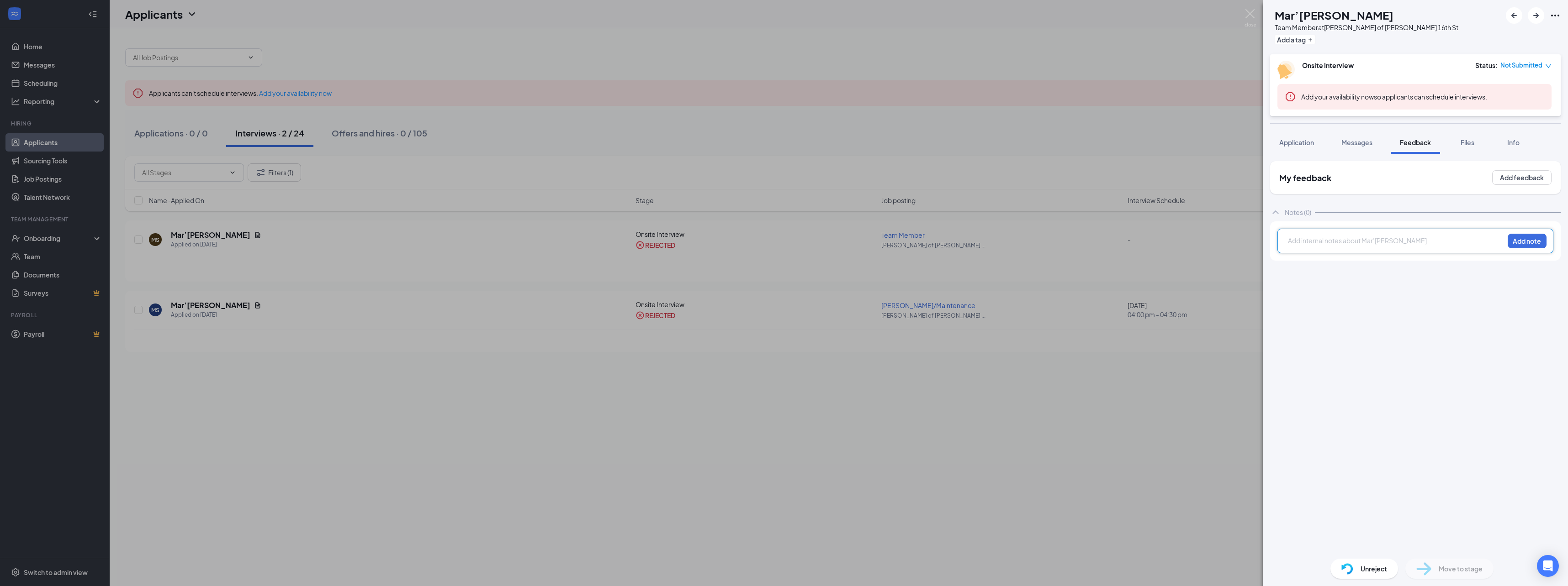
click at [1327, 242] on div at bounding box center [1396, 240] width 215 height 9
click at [1524, 240] on button "Add note" at bounding box center [1527, 241] width 39 height 14
click at [1246, 14] on img at bounding box center [1250, 18] width 11 height 18
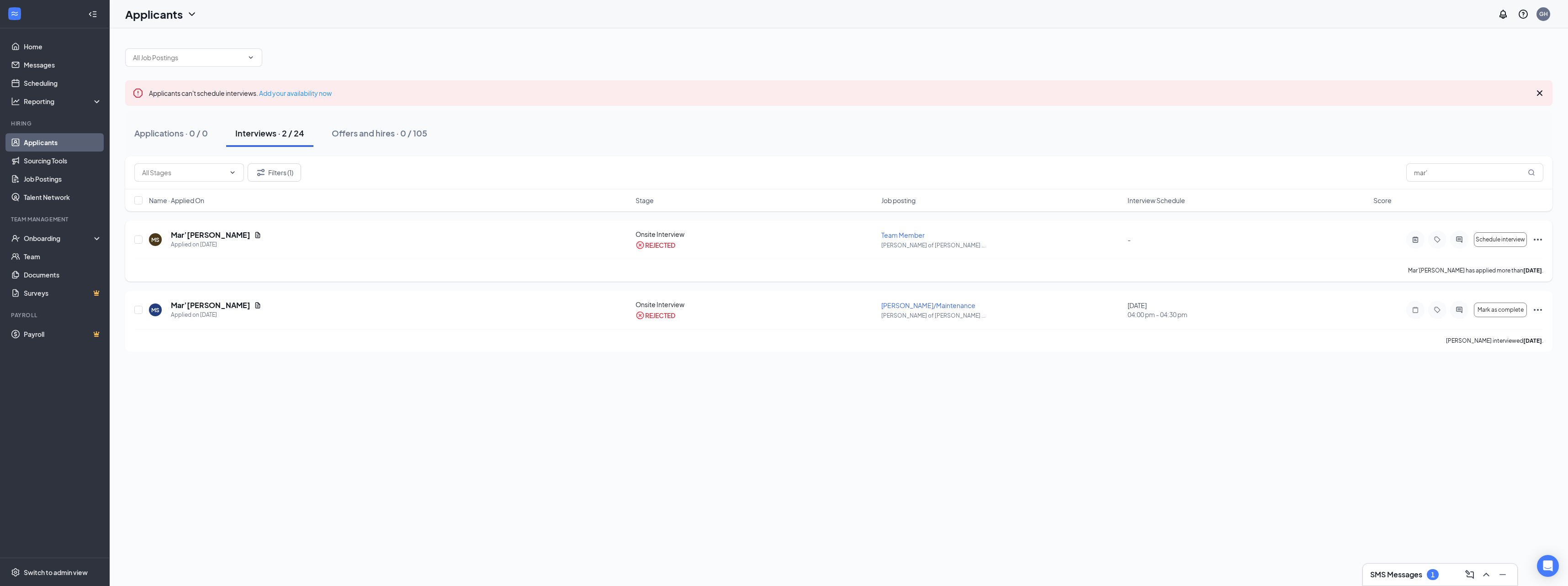
click at [1407, 242] on div at bounding box center [1415, 240] width 19 height 19
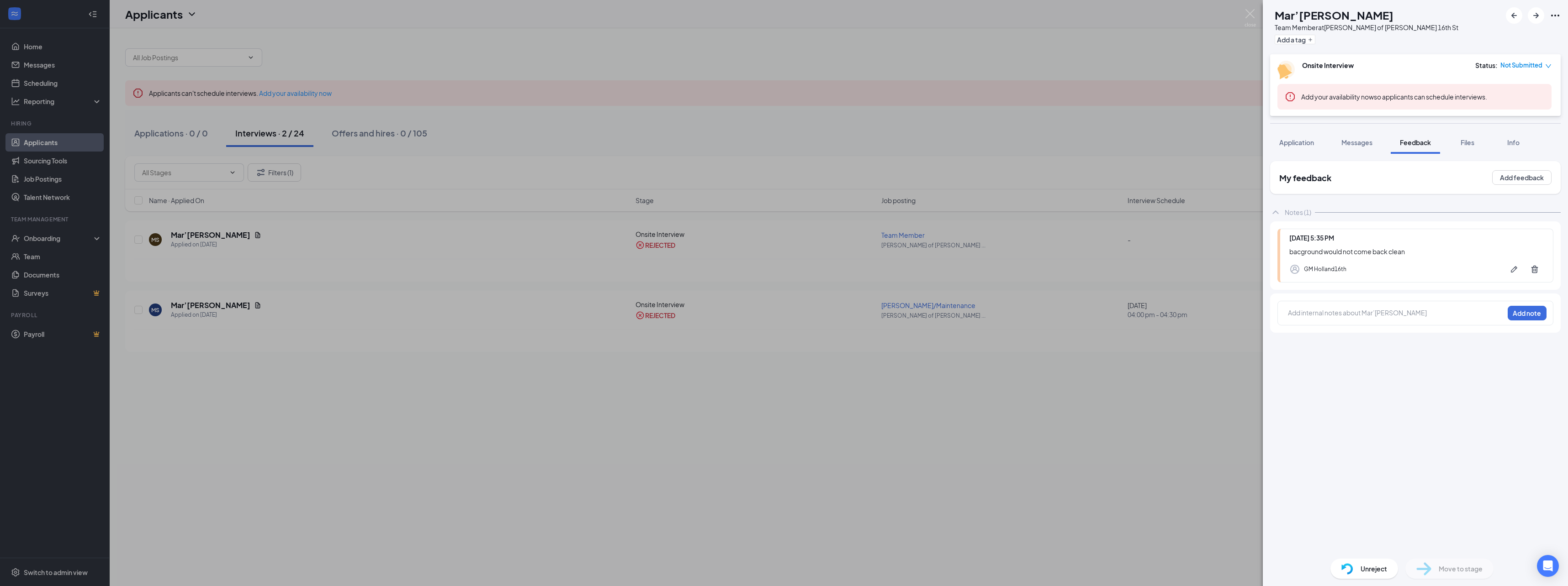
click at [1196, 399] on div "MS Mar’Quay Stanfill Team Member at Culver's of Holland 16th St Add a tag Onsit…" at bounding box center [784, 293] width 1568 height 586
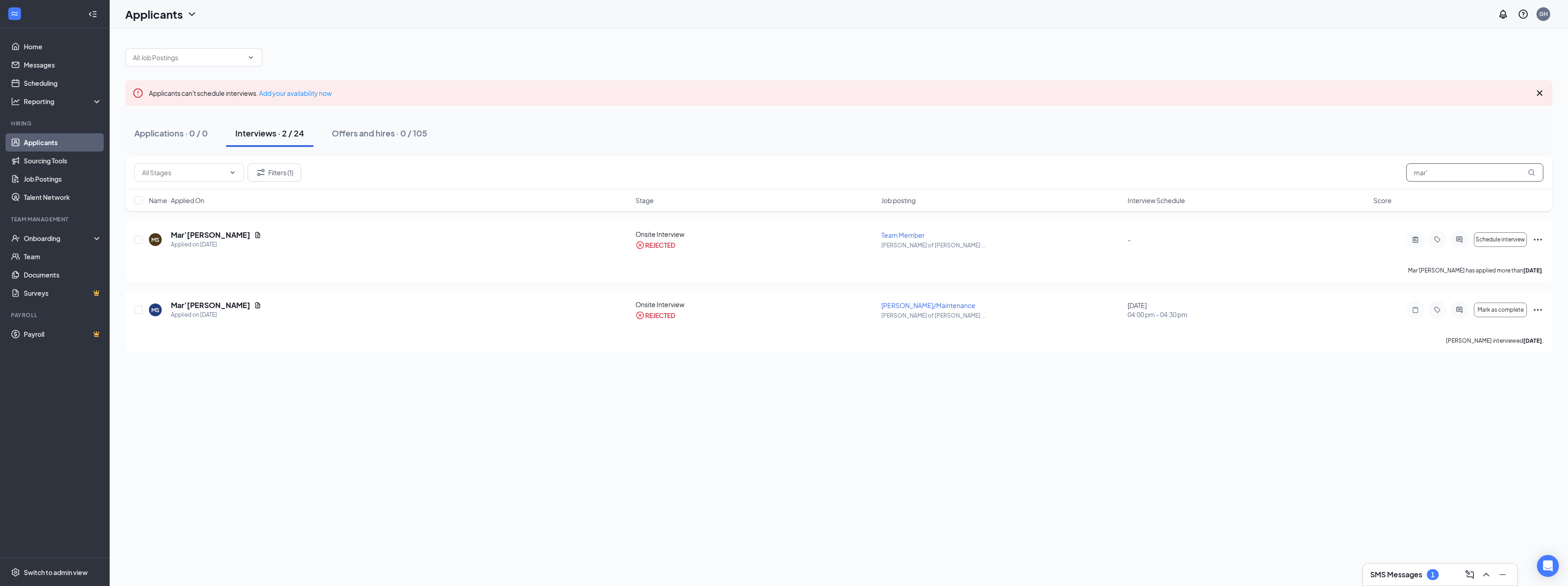
click at [1440, 175] on input "mar'" at bounding box center [1475, 173] width 137 height 19
type input "m"
